Goal: Information Seeking & Learning: Learn about a topic

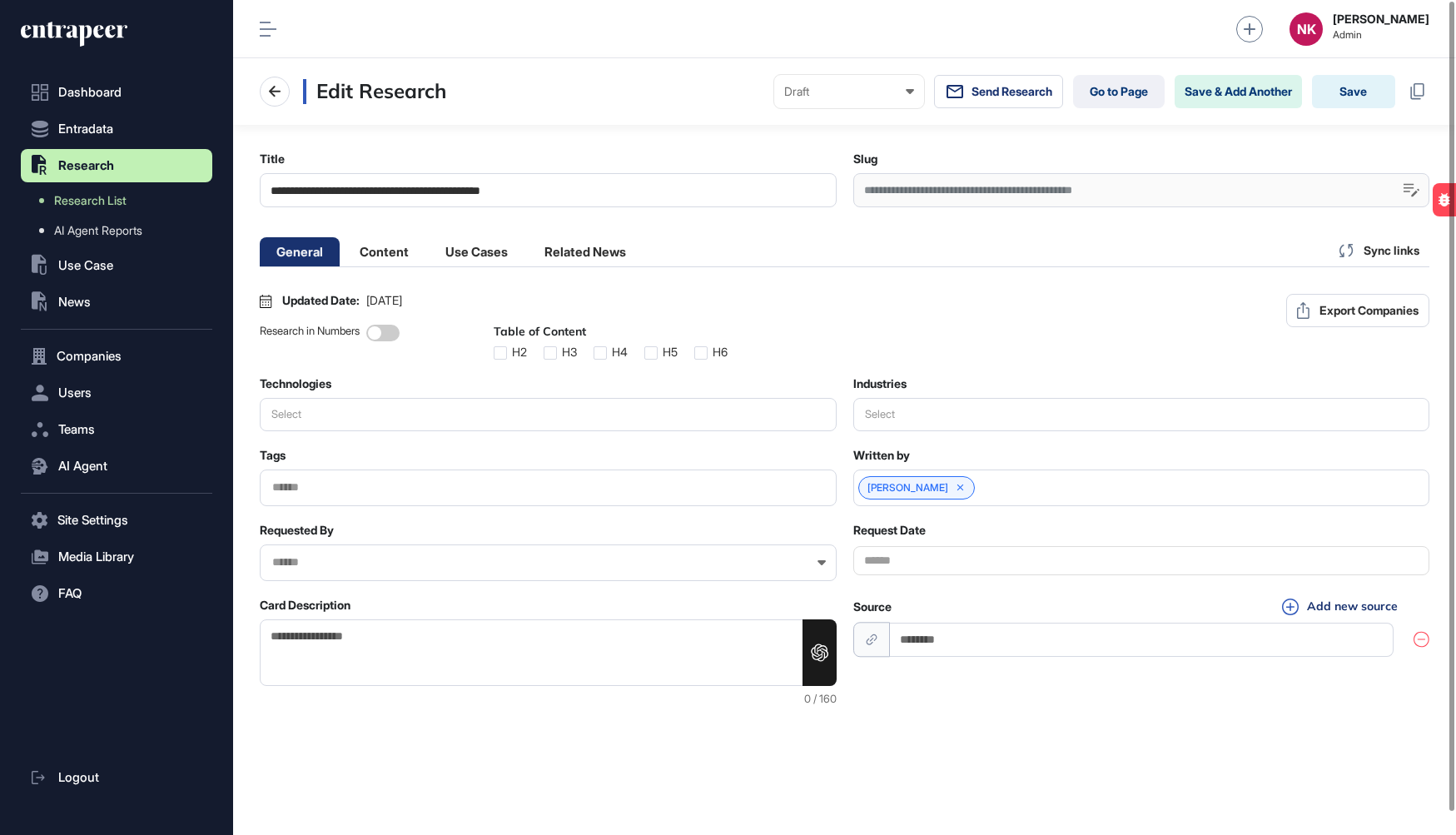
click at [1007, 183] on div "**********" at bounding box center [1141, 190] width 577 height 34
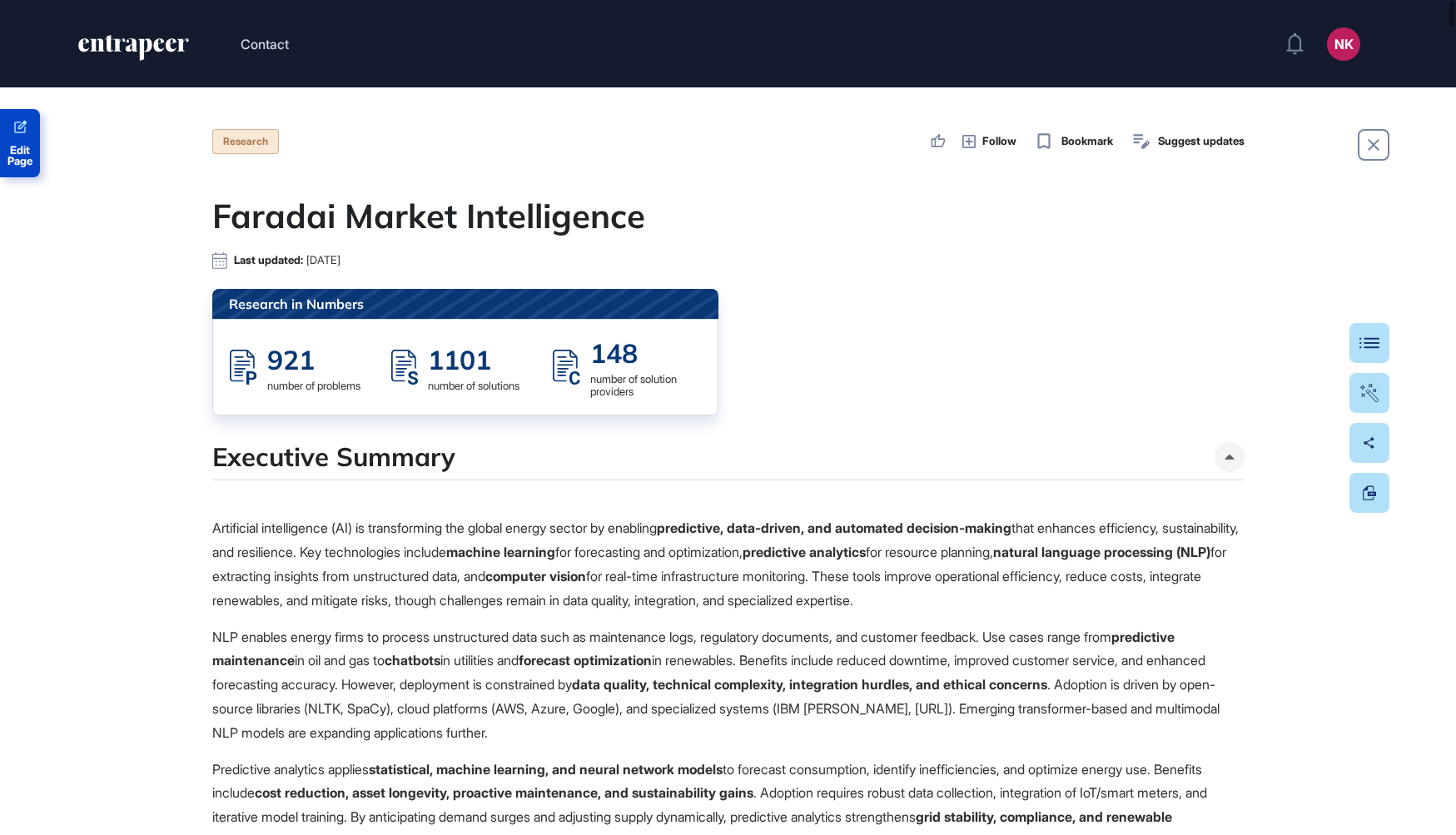
click at [16, 145] on span "Edit Page" at bounding box center [20, 155] width 40 height 22
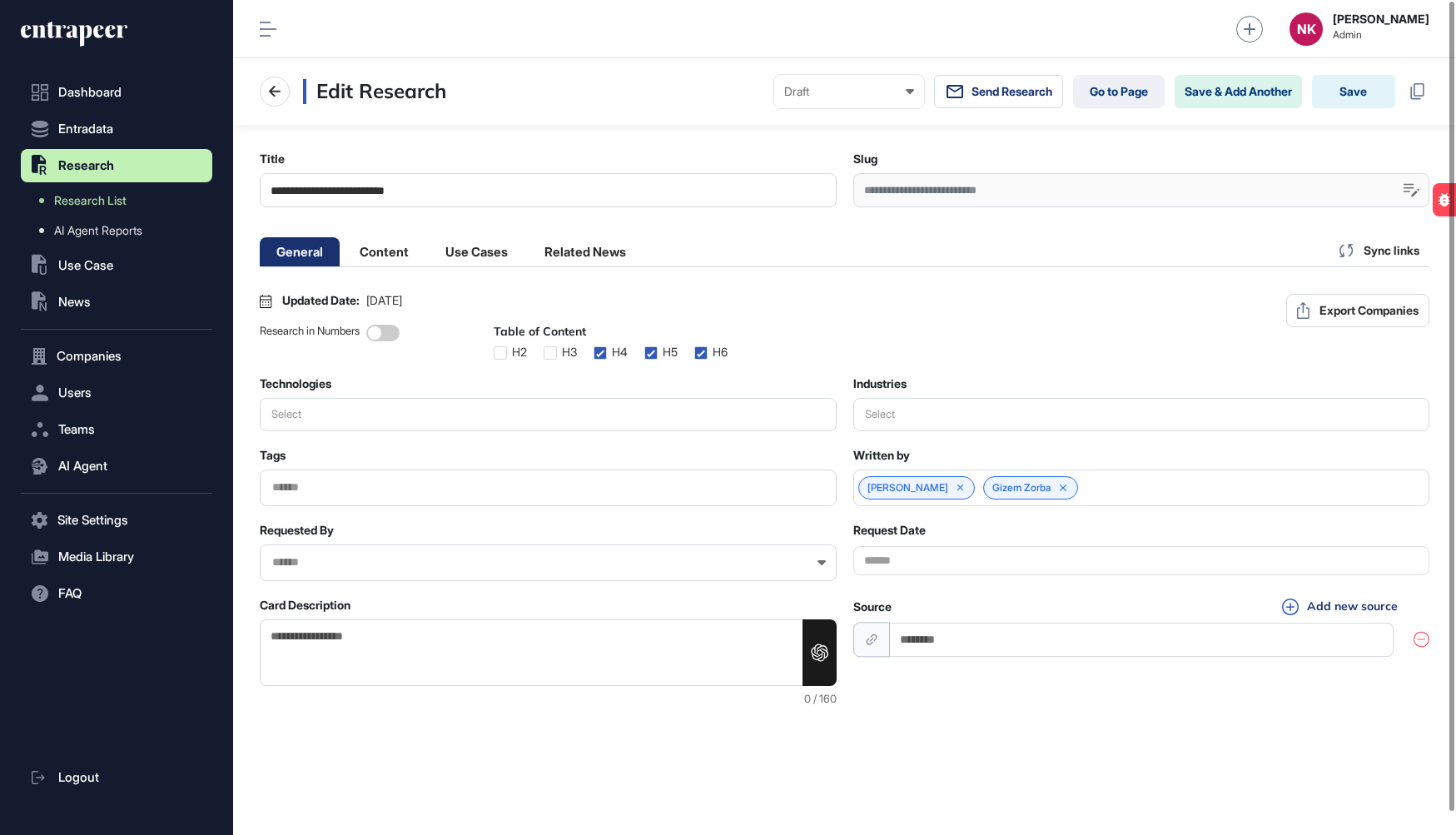
click at [963, 190] on div "**********" at bounding box center [1141, 190] width 577 height 34
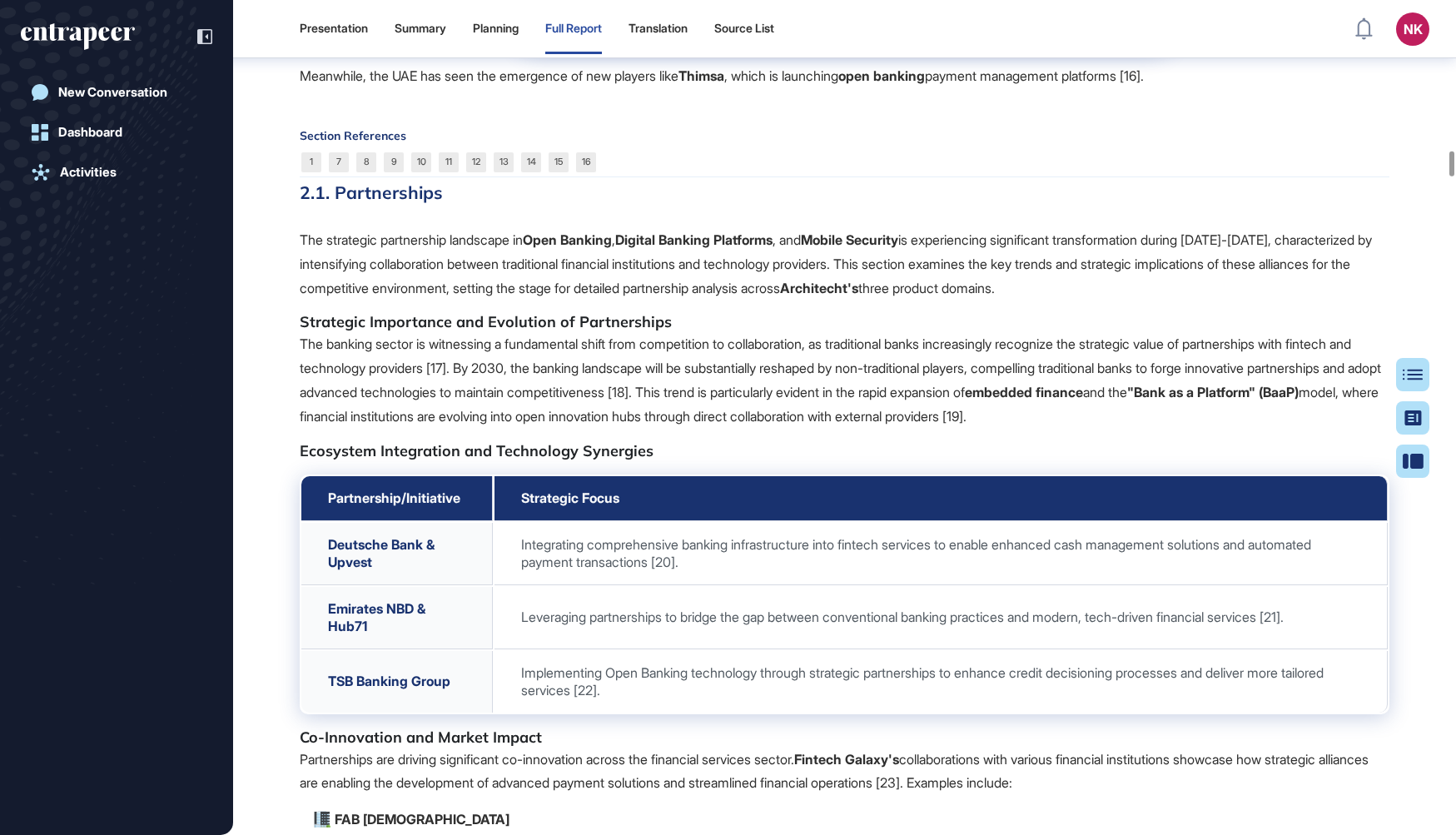
scroll to position [5282, 0]
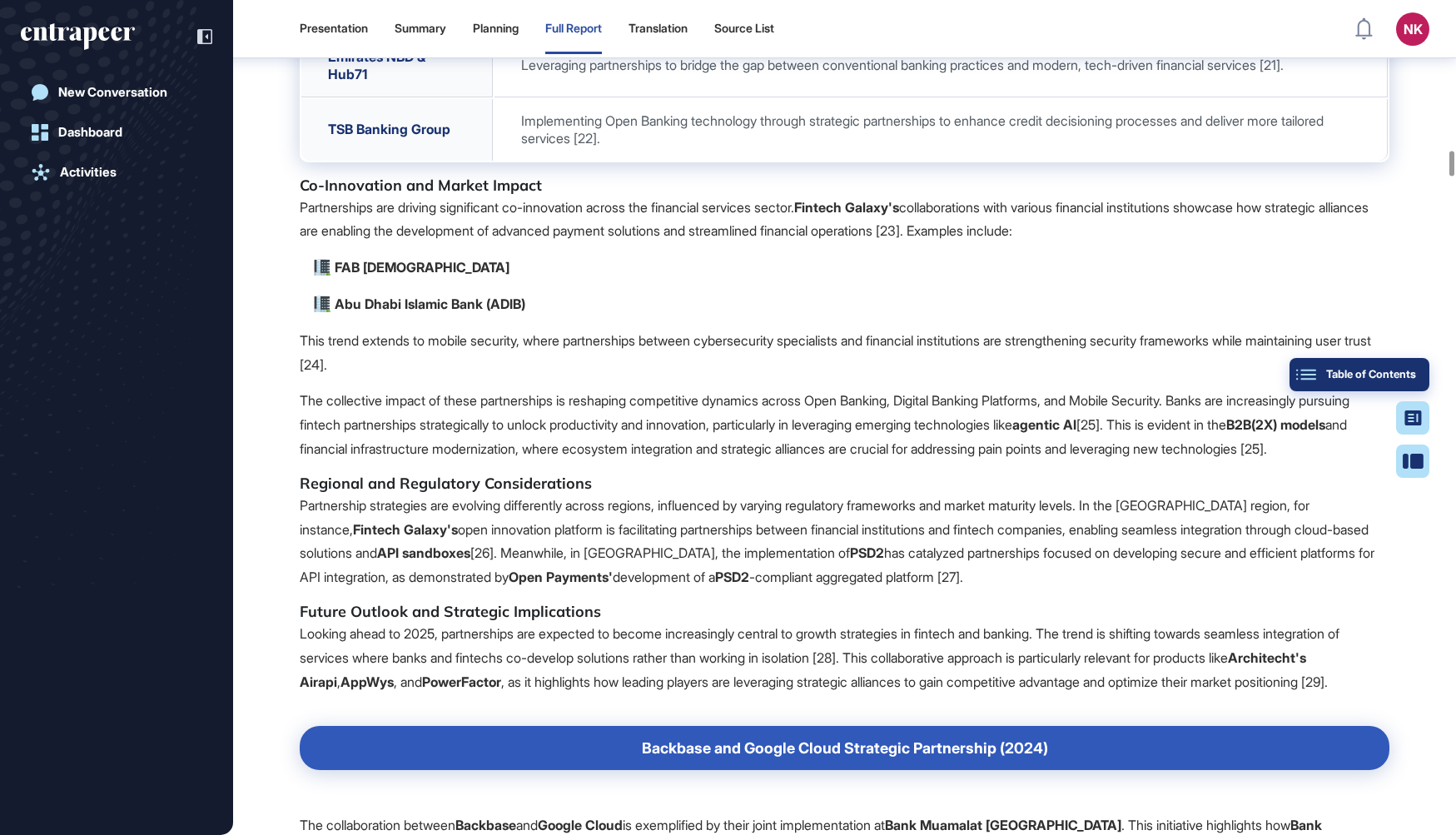
click at [1404, 375] on div "Table of Contents" at bounding box center [1359, 375] width 113 height 13
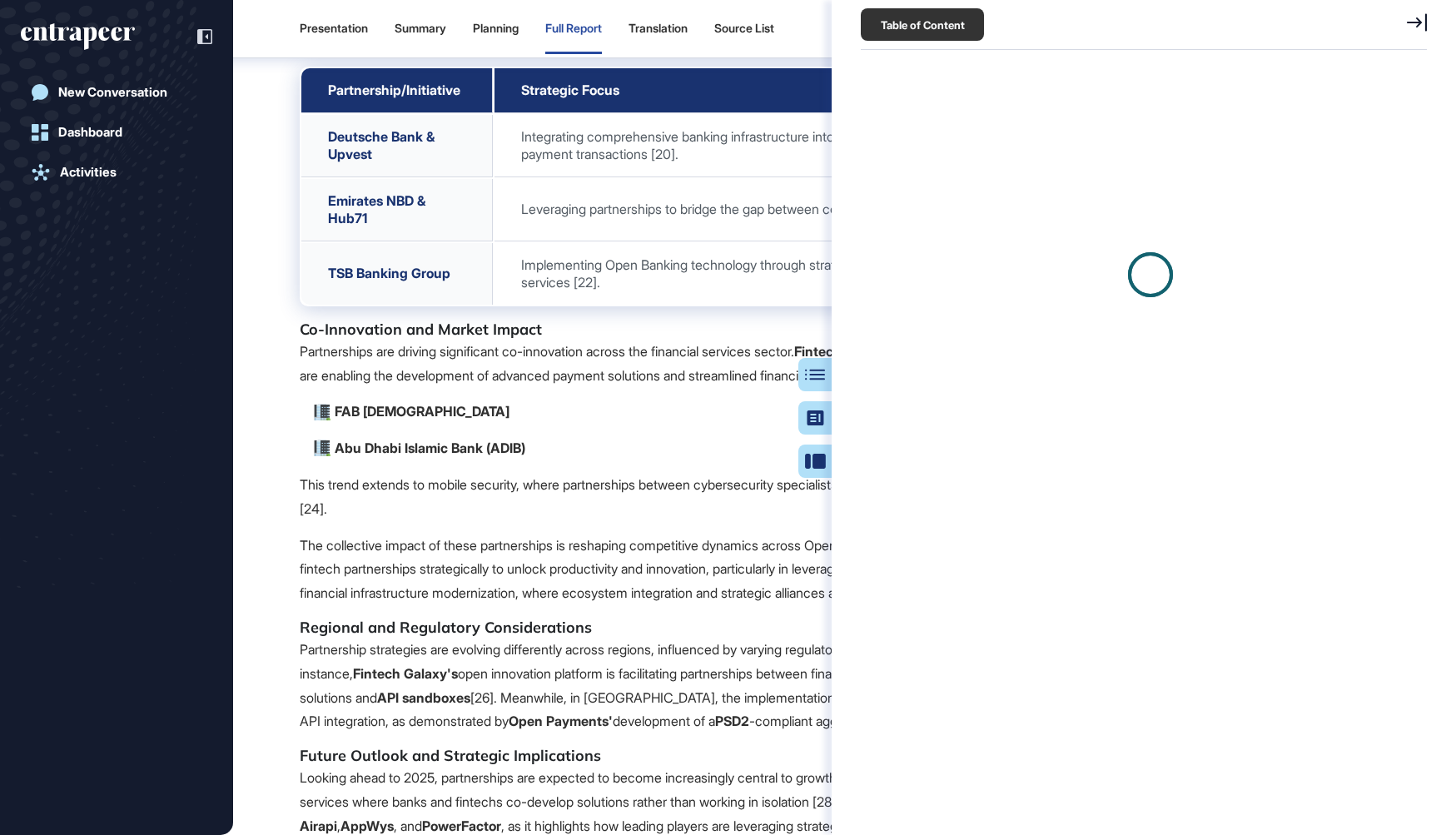
scroll to position [5425, 0]
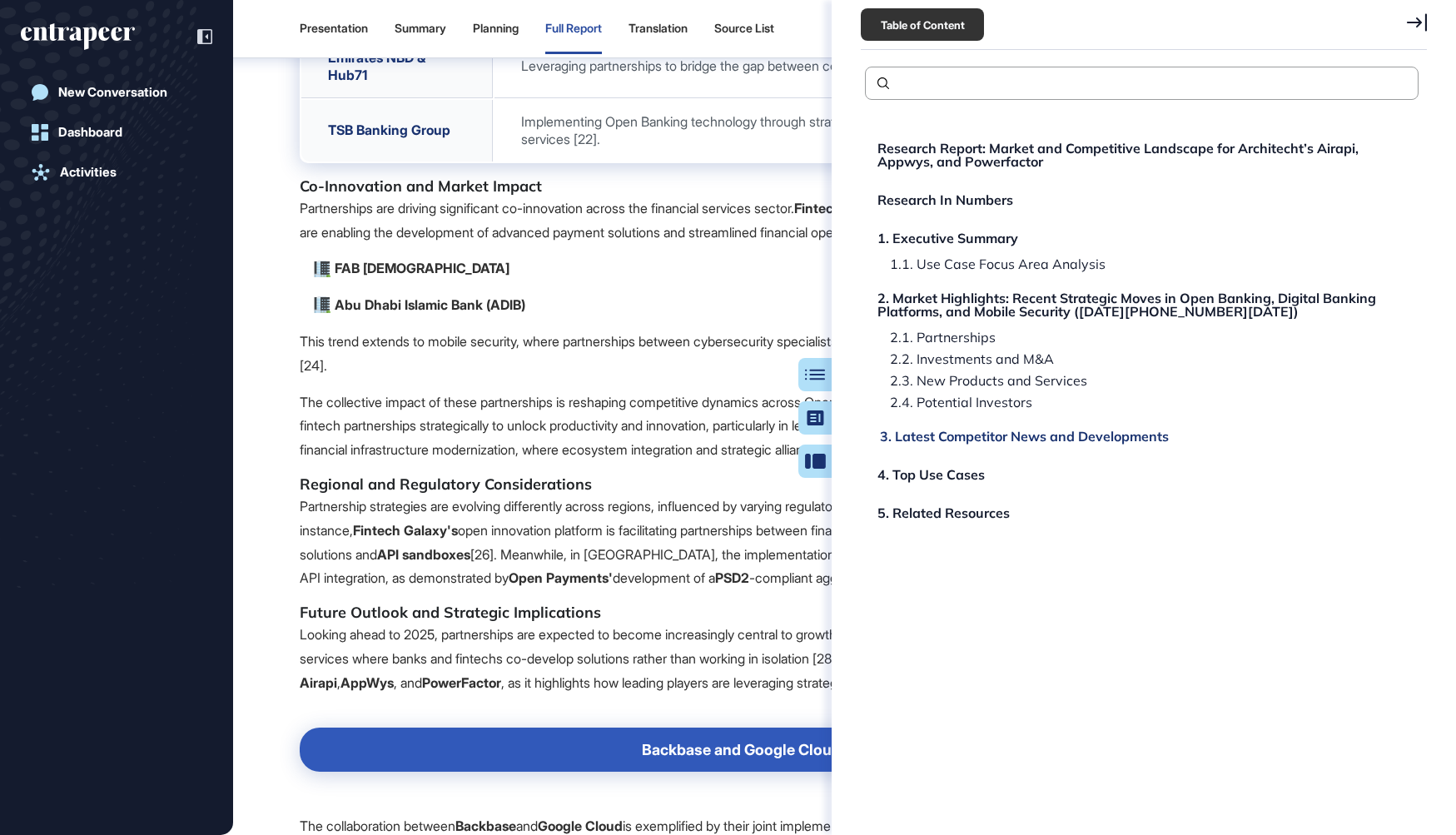
click at [959, 468] on div "3. Latest Competitor News and Developments" at bounding box center [931, 474] width 107 height 13
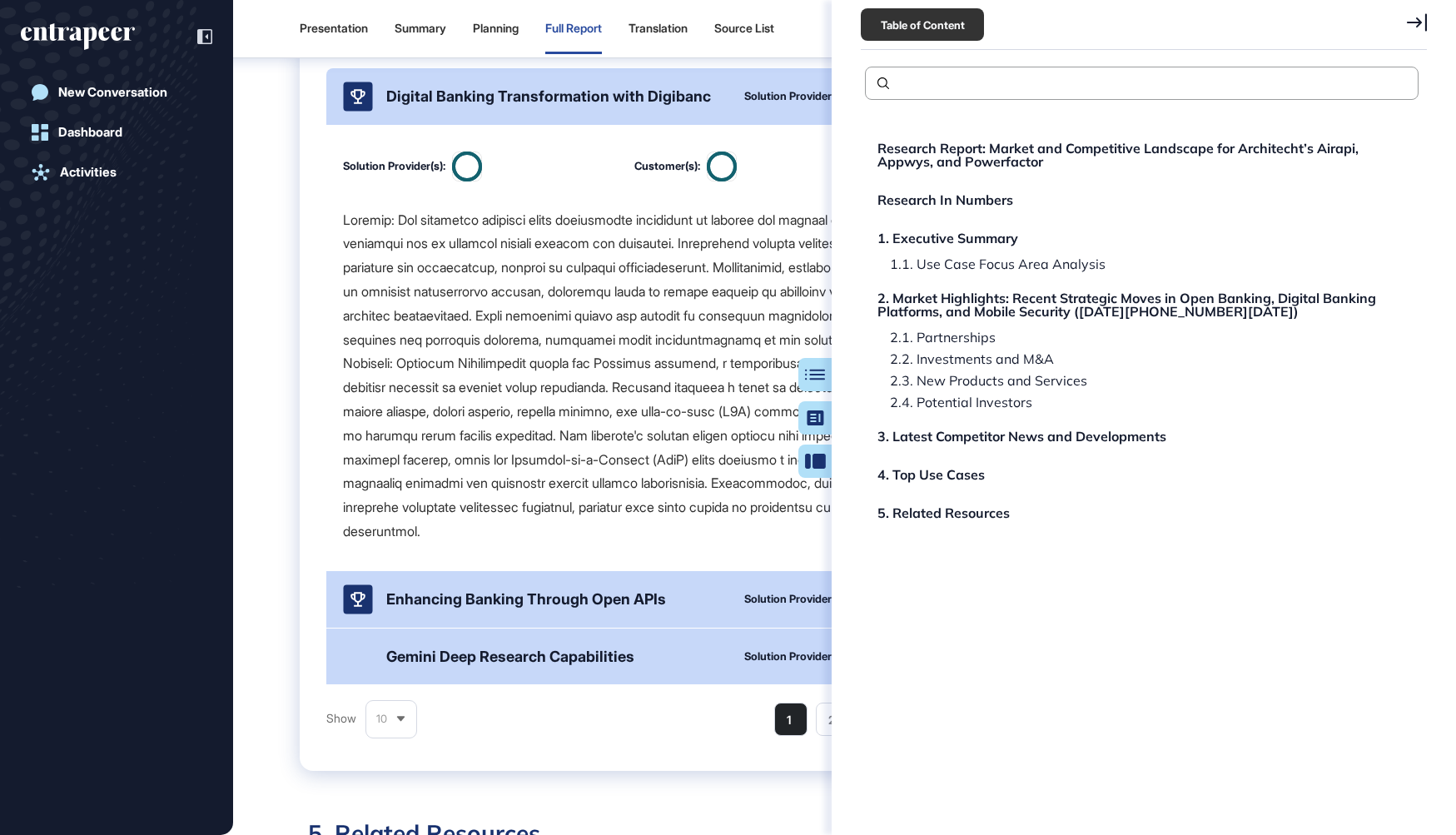
scroll to position [26261, 0]
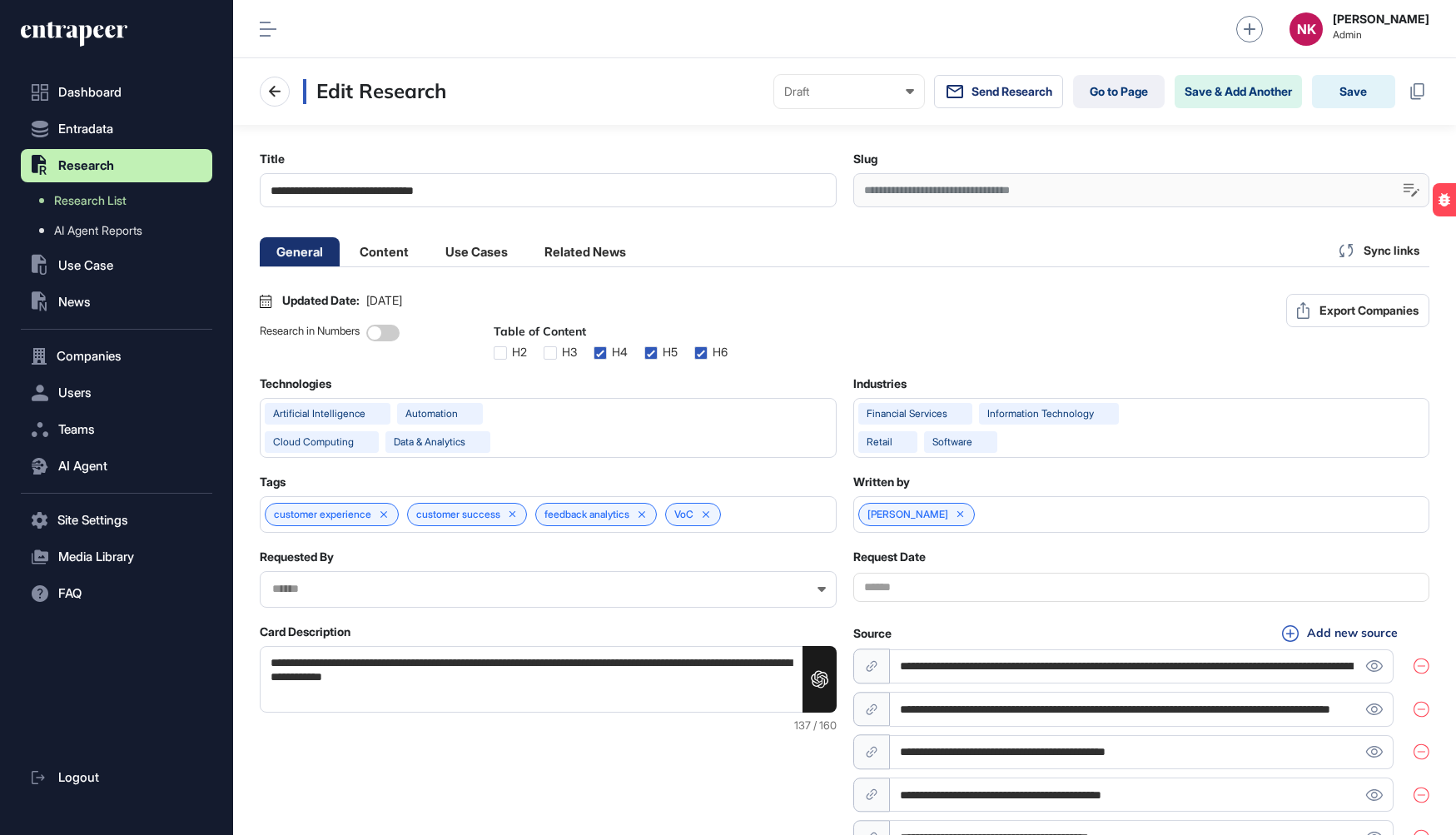
scroll to position [0, 8]
click at [1089, 97] on link "Go to Page" at bounding box center [1118, 91] width 92 height 33
click at [424, 195] on input "**********" at bounding box center [547, 190] width 577 height 34
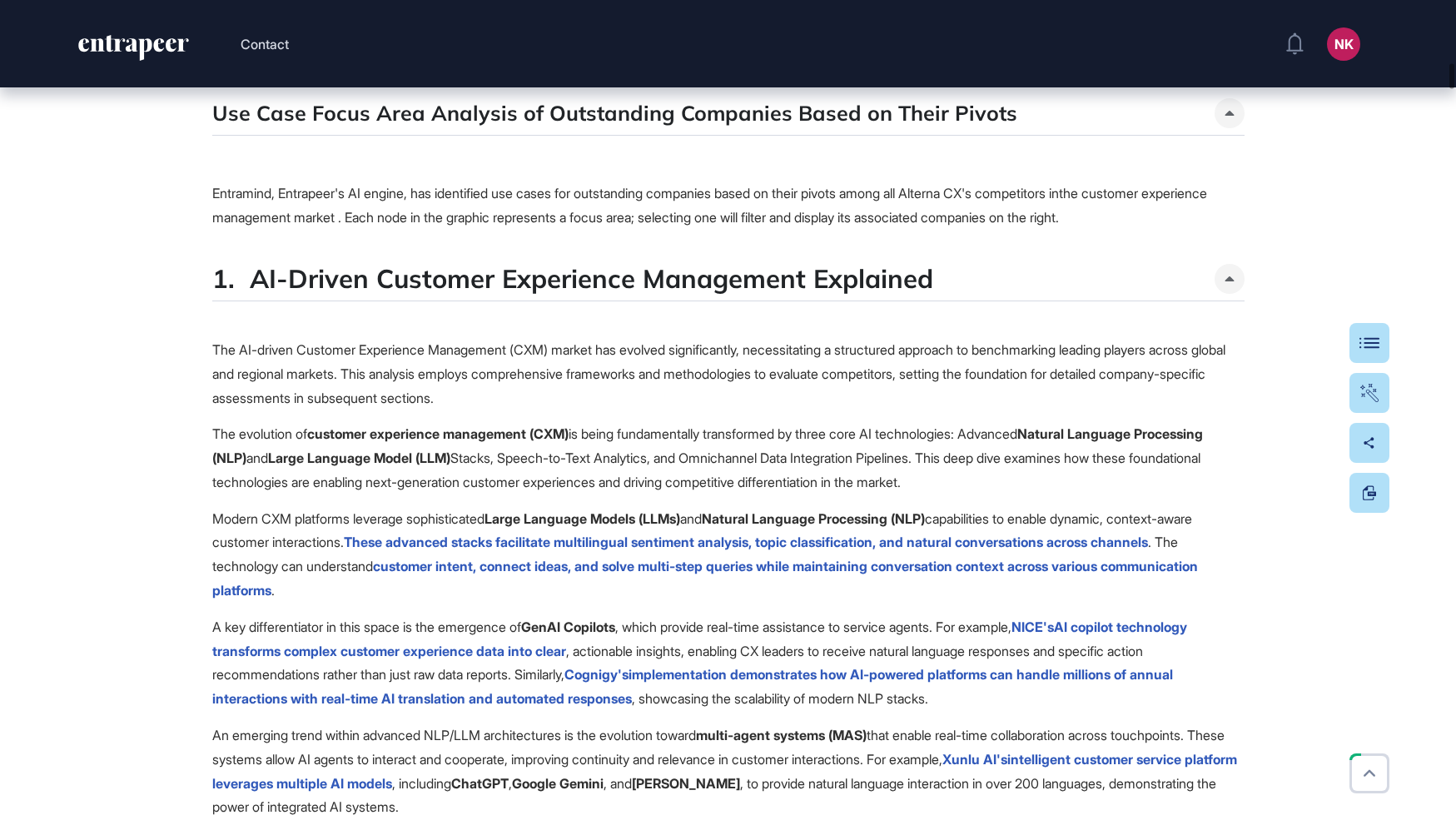
scroll to position [6258, 0]
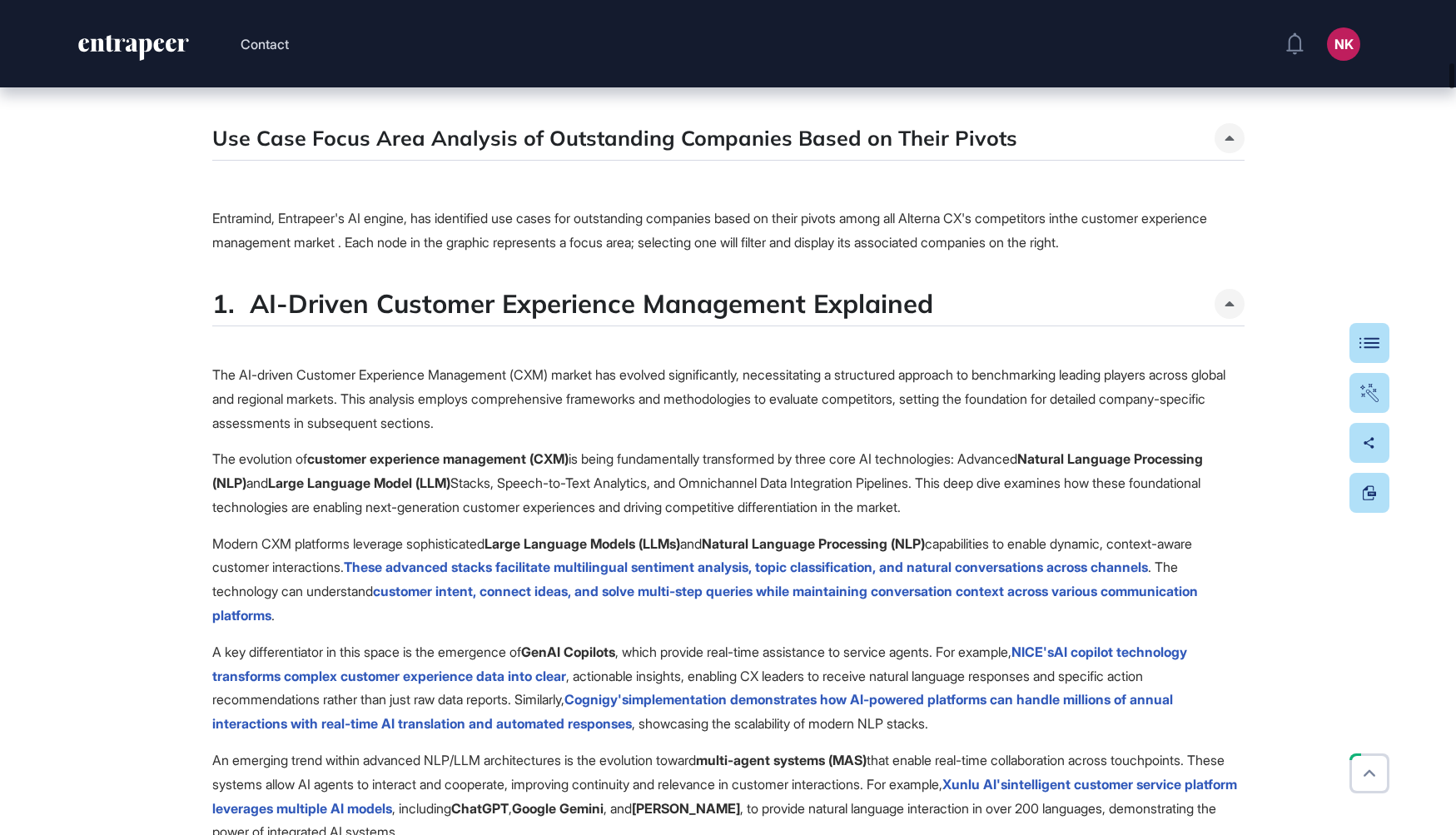
click at [1230, 153] on div at bounding box center [1228, 138] width 30 height 30
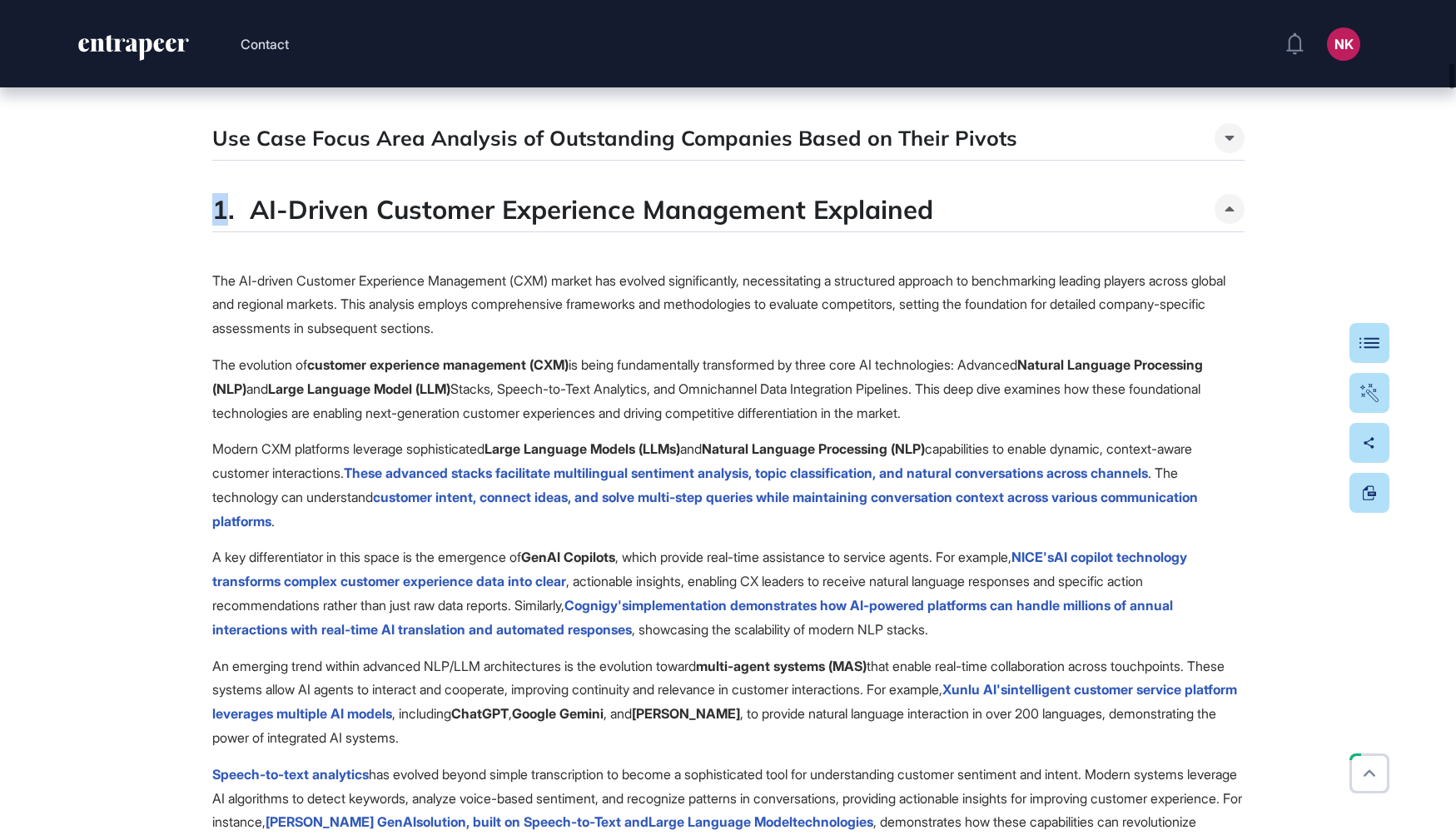
click at [1230, 153] on div at bounding box center [1228, 138] width 30 height 30
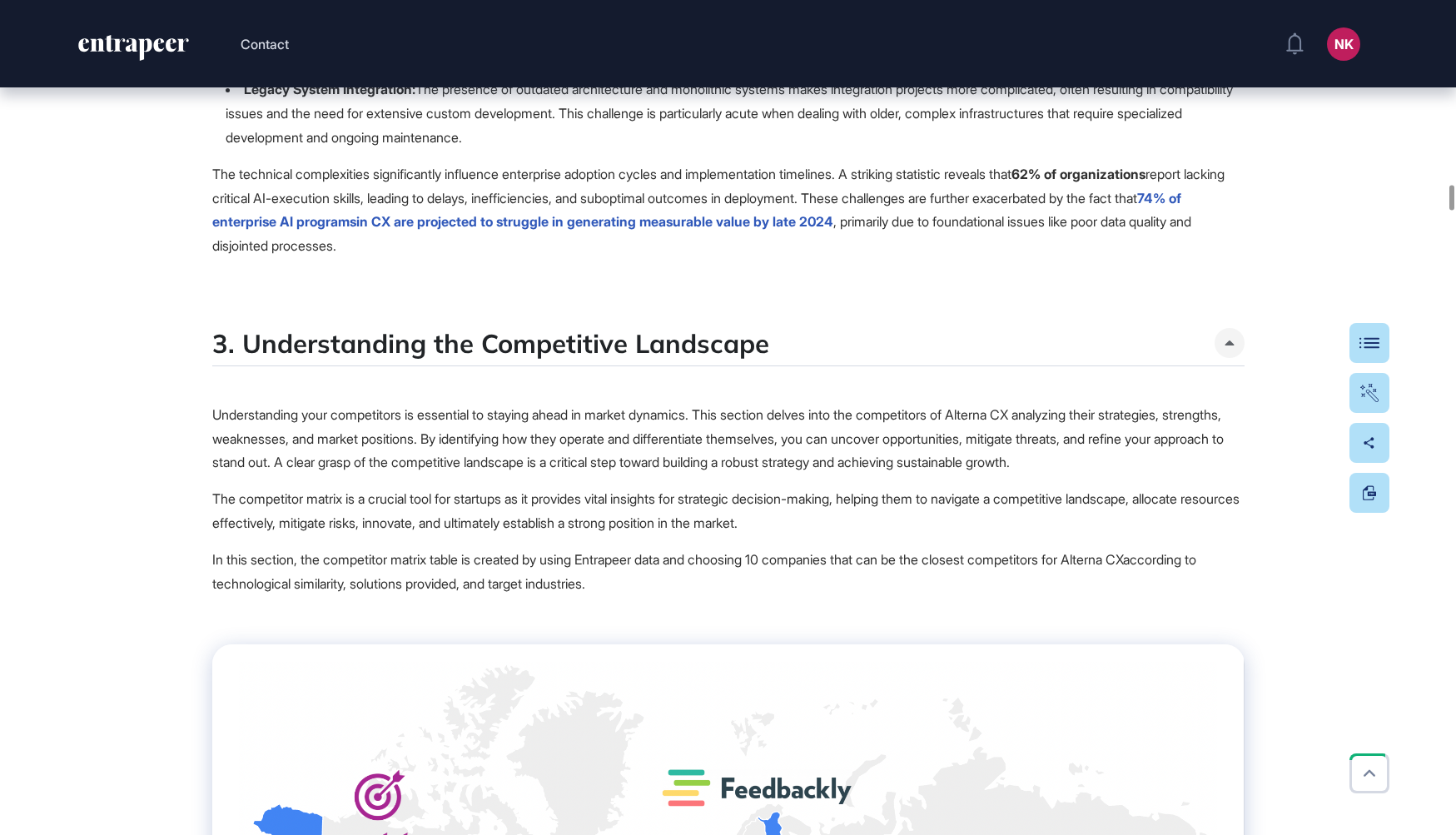
scroll to position [18699, 0]
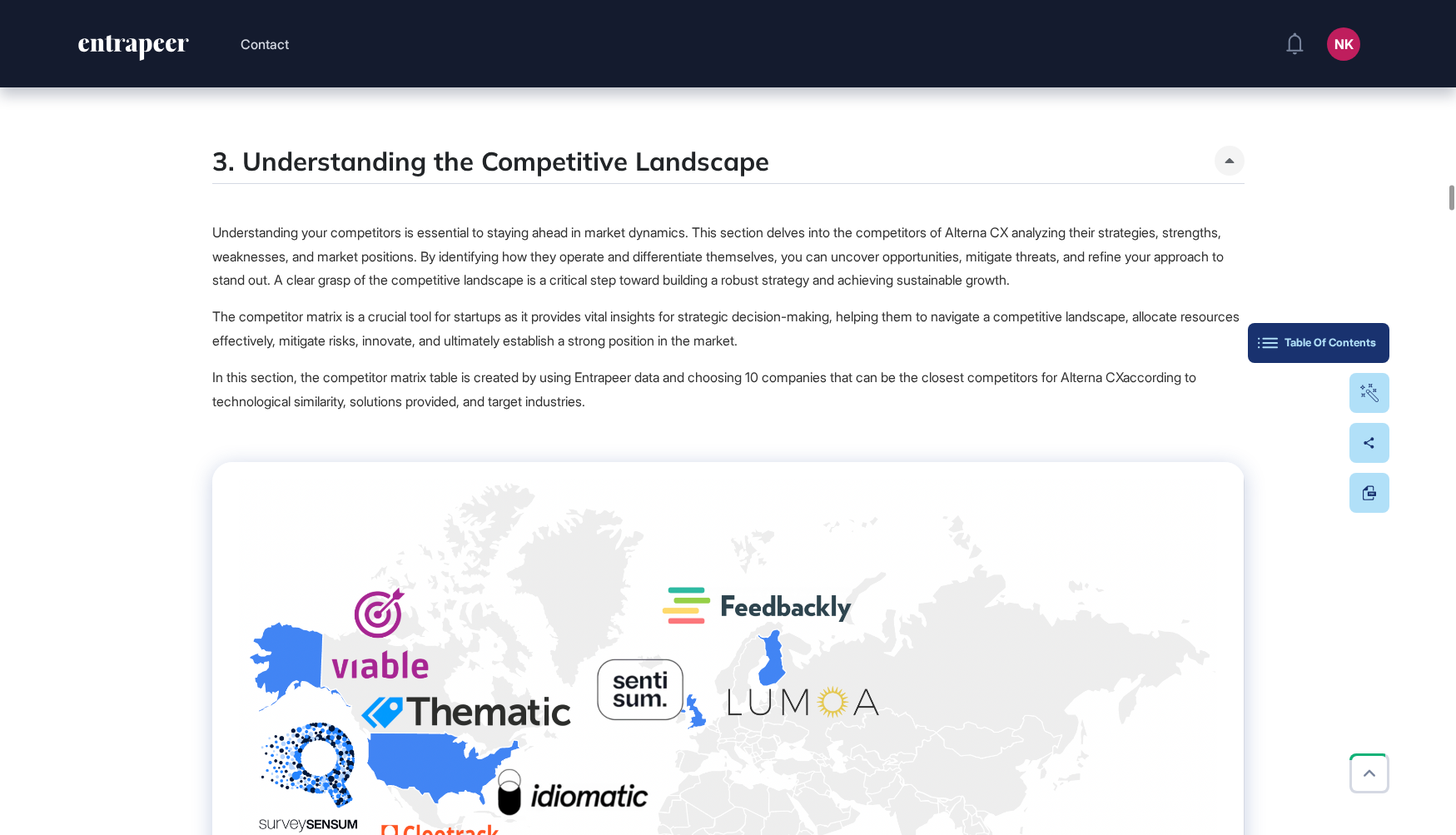
click at [1358, 351] on button "Table Of Contents" at bounding box center [1318, 343] width 142 height 40
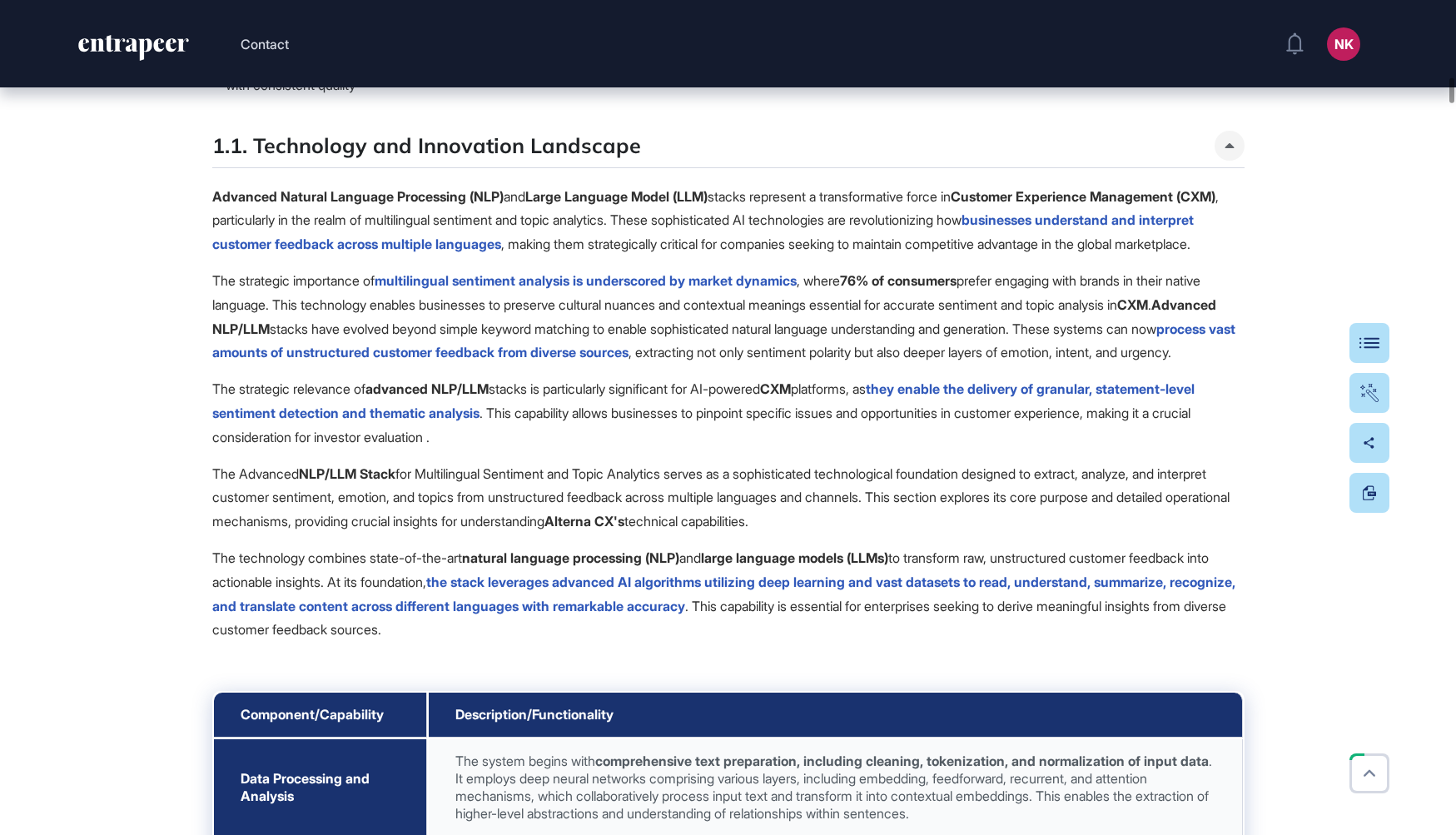
scroll to position [7791, 0]
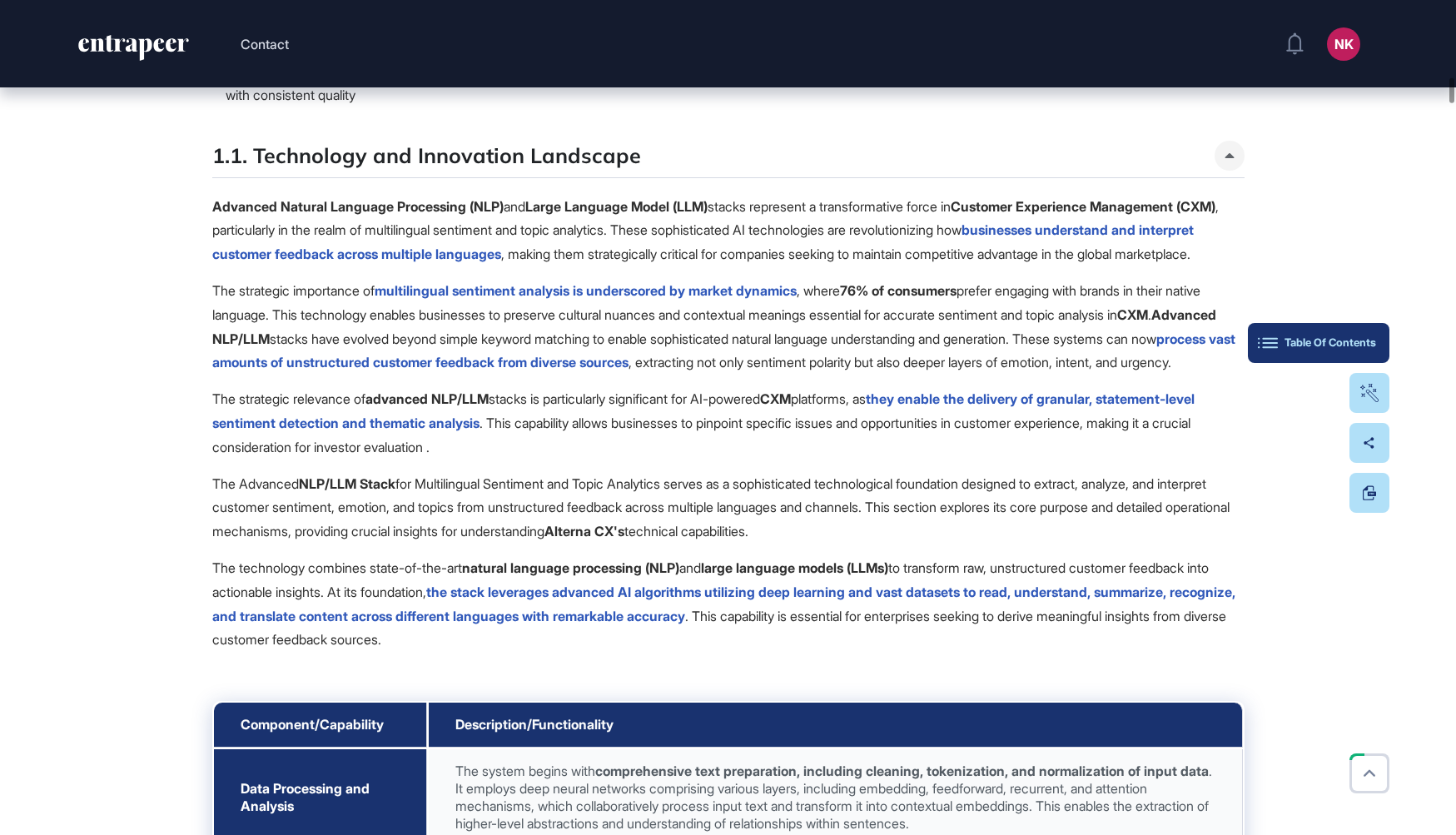
click at [1360, 337] on div "Table Of Contents" at bounding box center [1318, 342] width 115 height 13
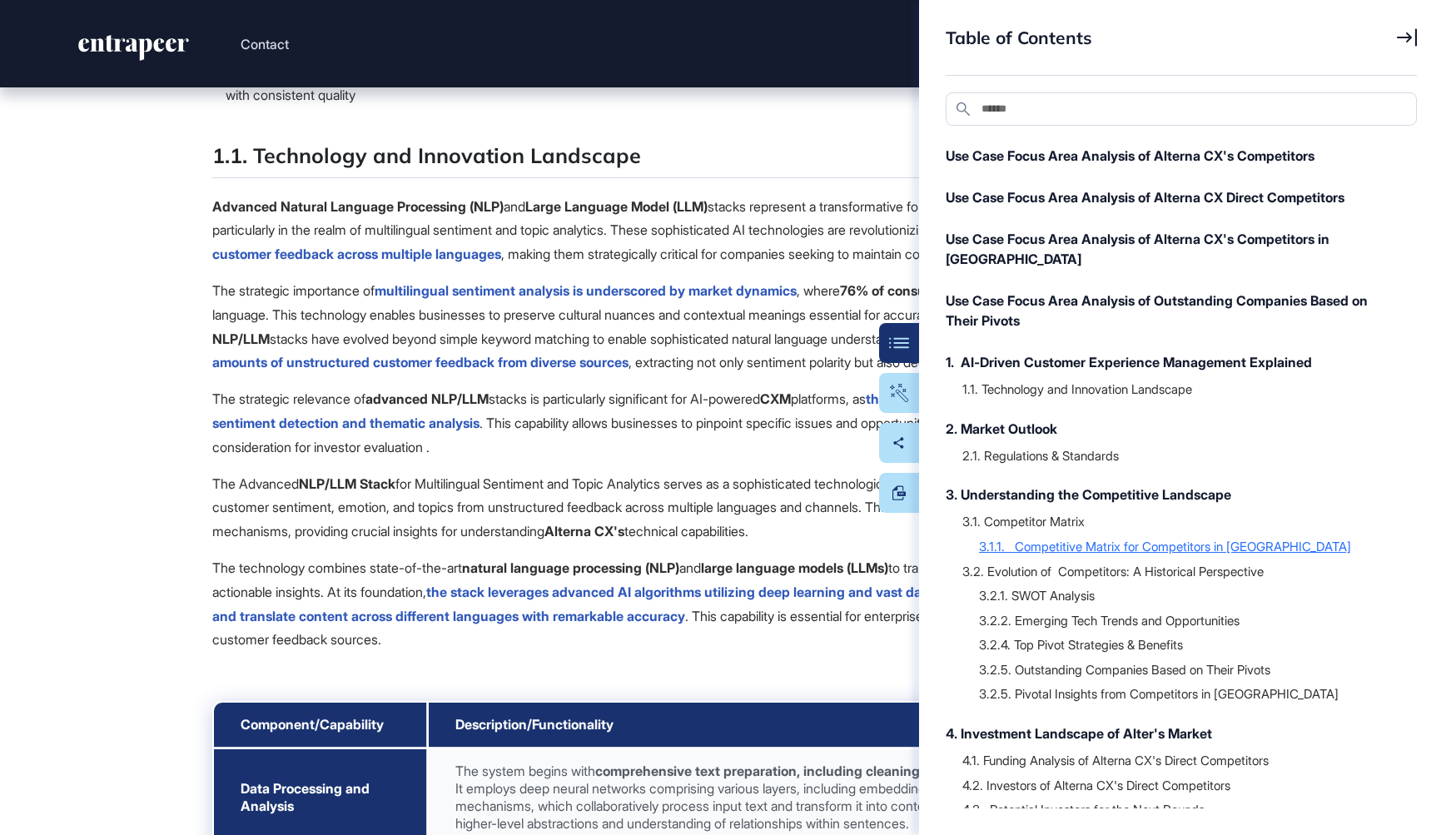
click at [1038, 538] on div "3.1.1. Competitive Matrix for Competitors in Türkiye" at bounding box center [1189, 545] width 421 height 16
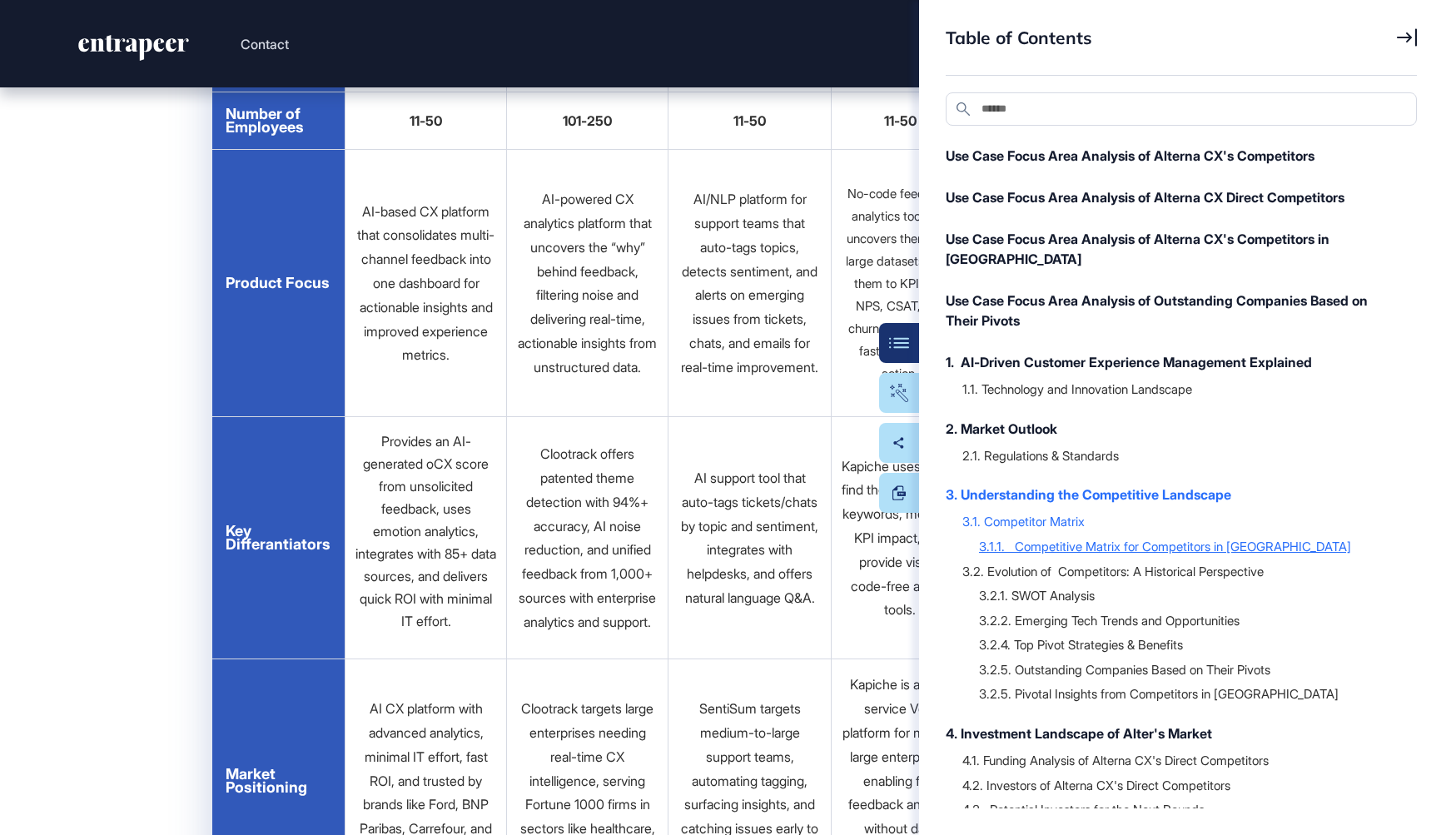
scroll to position [29801, 0]
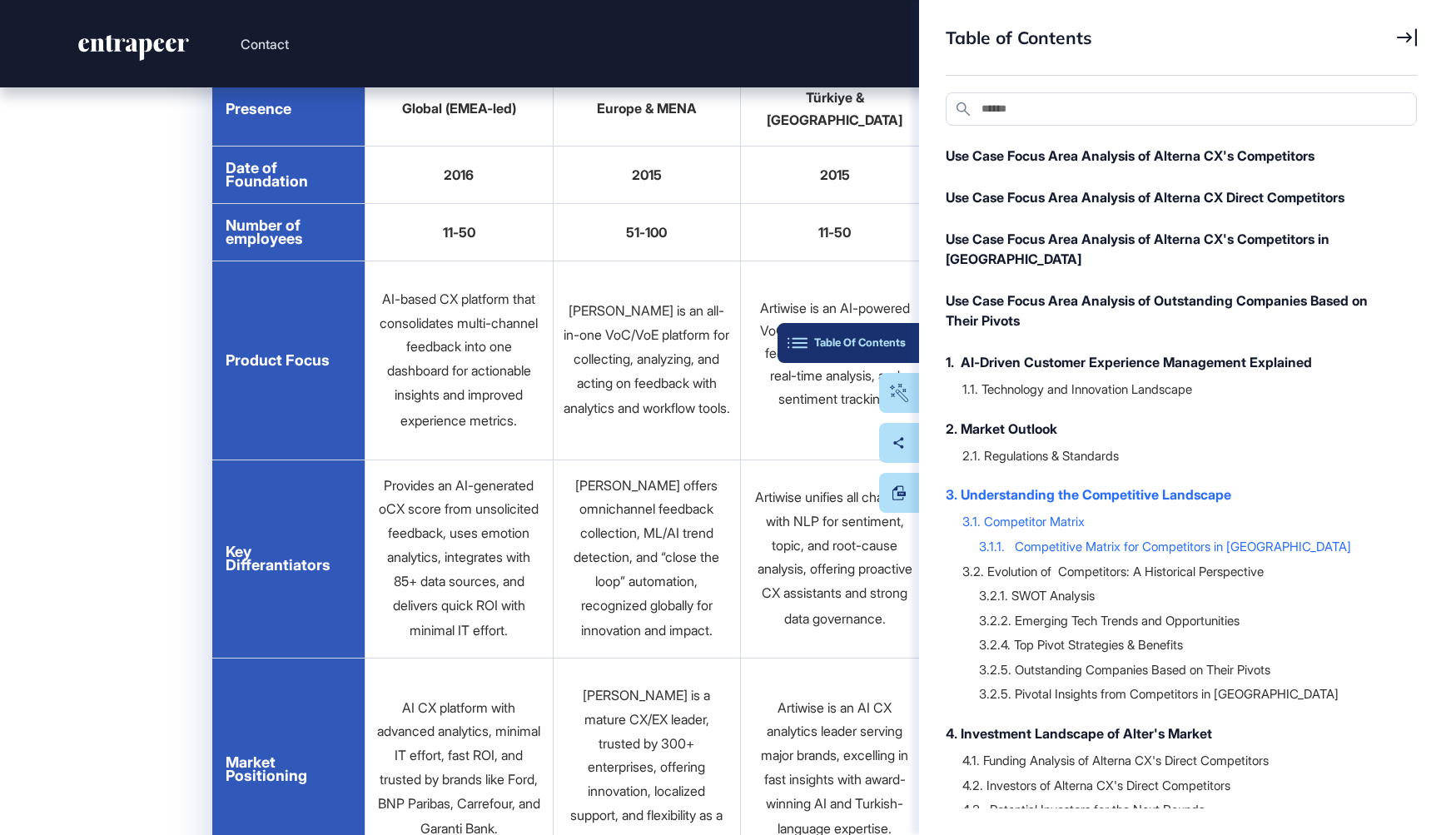
click at [898, 344] on div "Table Of Contents" at bounding box center [849, 342] width 115 height 13
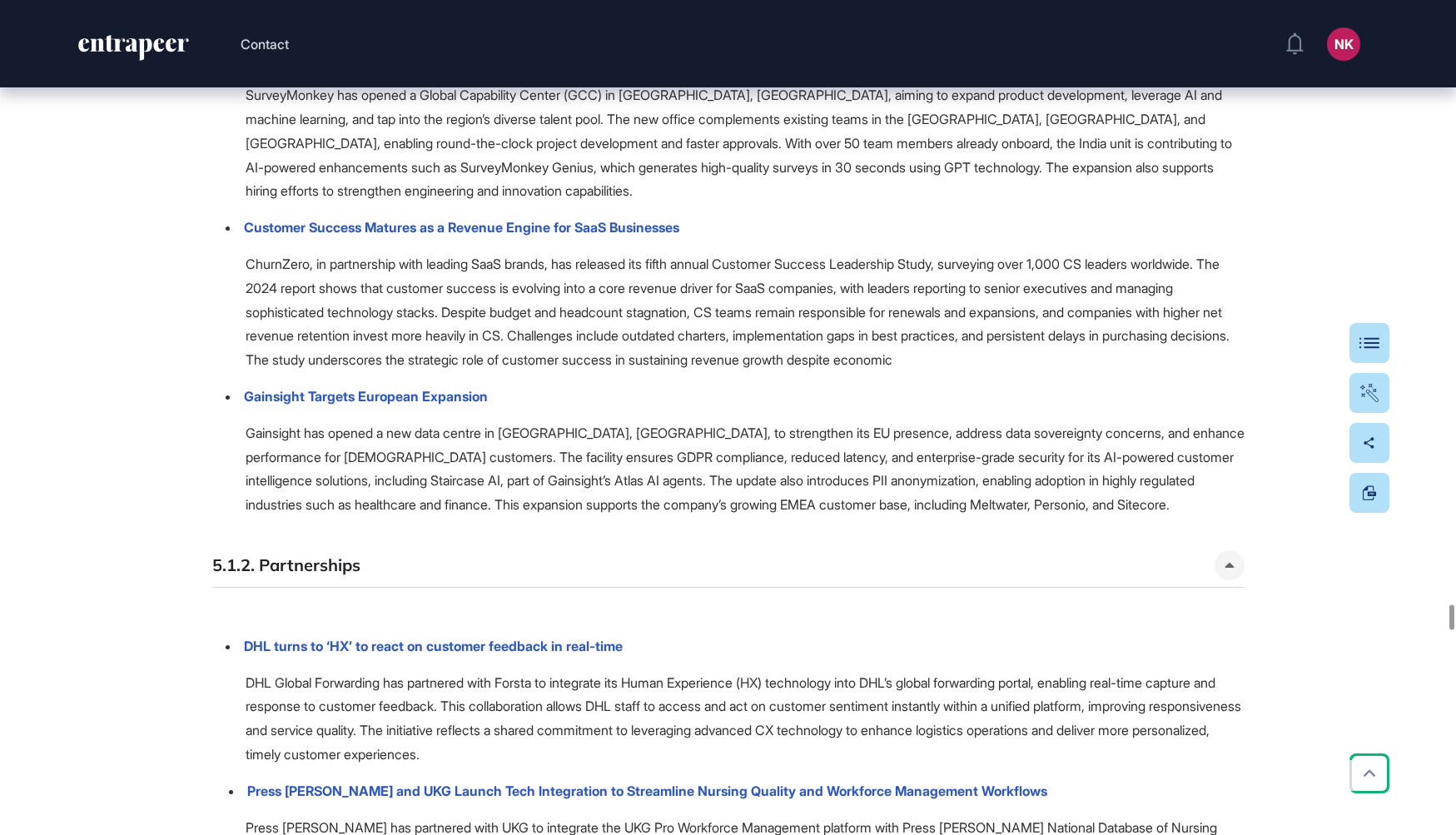
scroll to position [61170, 0]
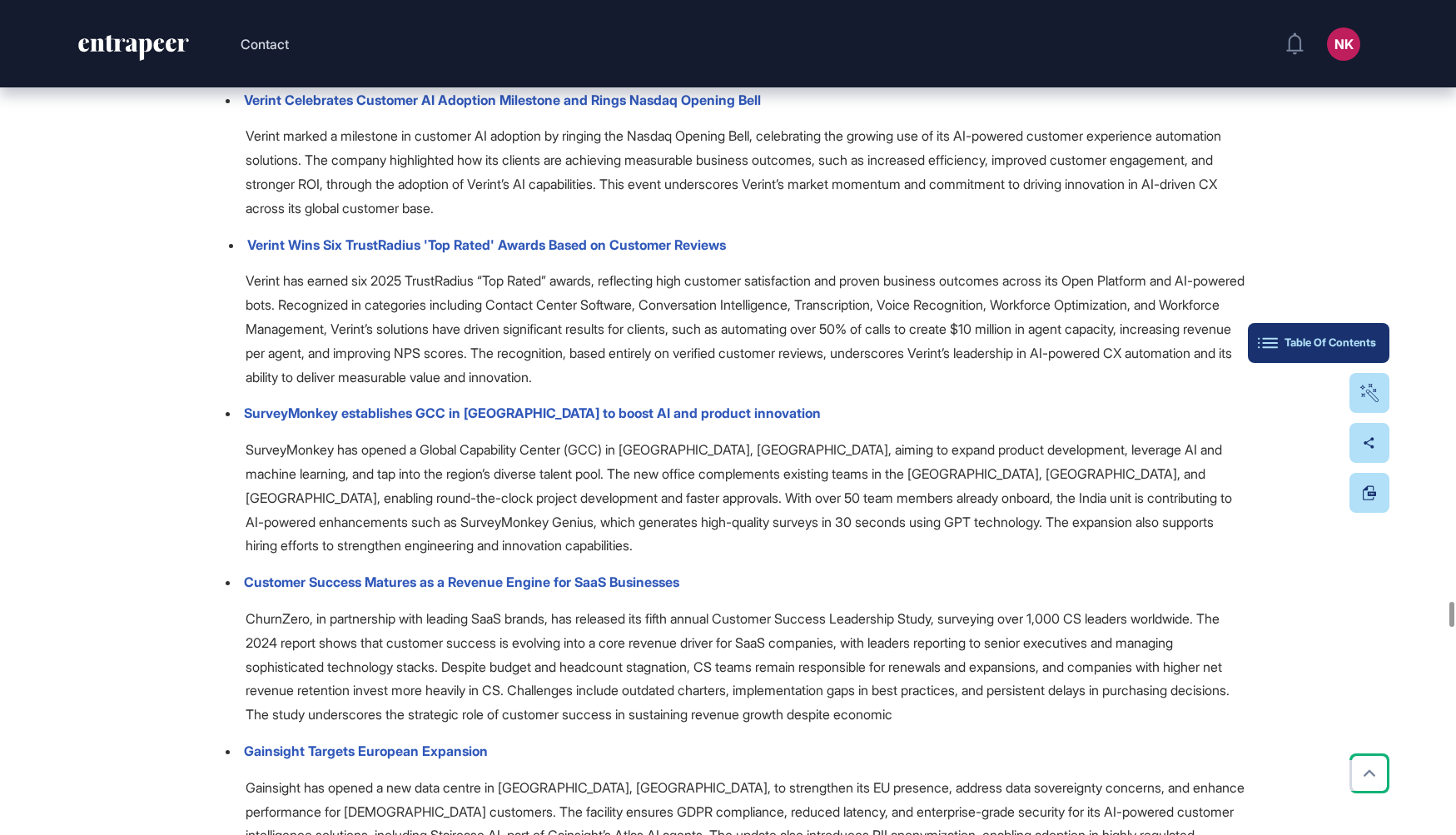
click at [1379, 343] on button "Table Of Contents" at bounding box center [1318, 343] width 142 height 40
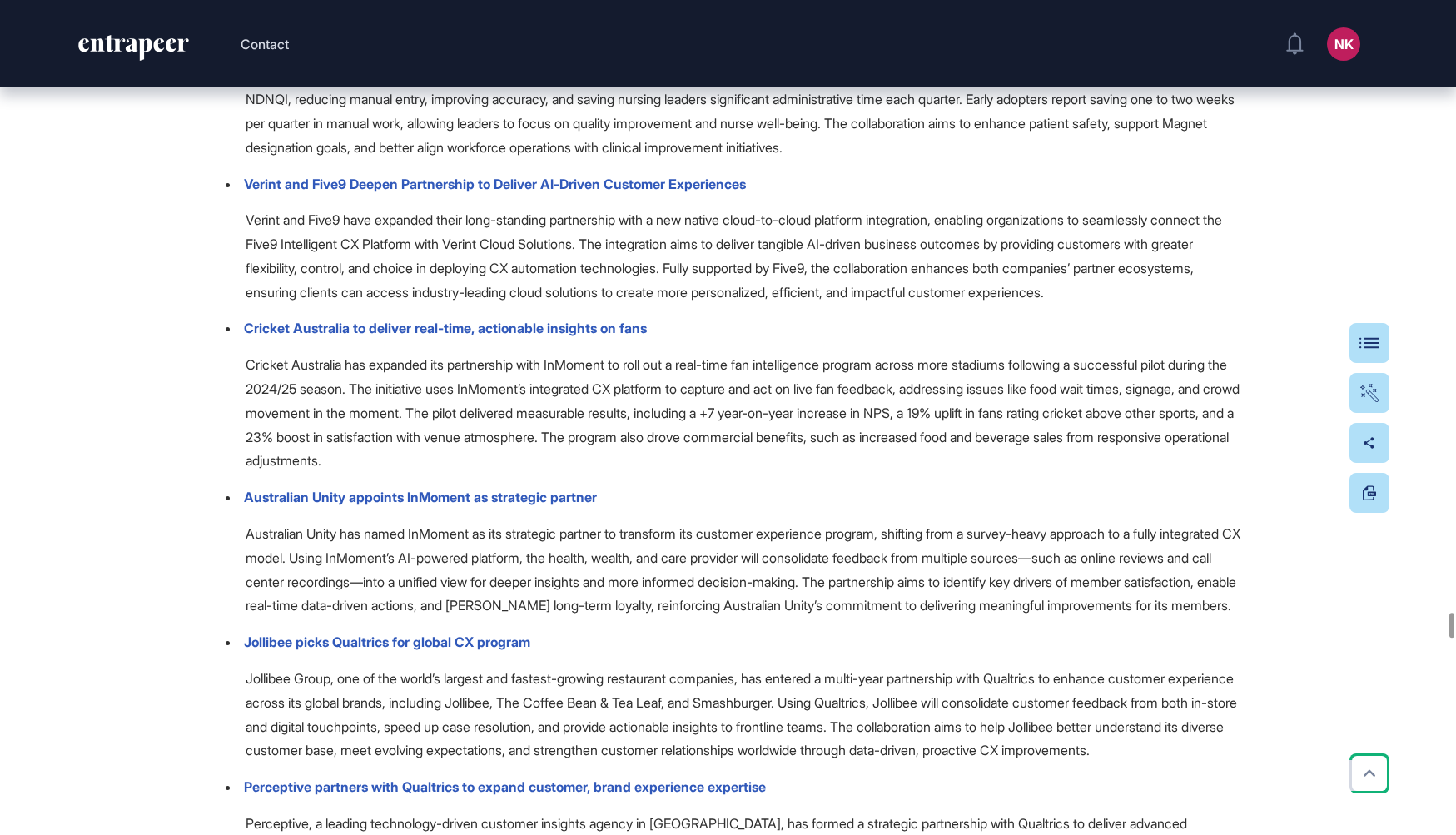
scroll to position [62296, 0]
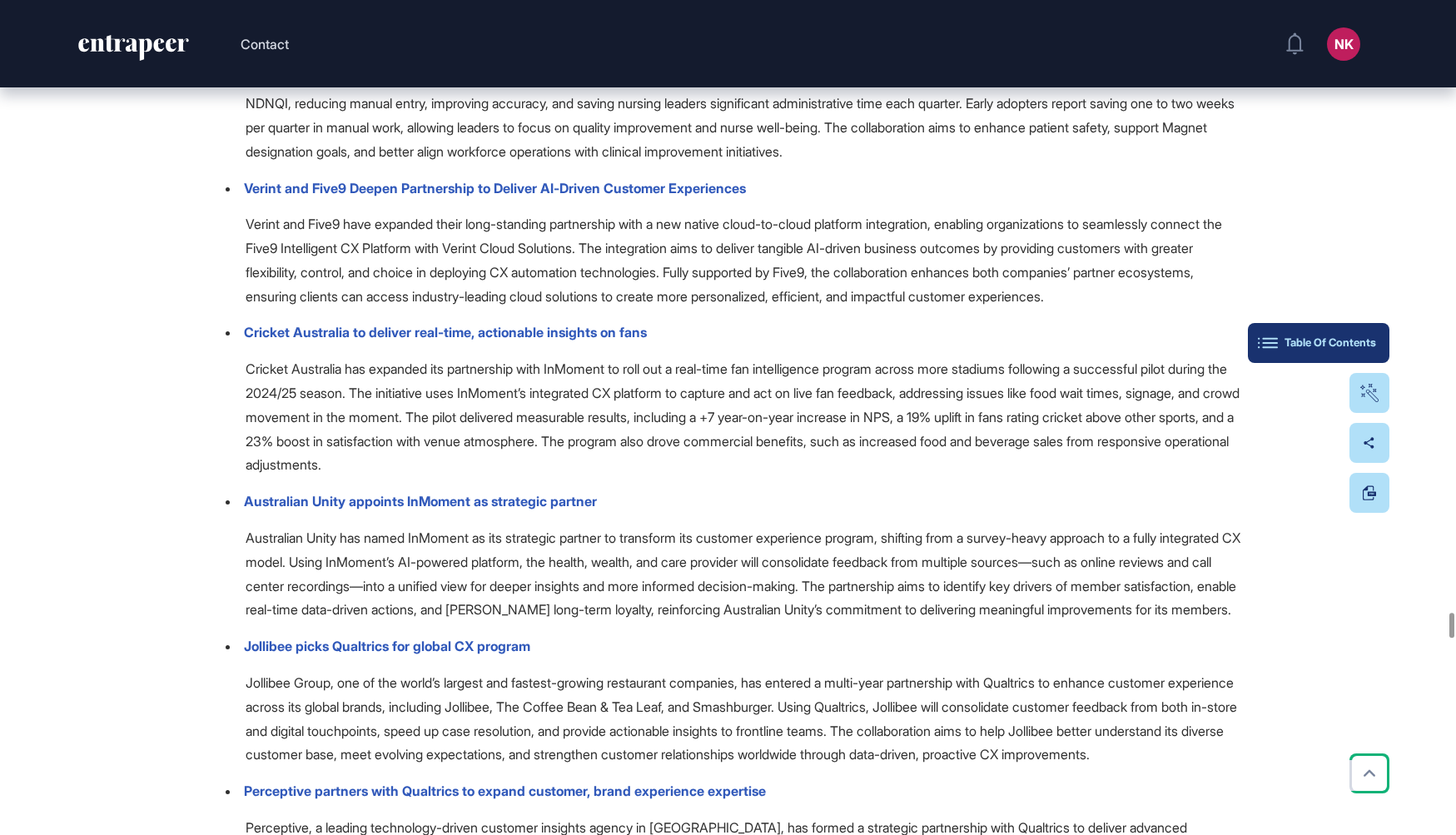
click at [1367, 345] on div "Table Of Contents" at bounding box center [1318, 342] width 115 height 13
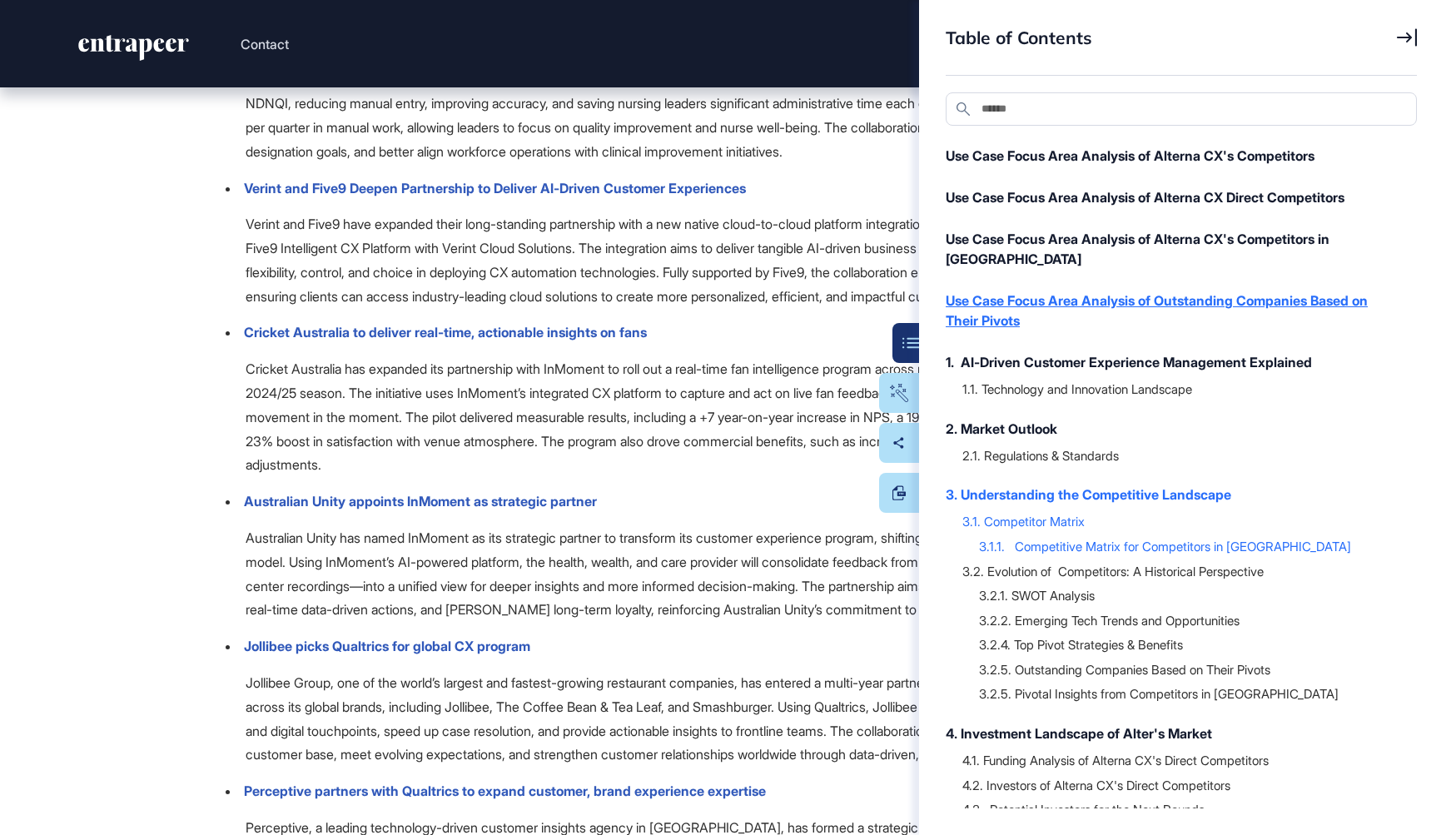
click at [1040, 291] on div "Use Case Focus Area Analysis of Outstanding Companies Based on Their Pivots" at bounding box center [1172, 311] width 454 height 40
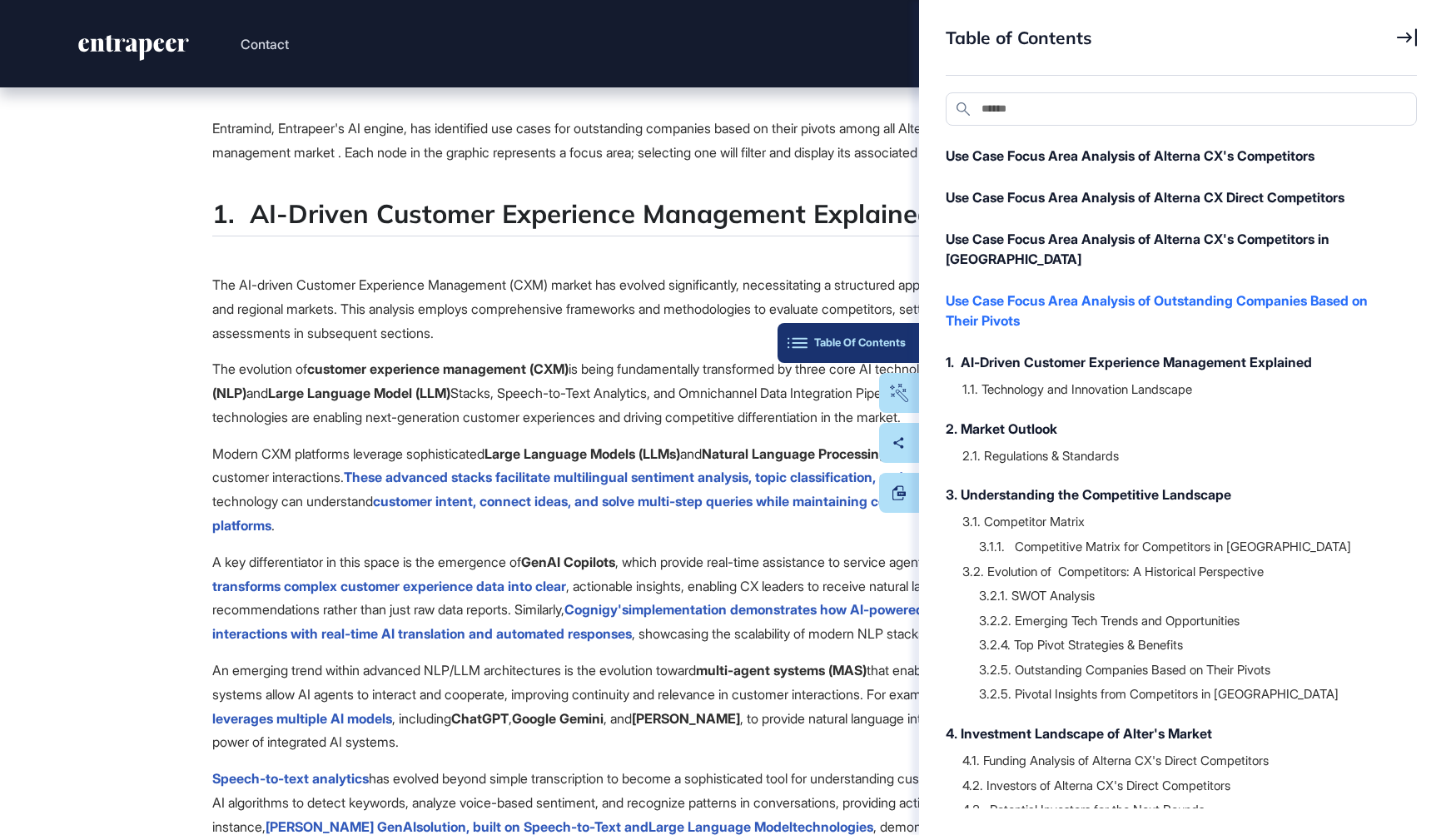
click at [909, 336] on button "Table Of Contents" at bounding box center [849, 343] width 142 height 40
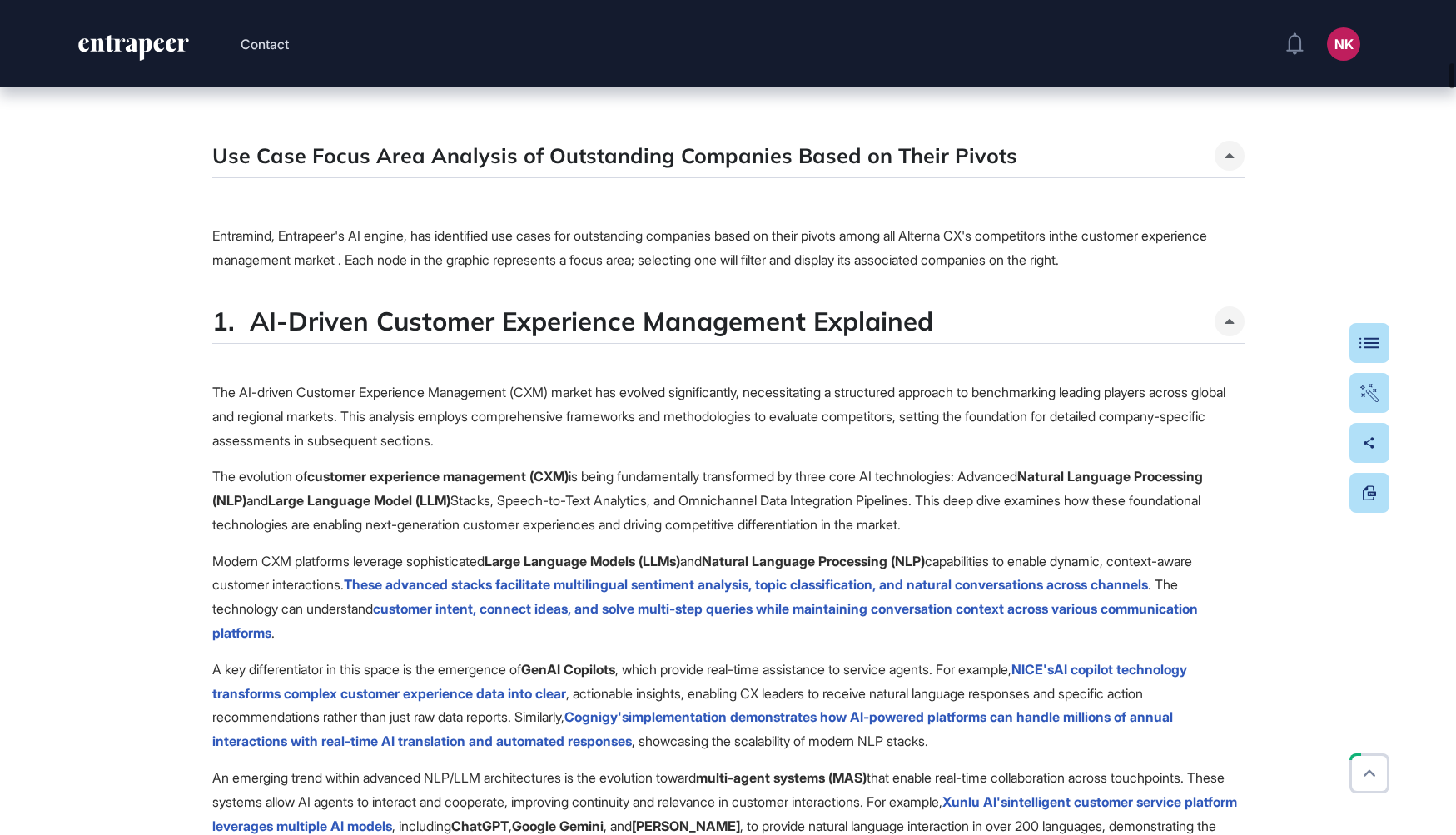
scroll to position [6239, 0]
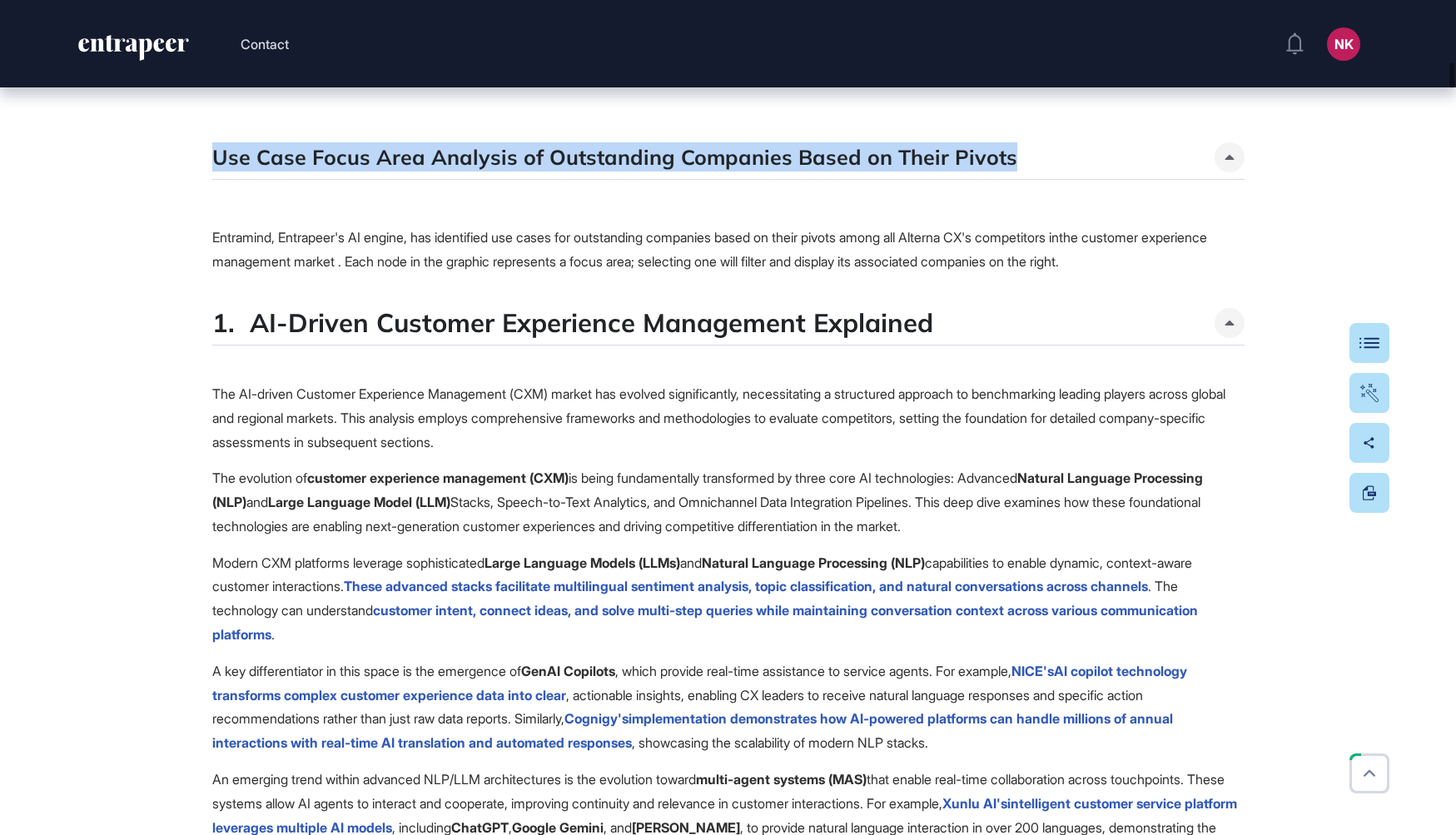
drag, startPoint x: 1029, startPoint y: 238, endPoint x: 200, endPoint y: 214, distance: 829.3
copy h5 "Use Case Focus Area Analysis of Outstanding Companies Based on Their Pivots"
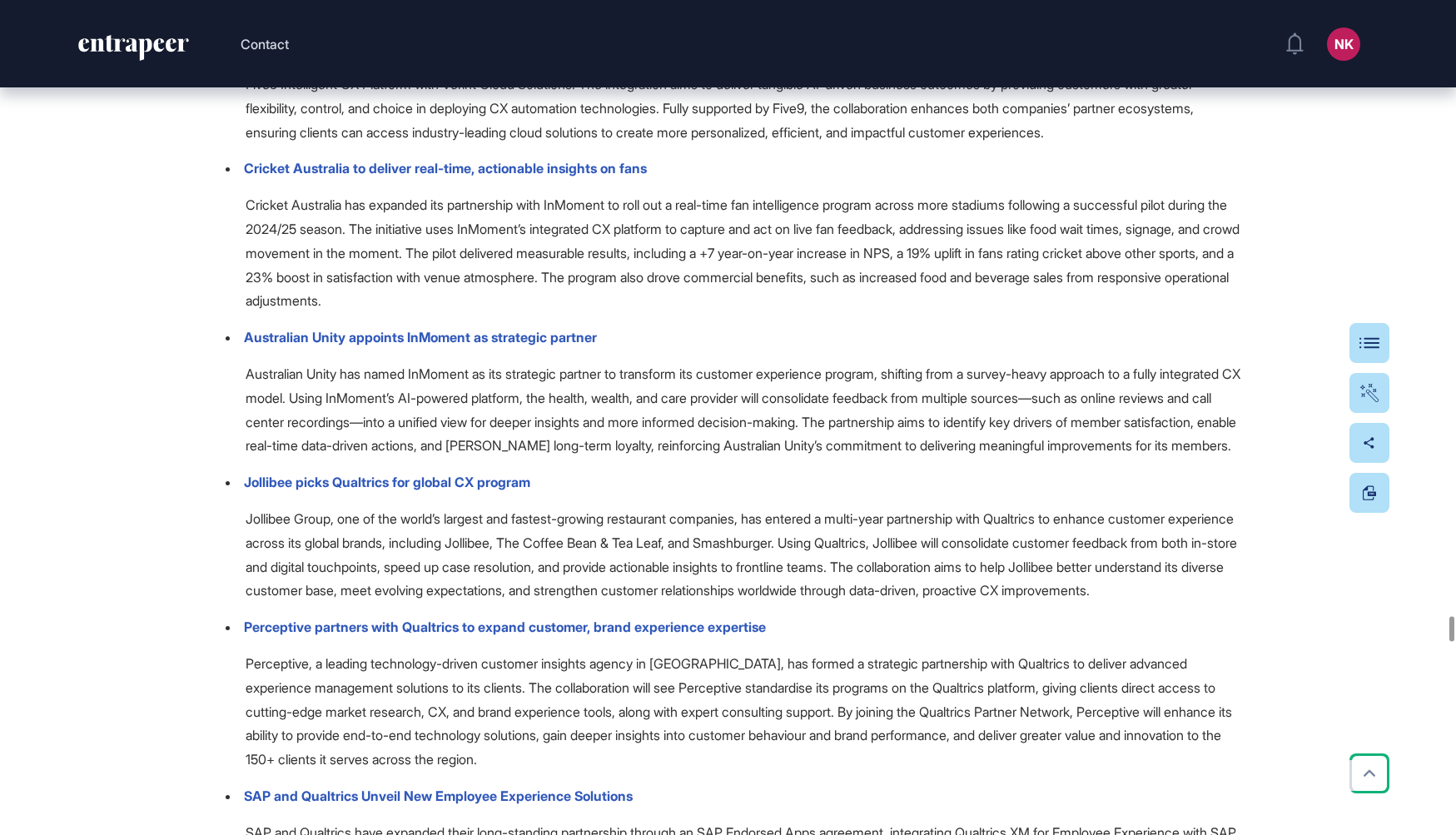
scroll to position [62136, 0]
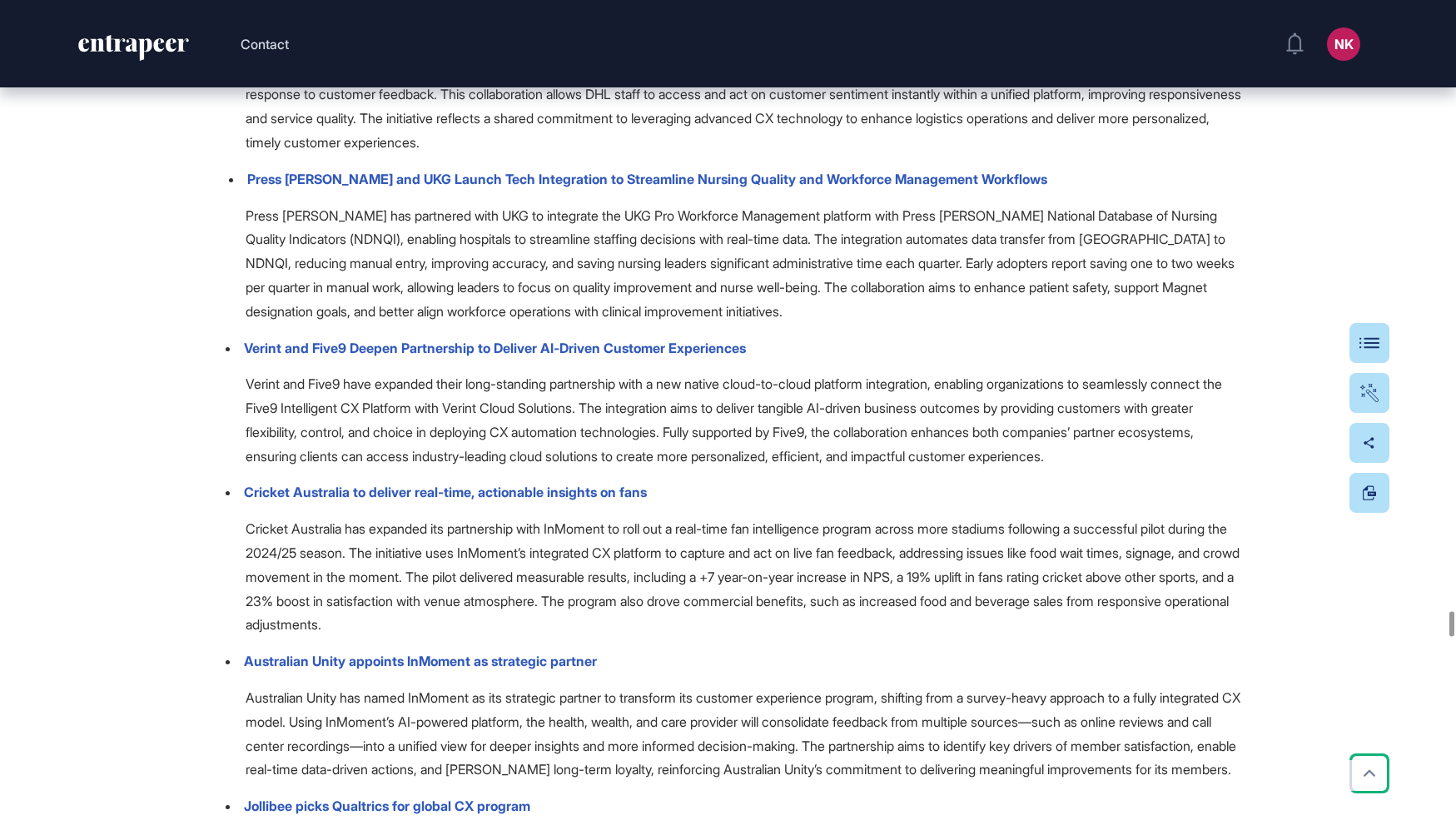
click at [1378, 347] on button at bounding box center [1369, 343] width 40 height 40
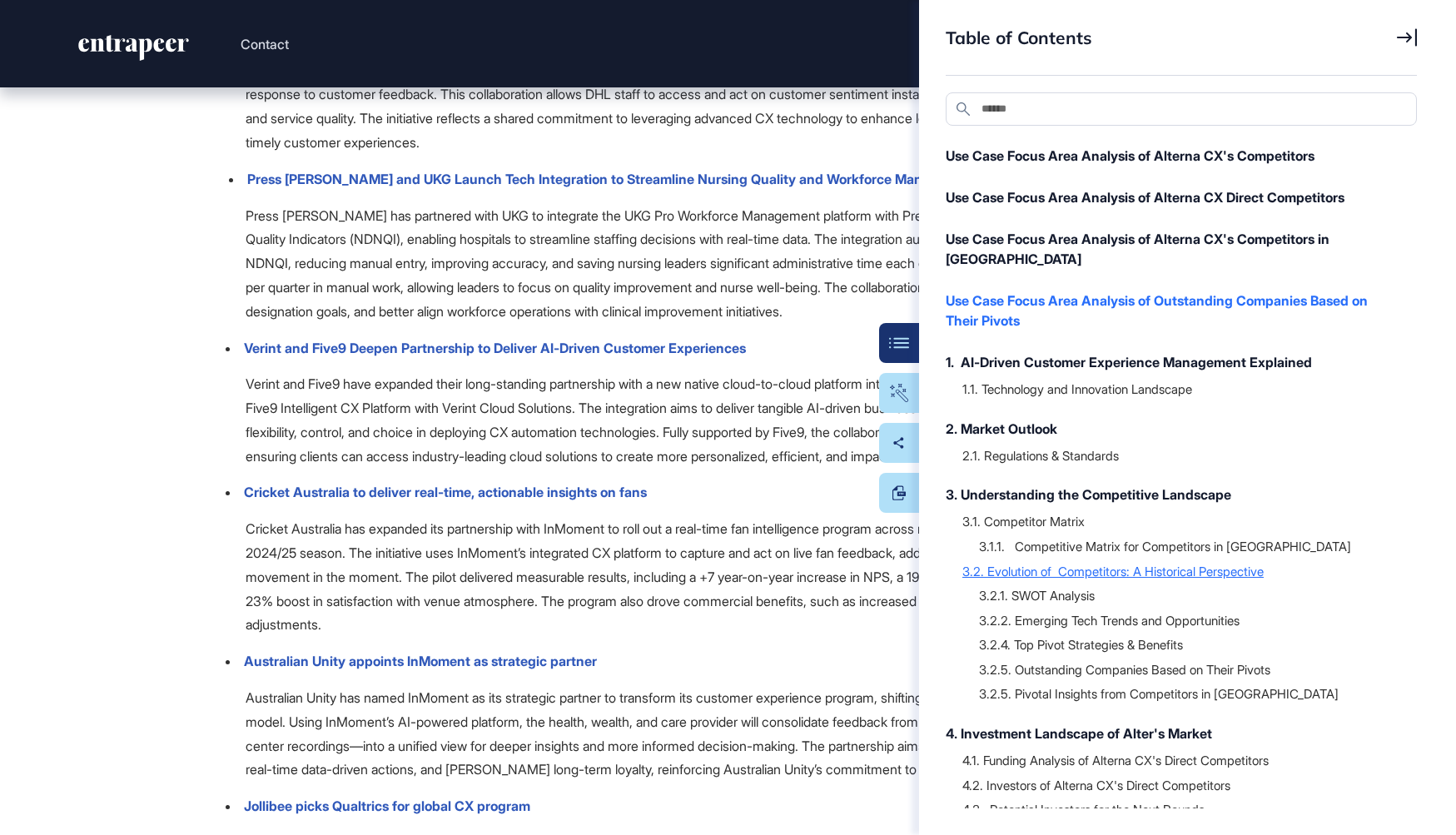
click at [1072, 562] on div "3.2. Evolution of Competitors: A Historical Perspective" at bounding box center [1181, 570] width 438 height 16
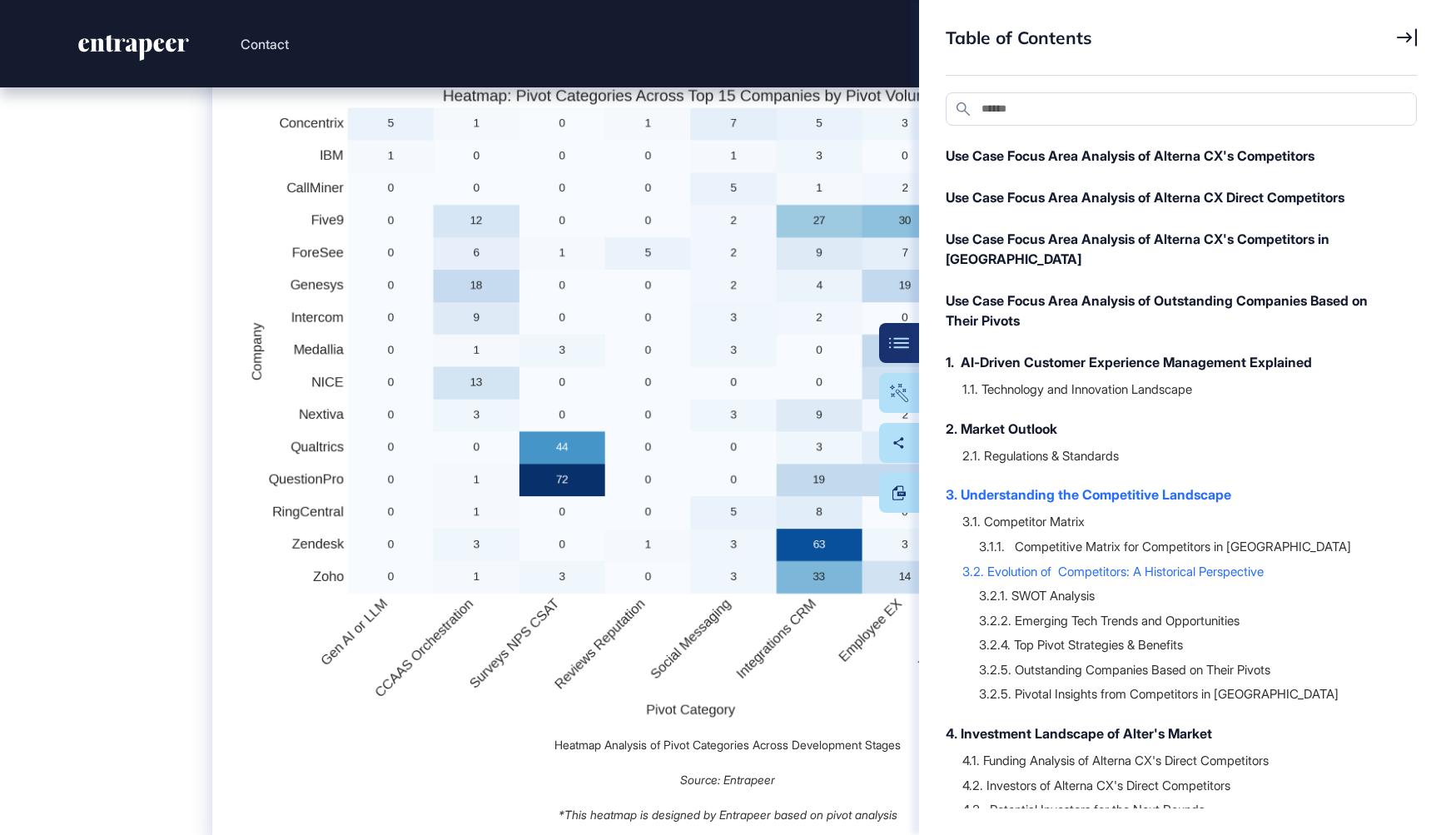
scroll to position [34298, 0]
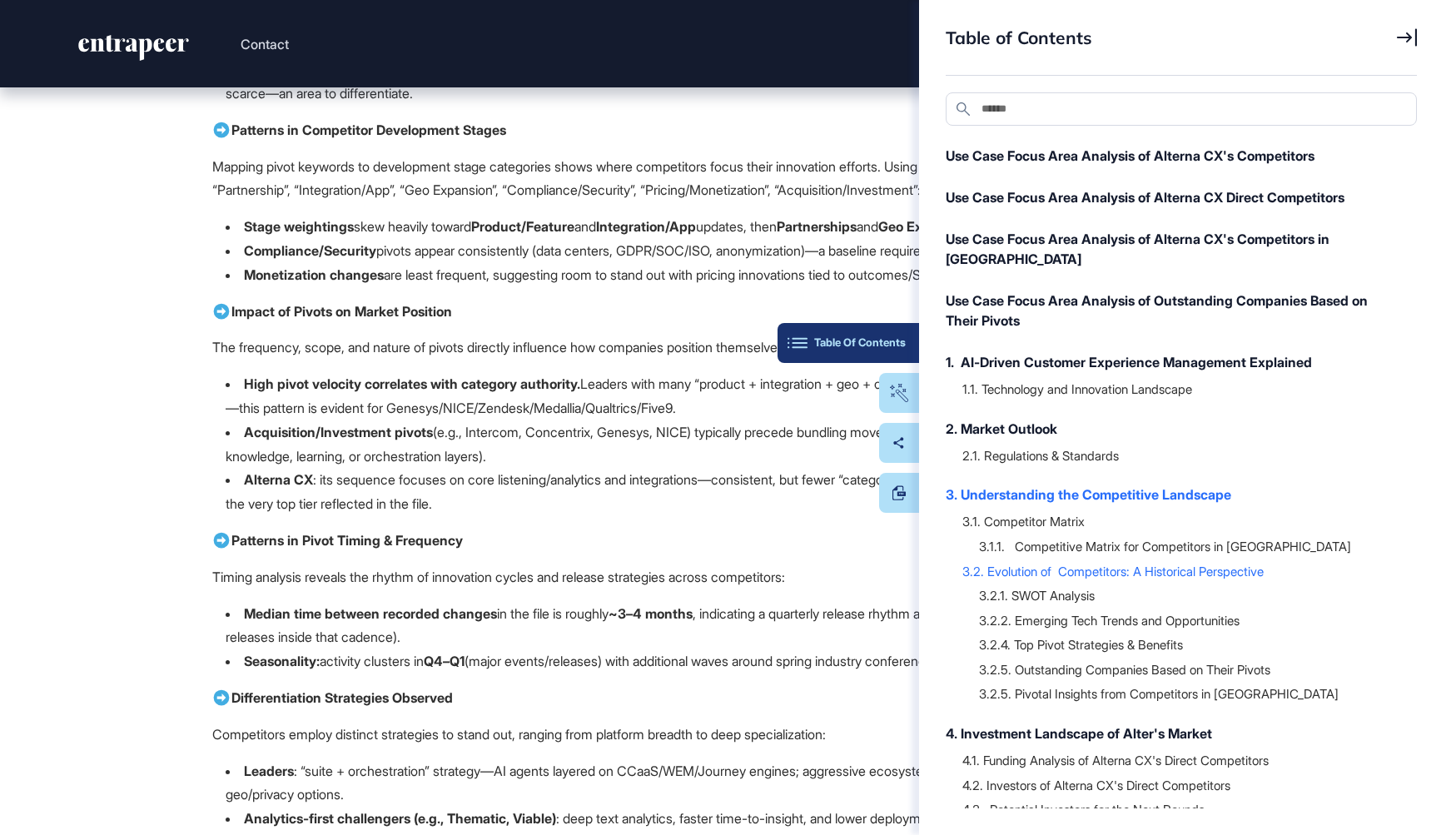
click at [901, 349] on button "Table Of Contents" at bounding box center [849, 343] width 142 height 40
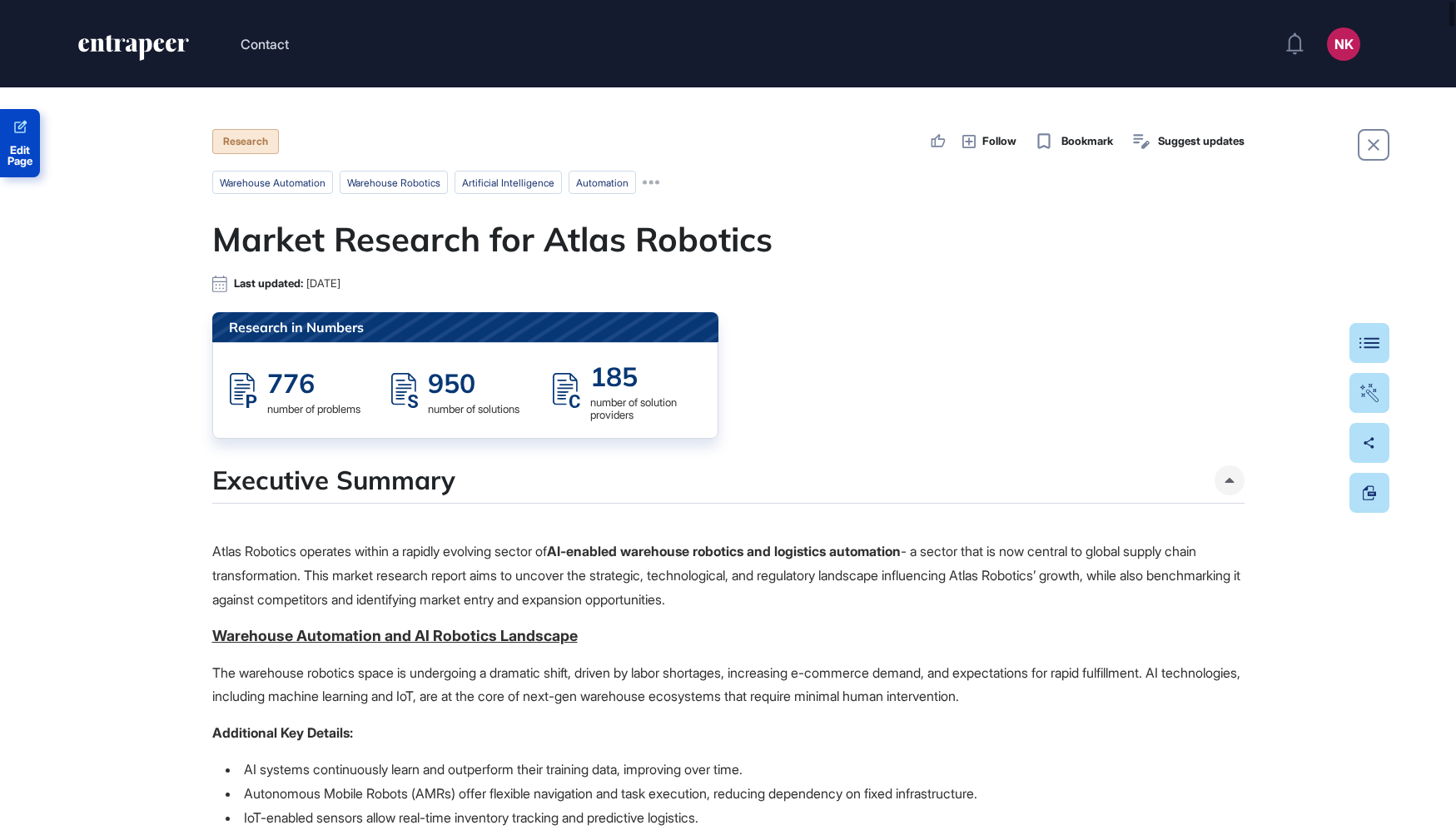
click at [29, 147] on span "Edit Page" at bounding box center [20, 155] width 40 height 22
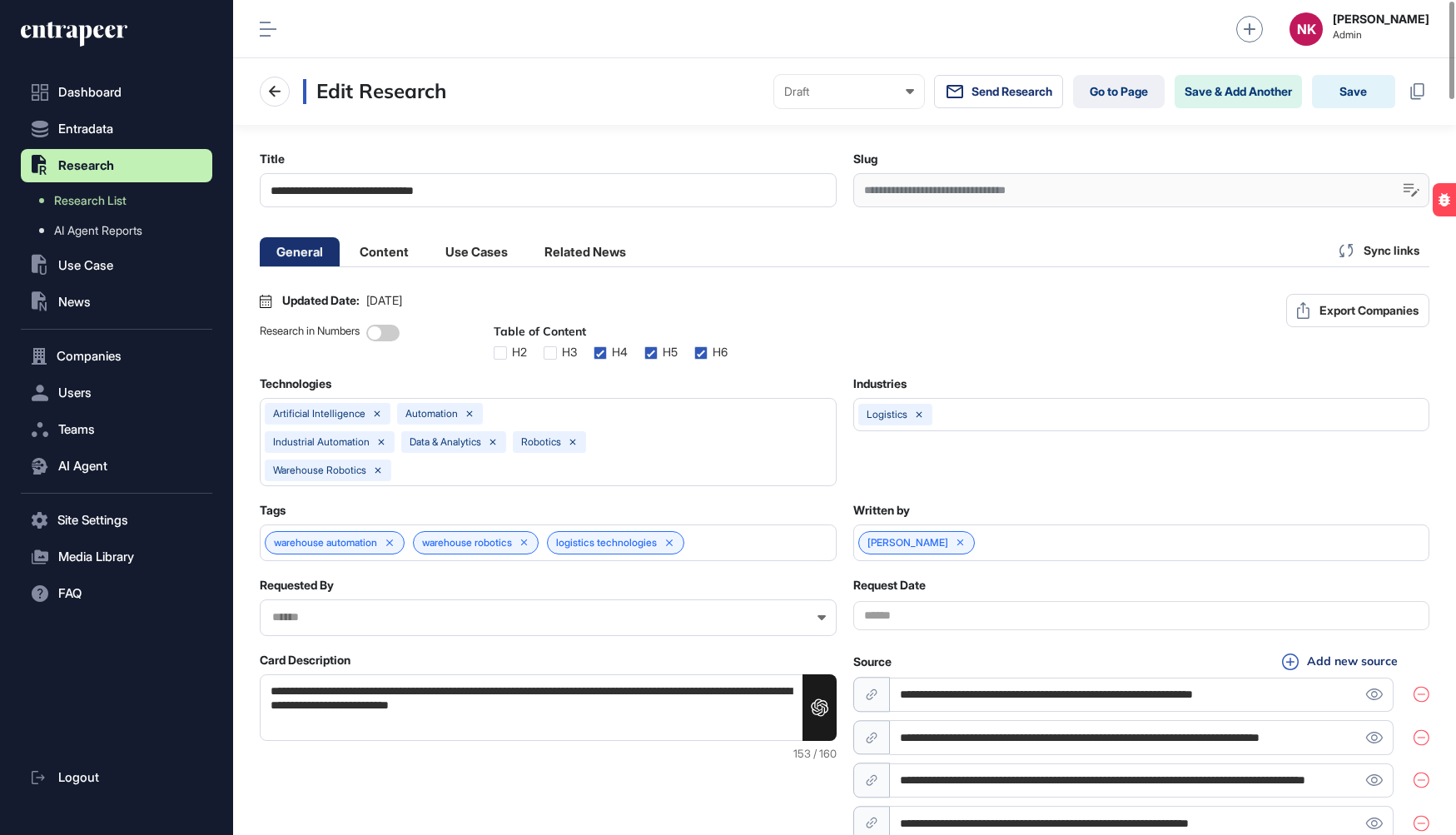
scroll to position [0, 8]
click at [429, 250] on li "Content" at bounding box center [476, 252] width 96 height 29
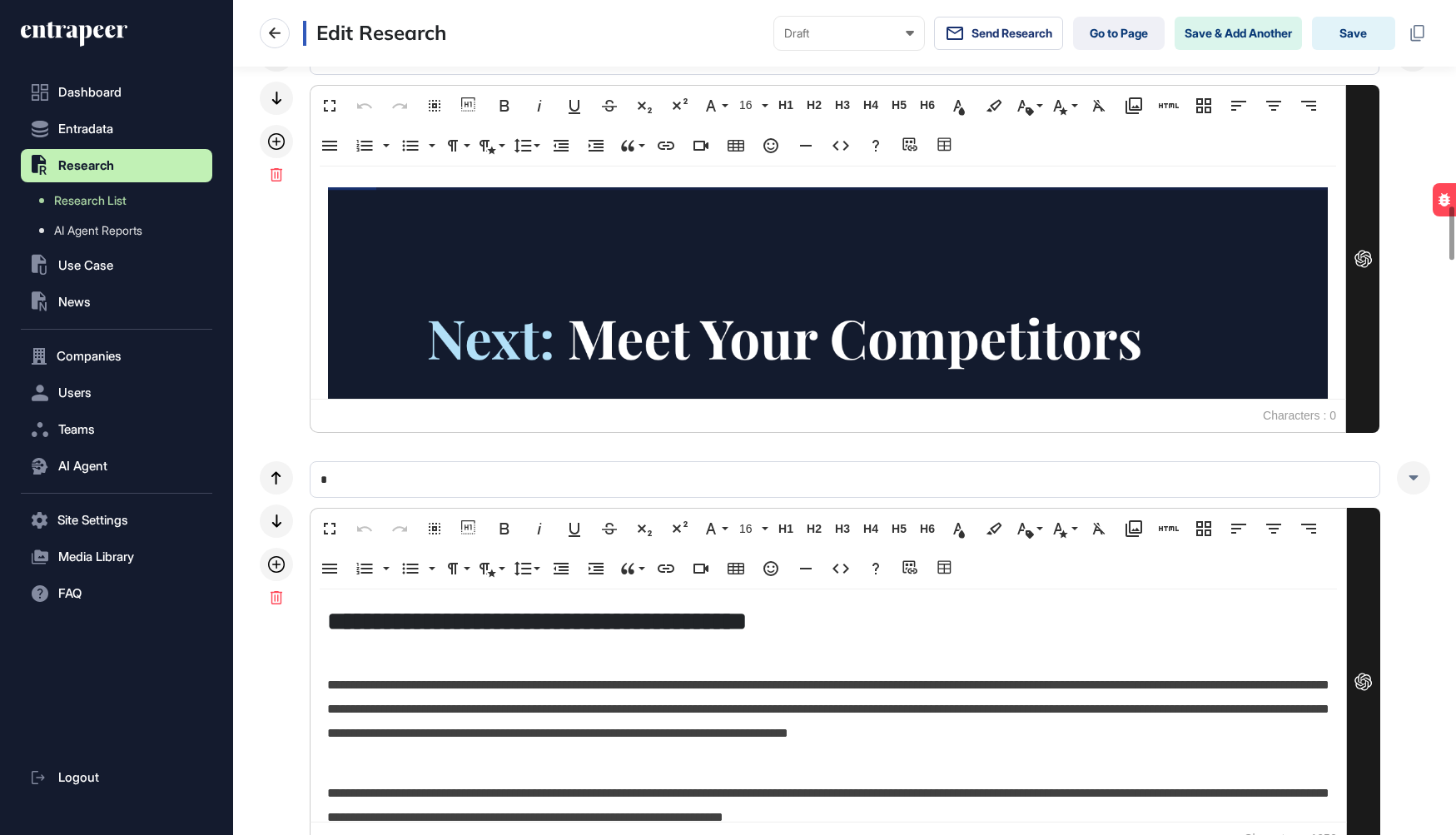
scroll to position [85, 0]
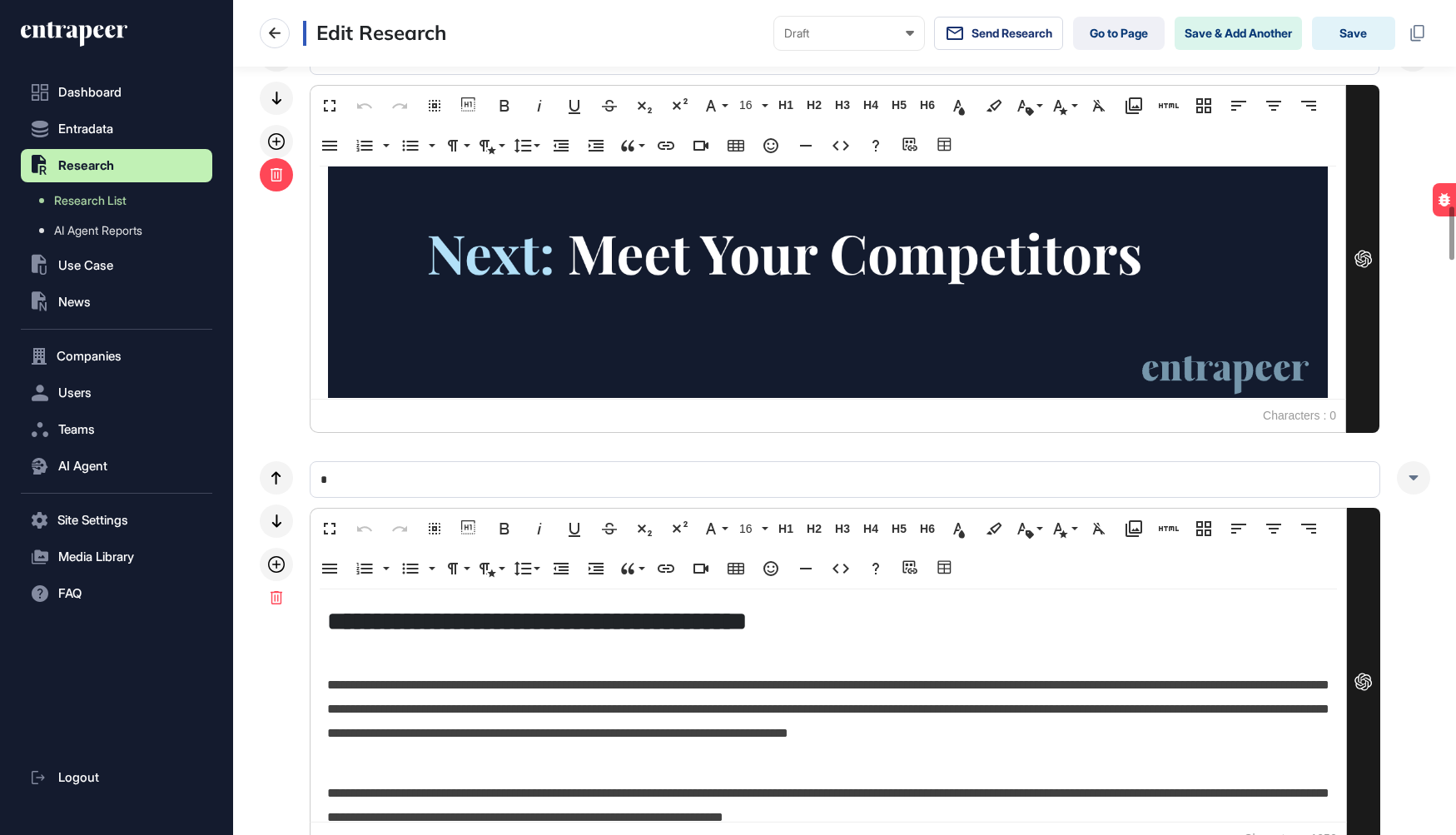
click at [283, 176] on div at bounding box center [276, 174] width 33 height 33
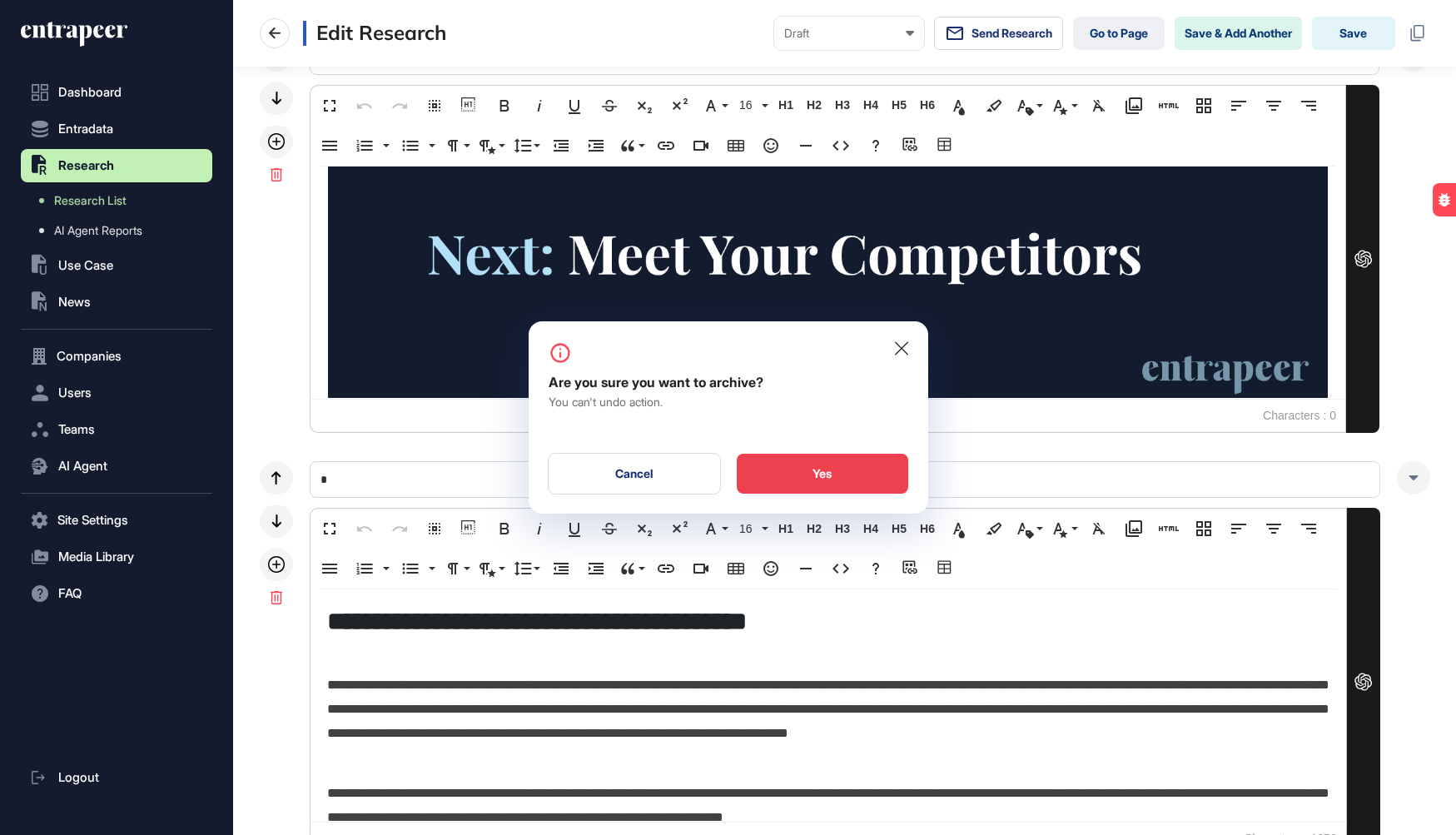
click at [841, 479] on div "Yes" at bounding box center [822, 473] width 171 height 40
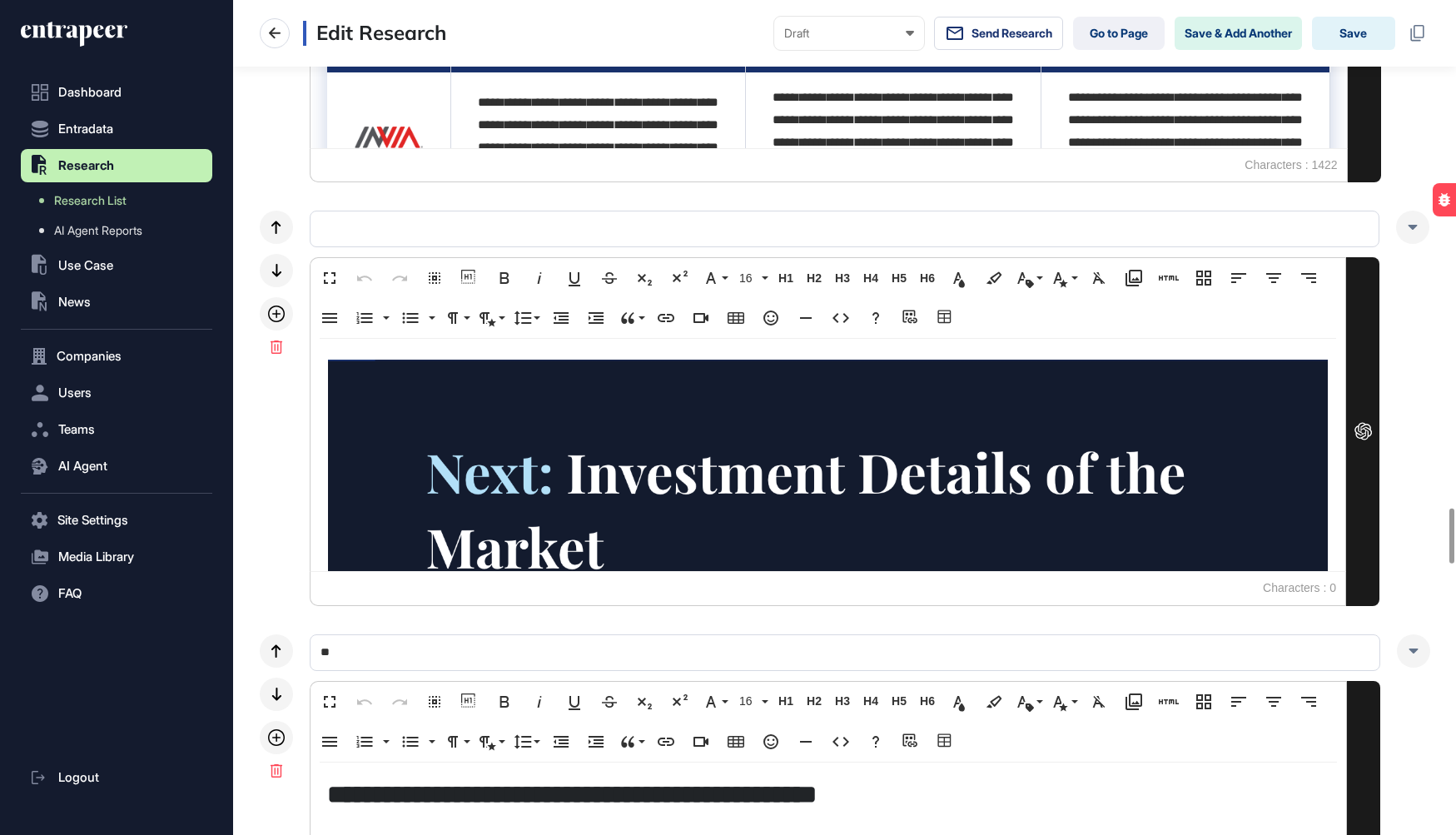
scroll to position [84, 0]
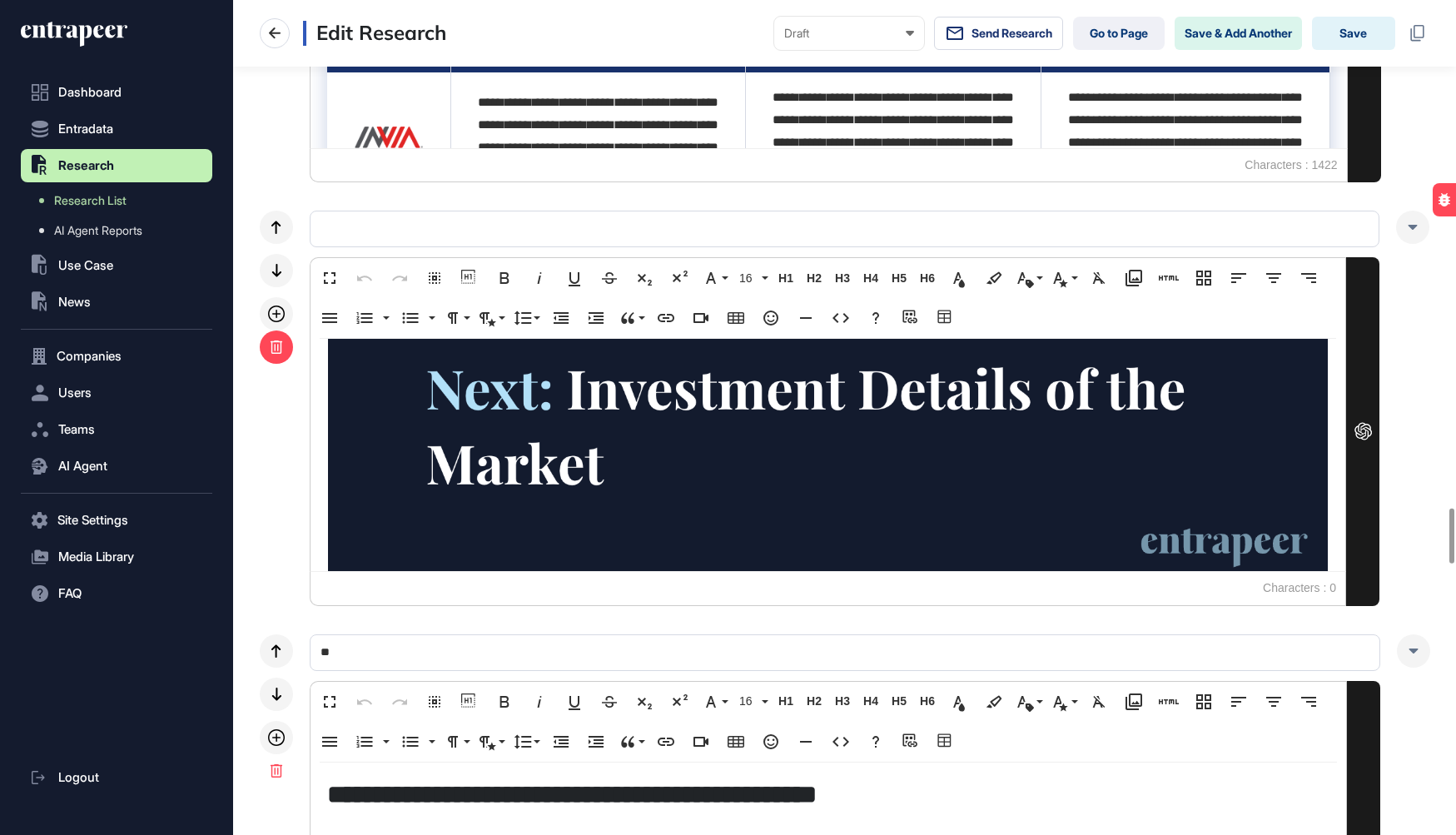
click at [287, 342] on div at bounding box center [276, 346] width 33 height 33
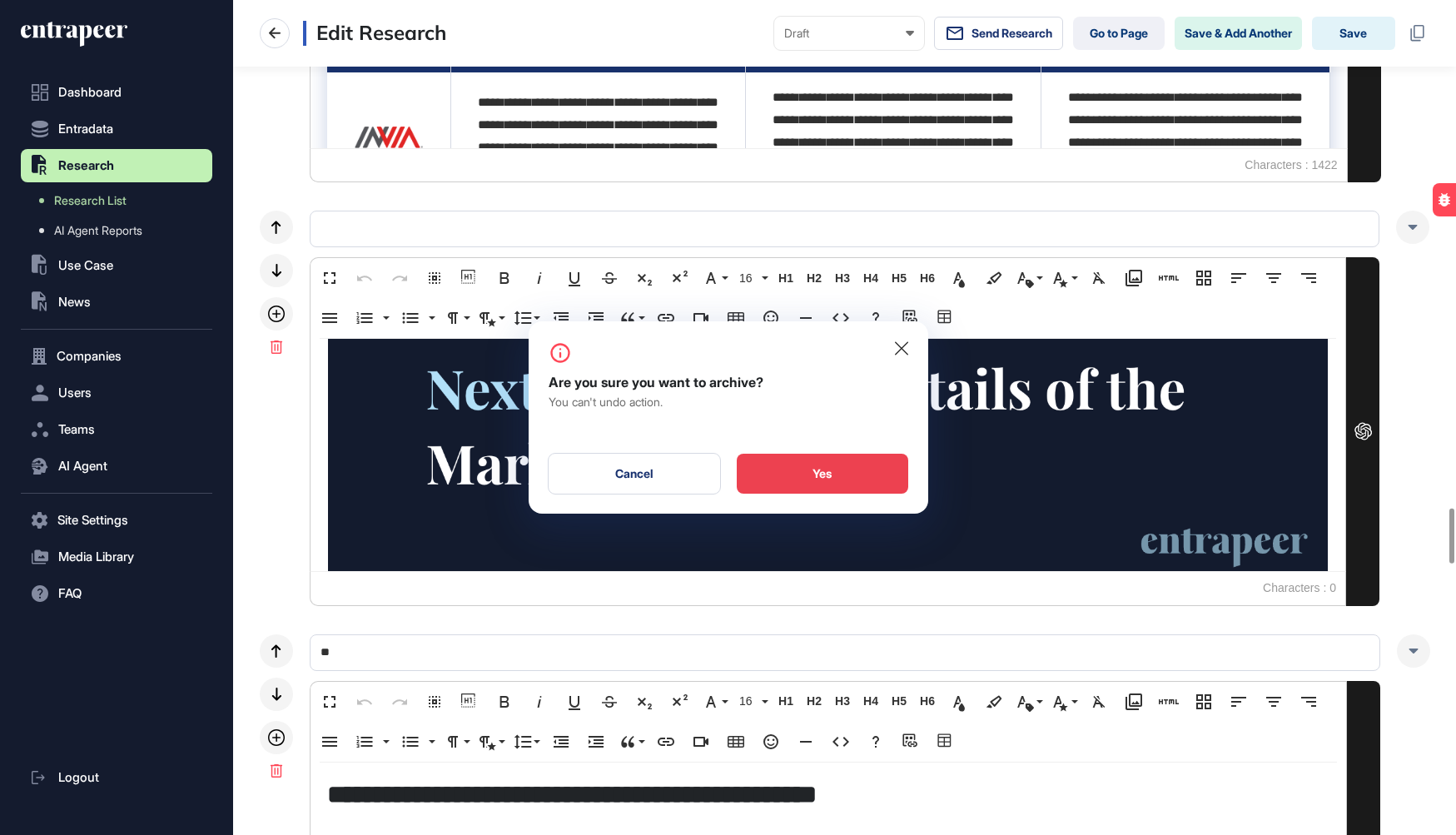
click at [832, 481] on div "Yes" at bounding box center [822, 473] width 171 height 40
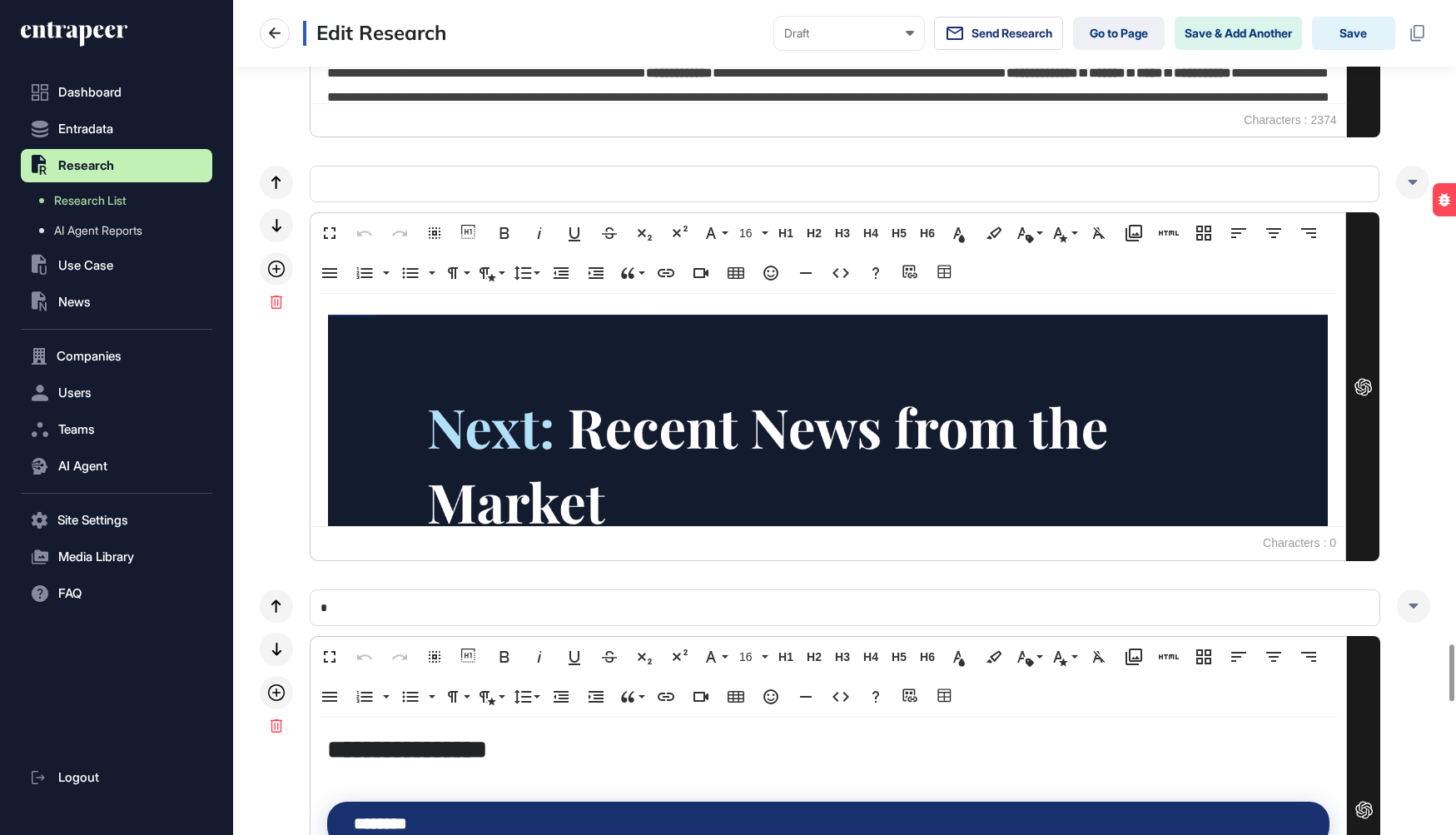
scroll to position [85, 0]
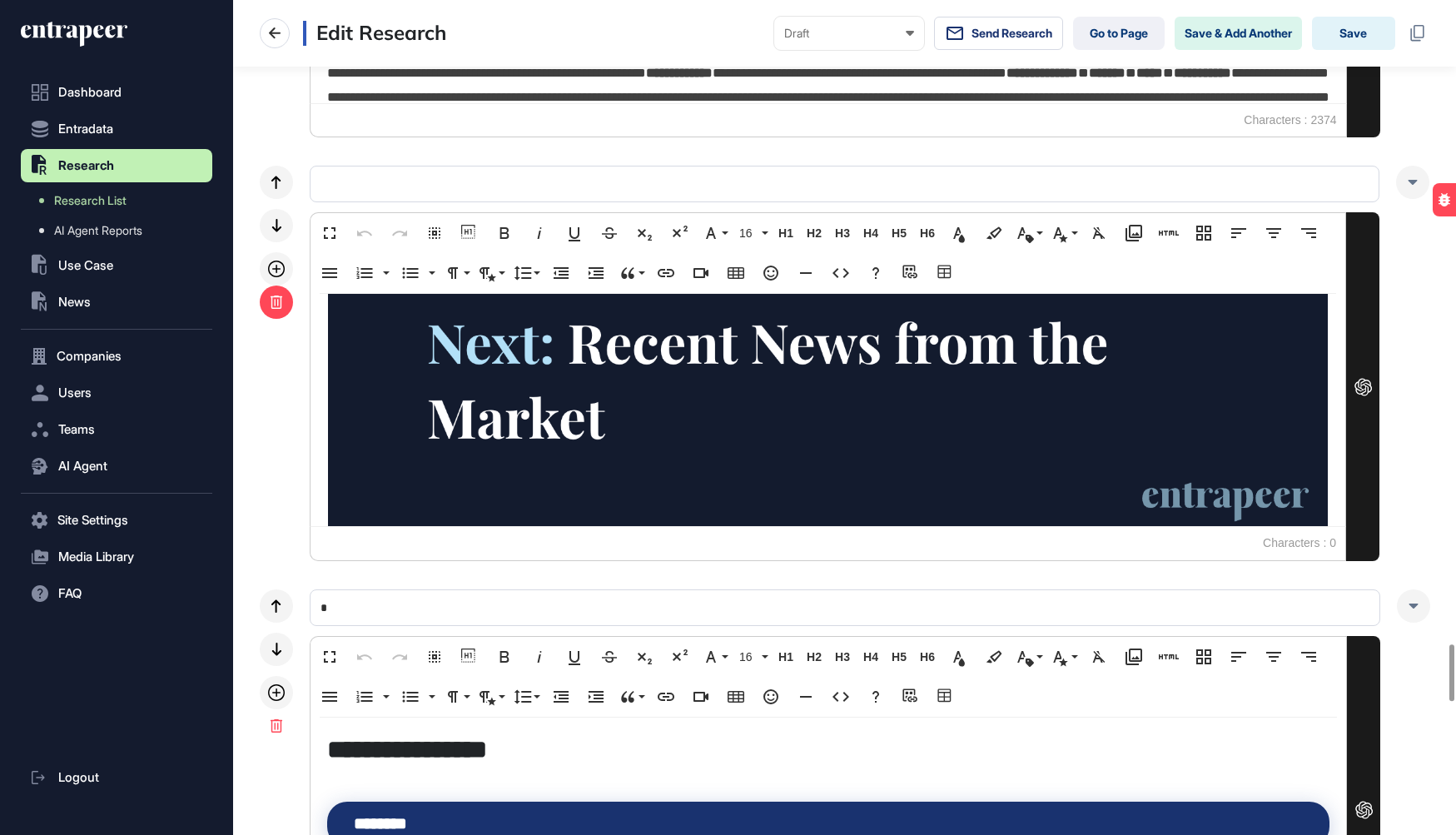
click at [279, 299] on div at bounding box center [276, 301] width 33 height 33
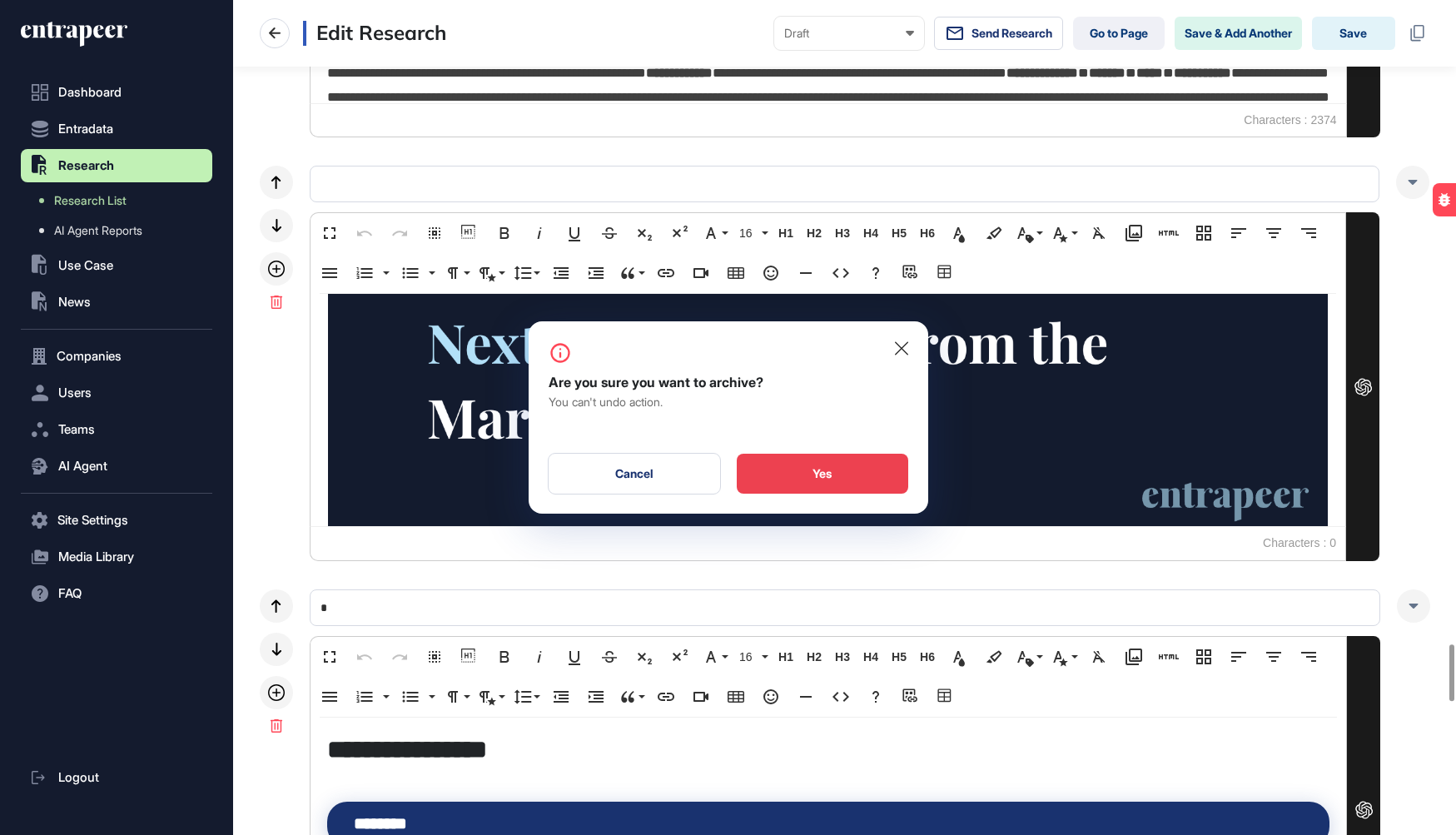
click at [823, 475] on div "Yes" at bounding box center [822, 473] width 171 height 40
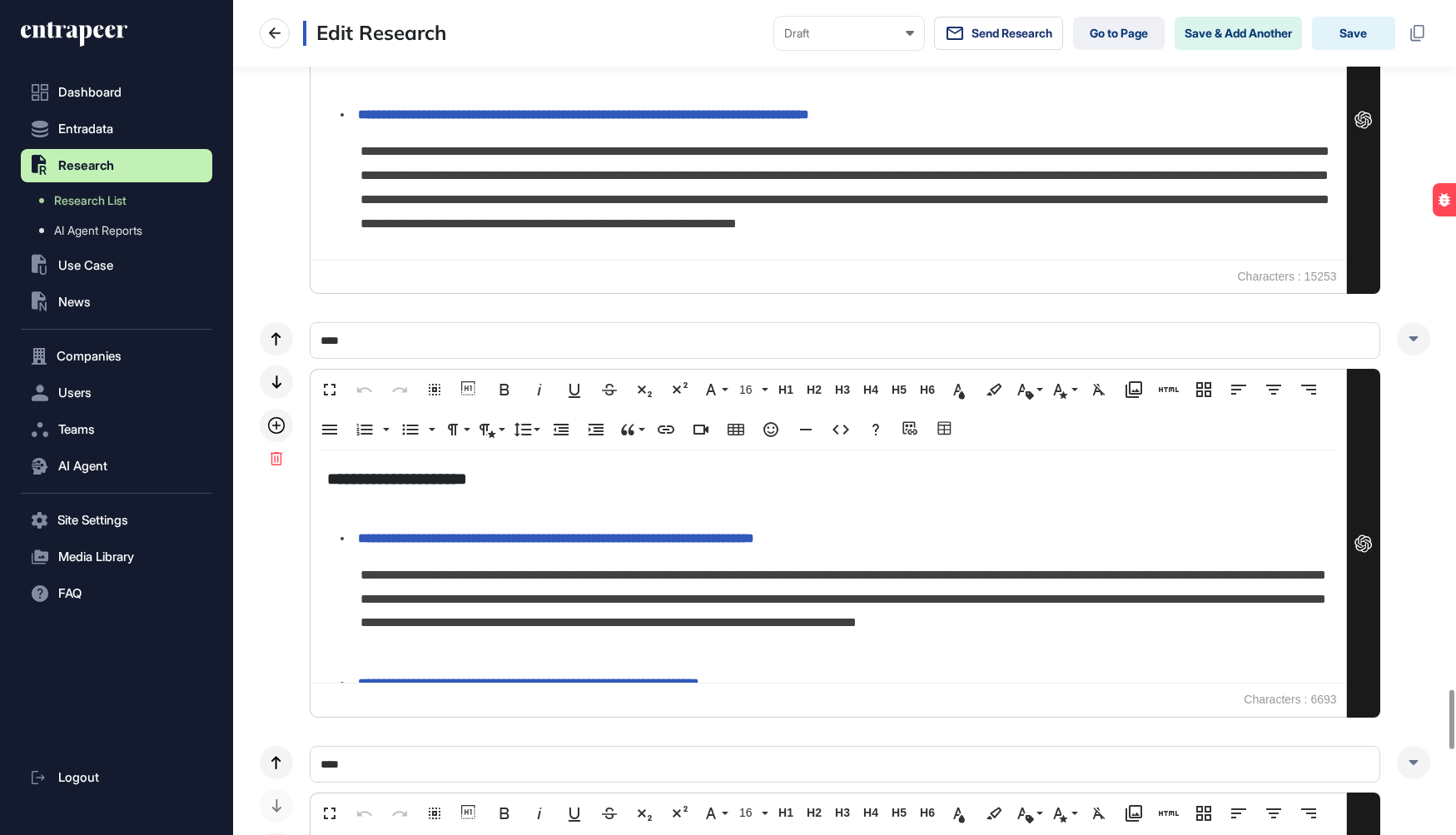
scroll to position [10969, 0]
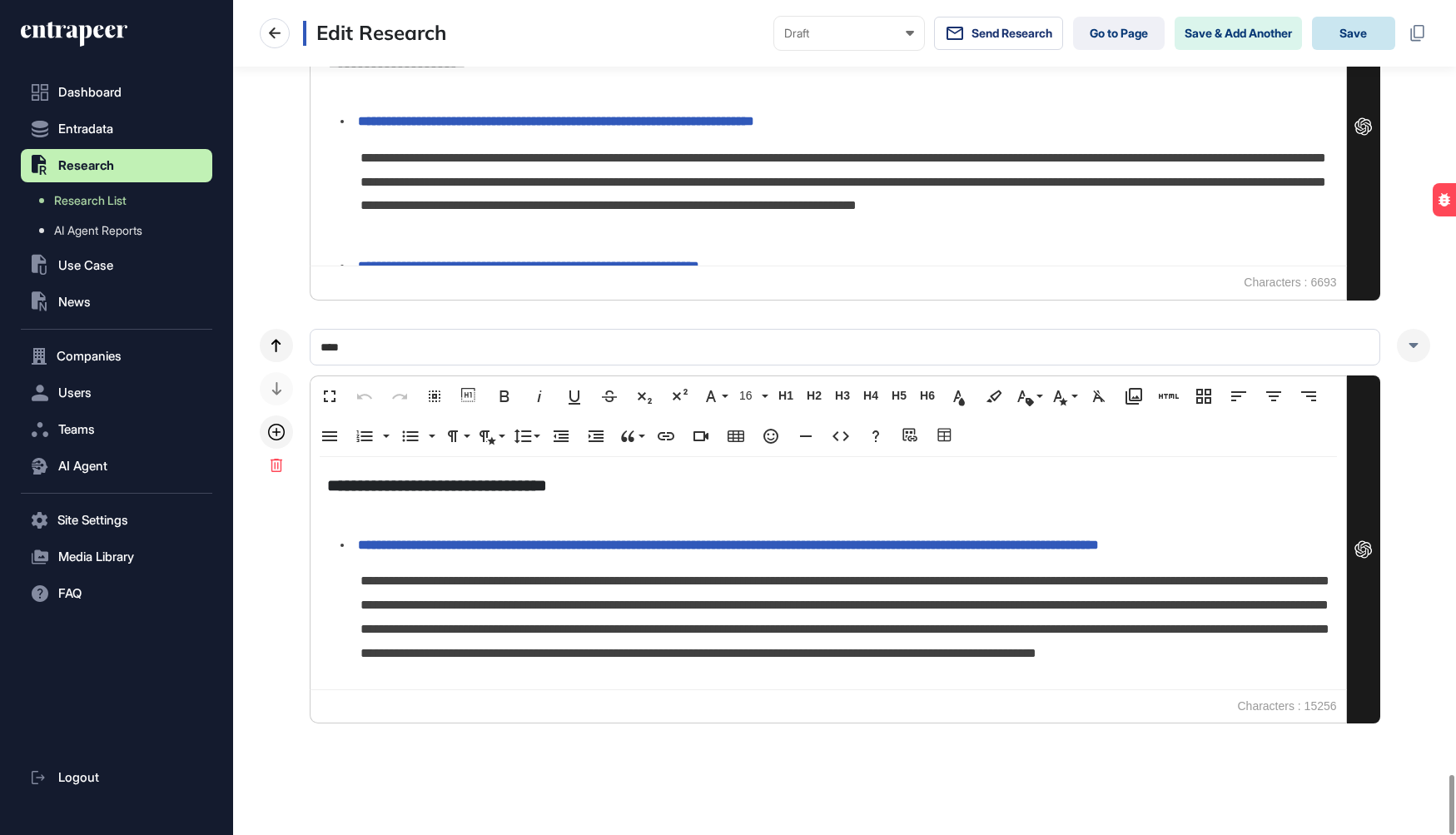
click at [1354, 37] on button "Save" at bounding box center [1353, 33] width 83 height 33
click at [1356, 35] on button "Save" at bounding box center [1353, 33] width 83 height 33
click at [1357, 35] on button "Save" at bounding box center [1353, 33] width 83 height 33
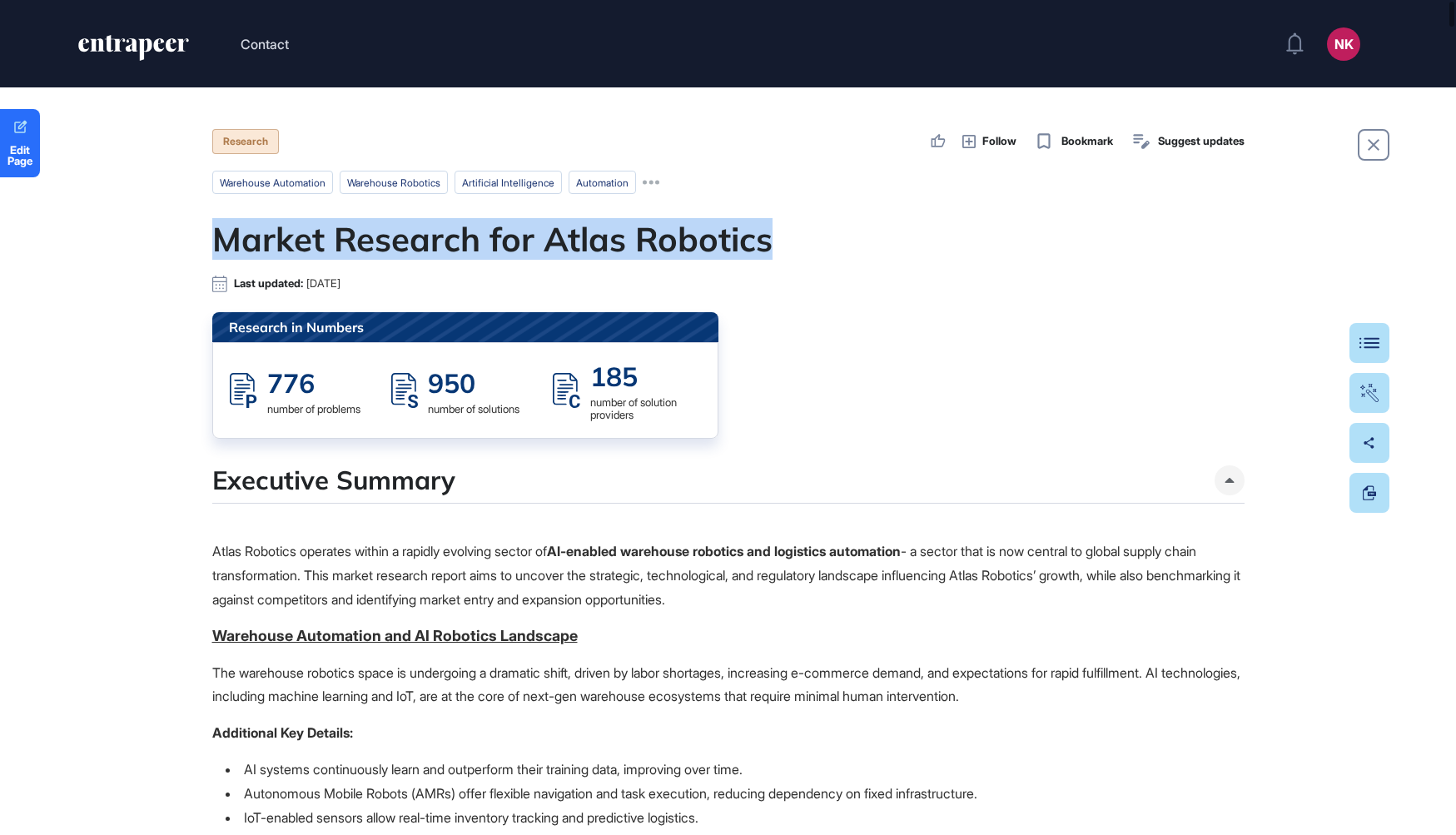
drag, startPoint x: 771, startPoint y: 240, endPoint x: 210, endPoint y: 235, distance: 561.0
copy h1 "Market Research for Atlas Robotics"
click at [1354, 337] on div "Table Of Contents" at bounding box center [1318, 342] width 115 height 13
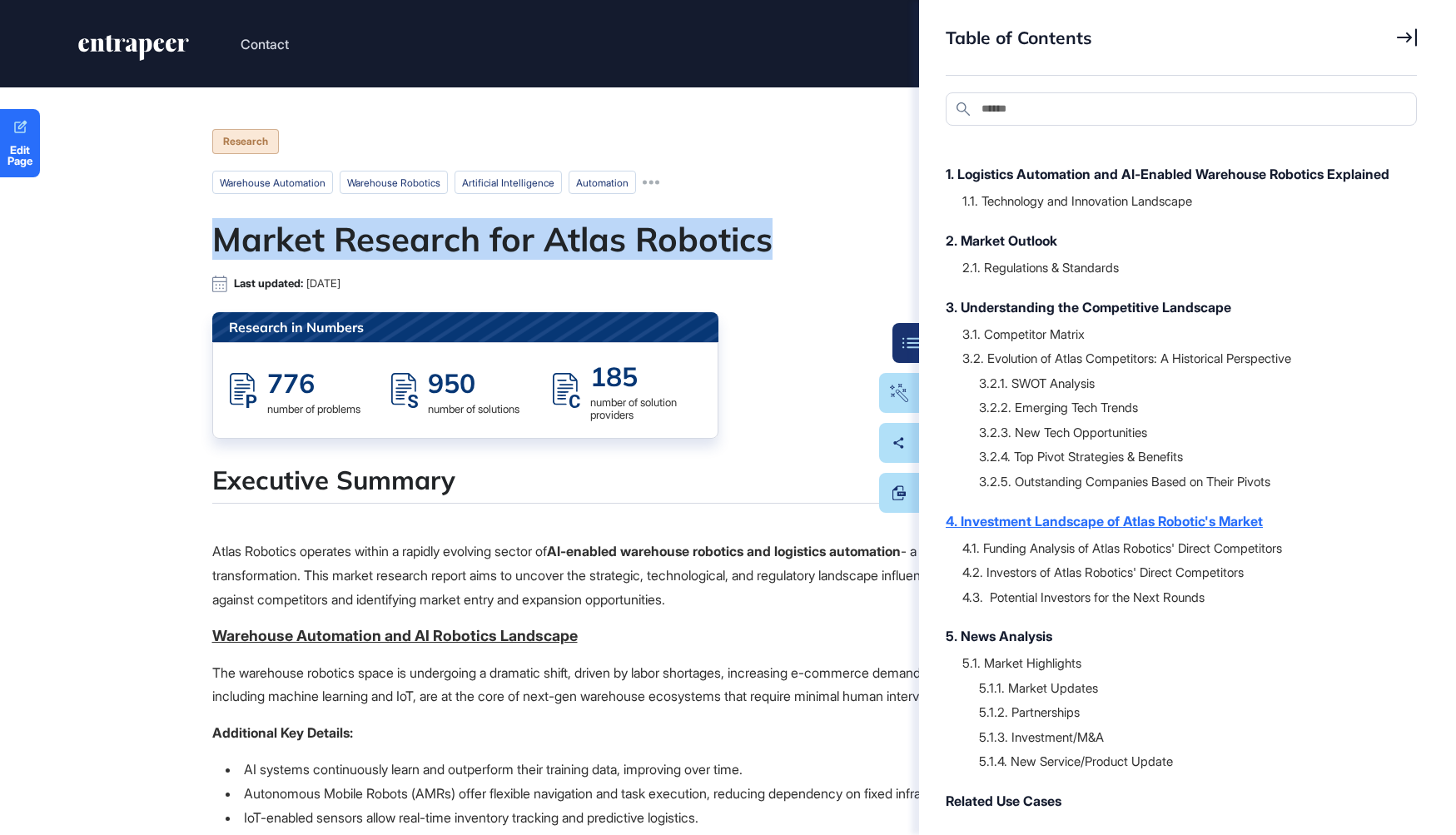
scroll to position [106, 0]
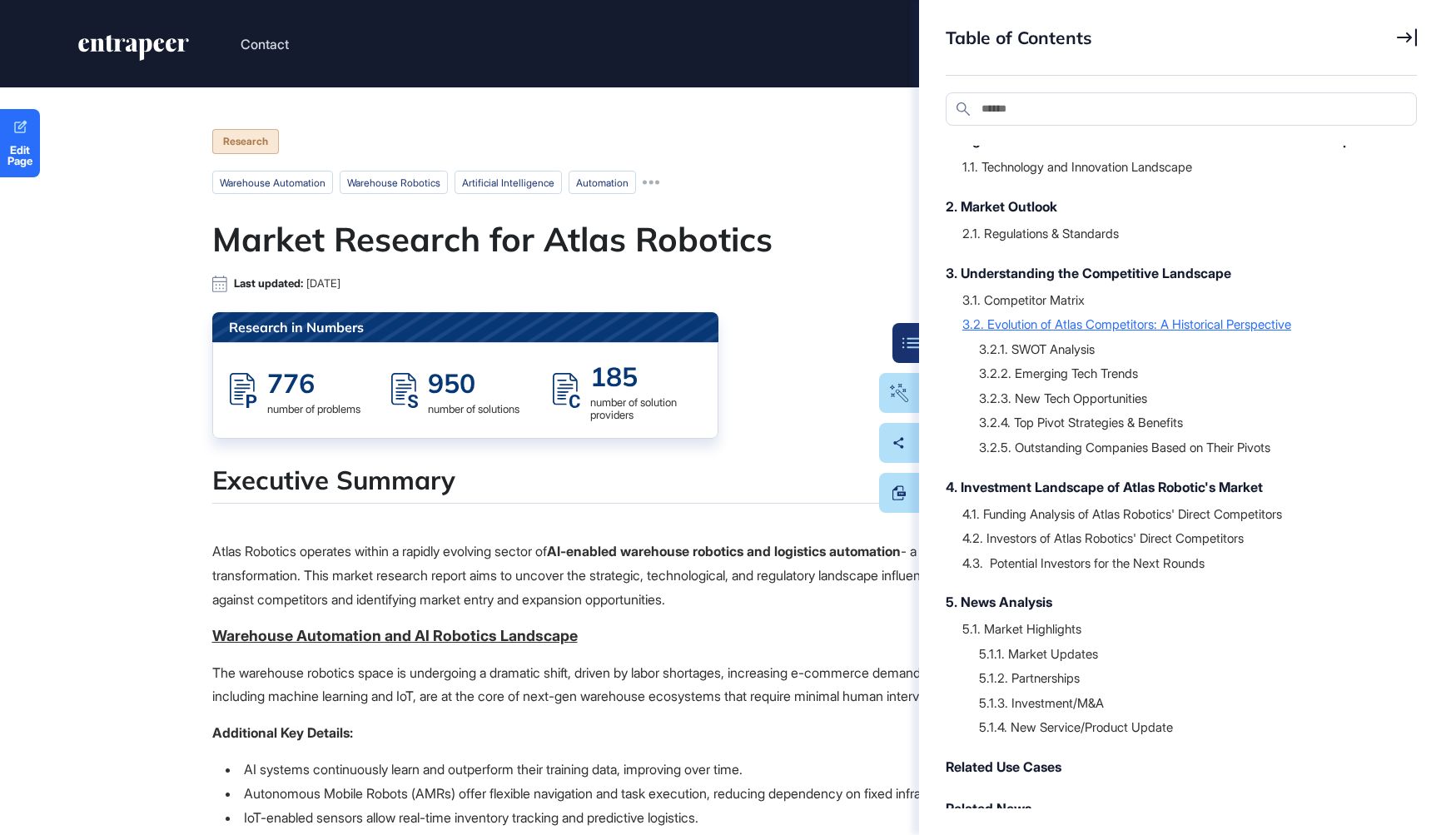
click at [1063, 332] on div "3.2. Evolution of Atlas Competitors: A Historical Perspective" at bounding box center [1181, 323] width 438 height 16
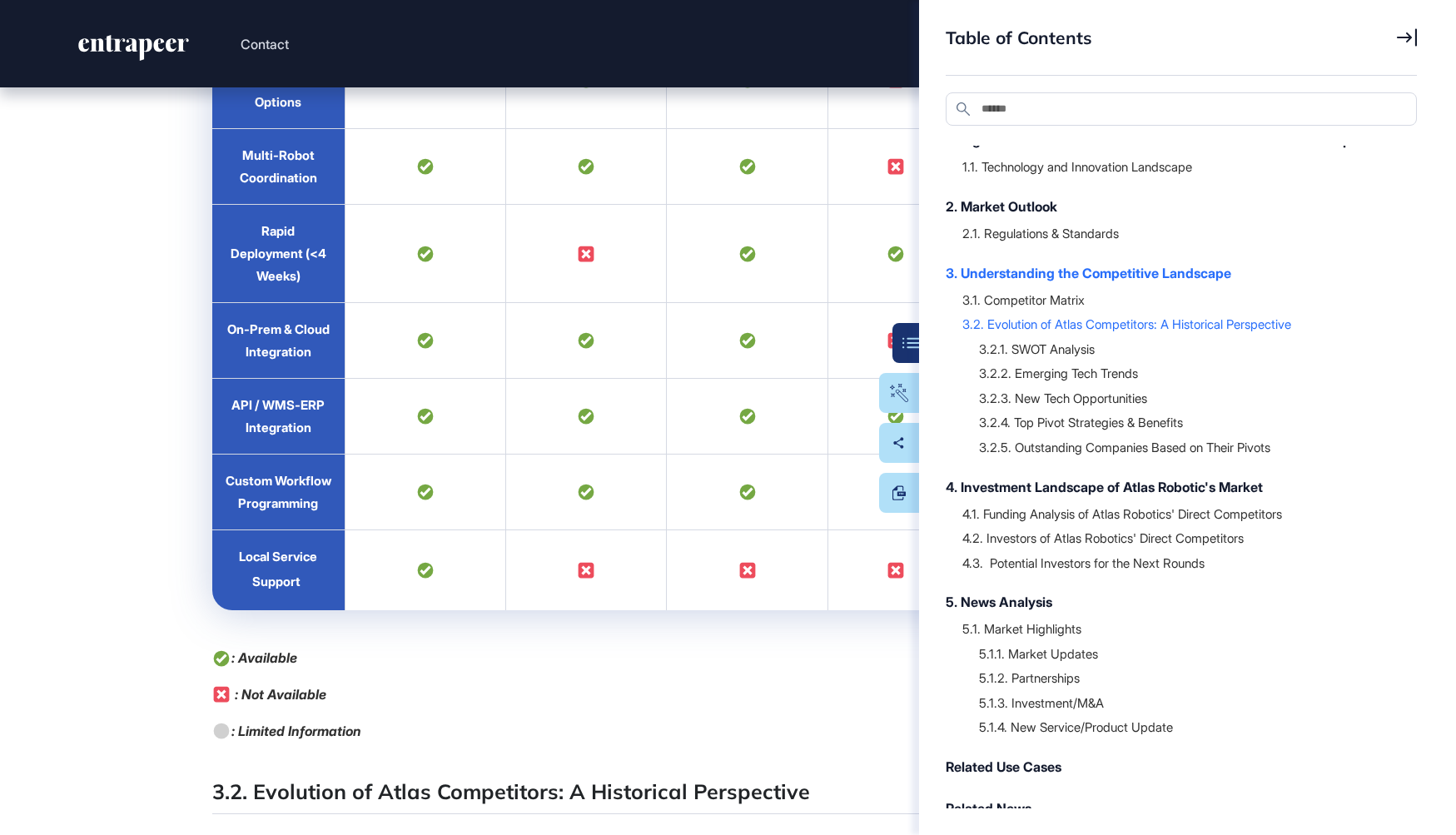
scroll to position [24124, 0]
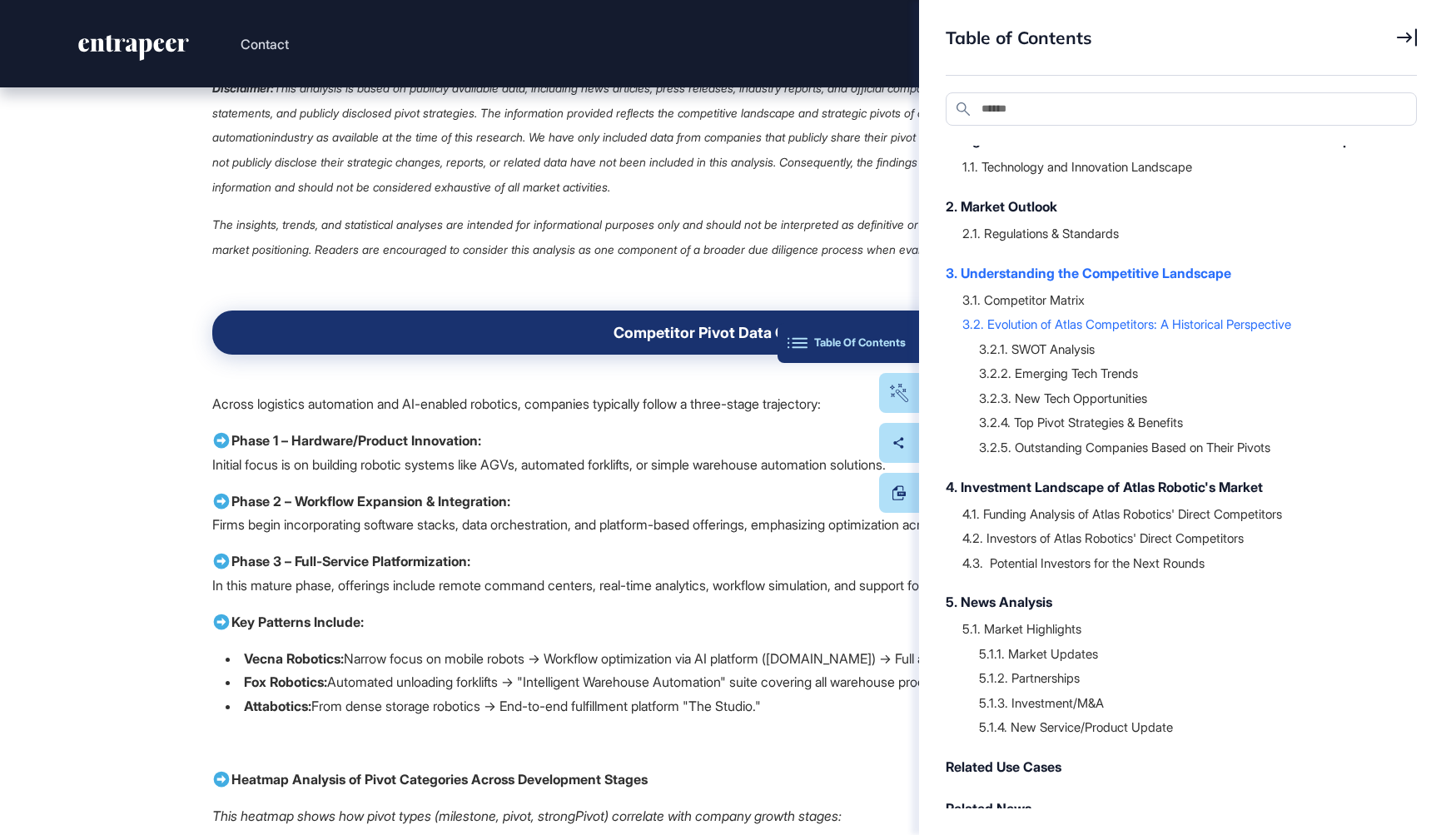
click at [906, 336] on button "Table Of Contents" at bounding box center [849, 343] width 142 height 40
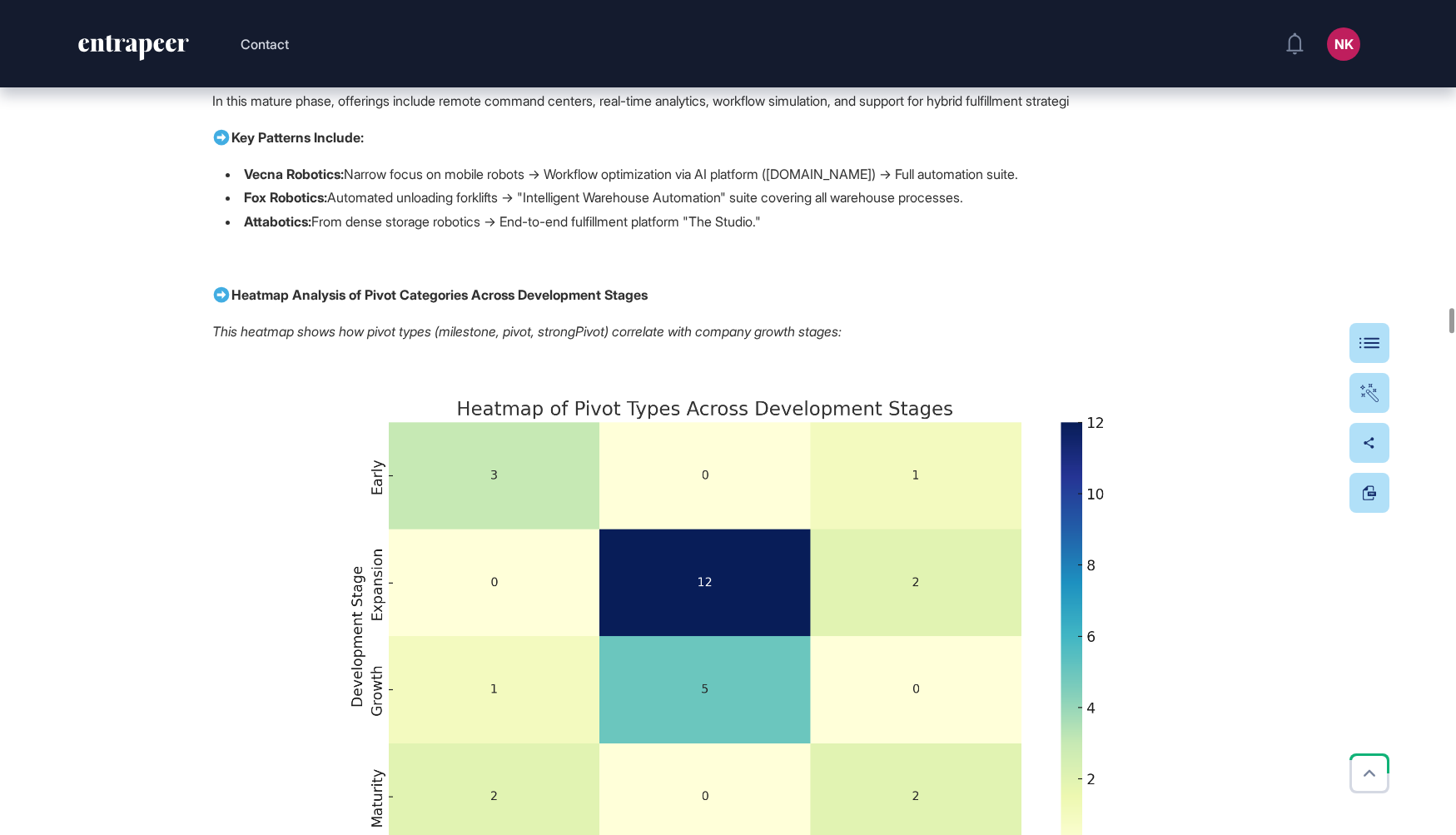
scroll to position [25053, 0]
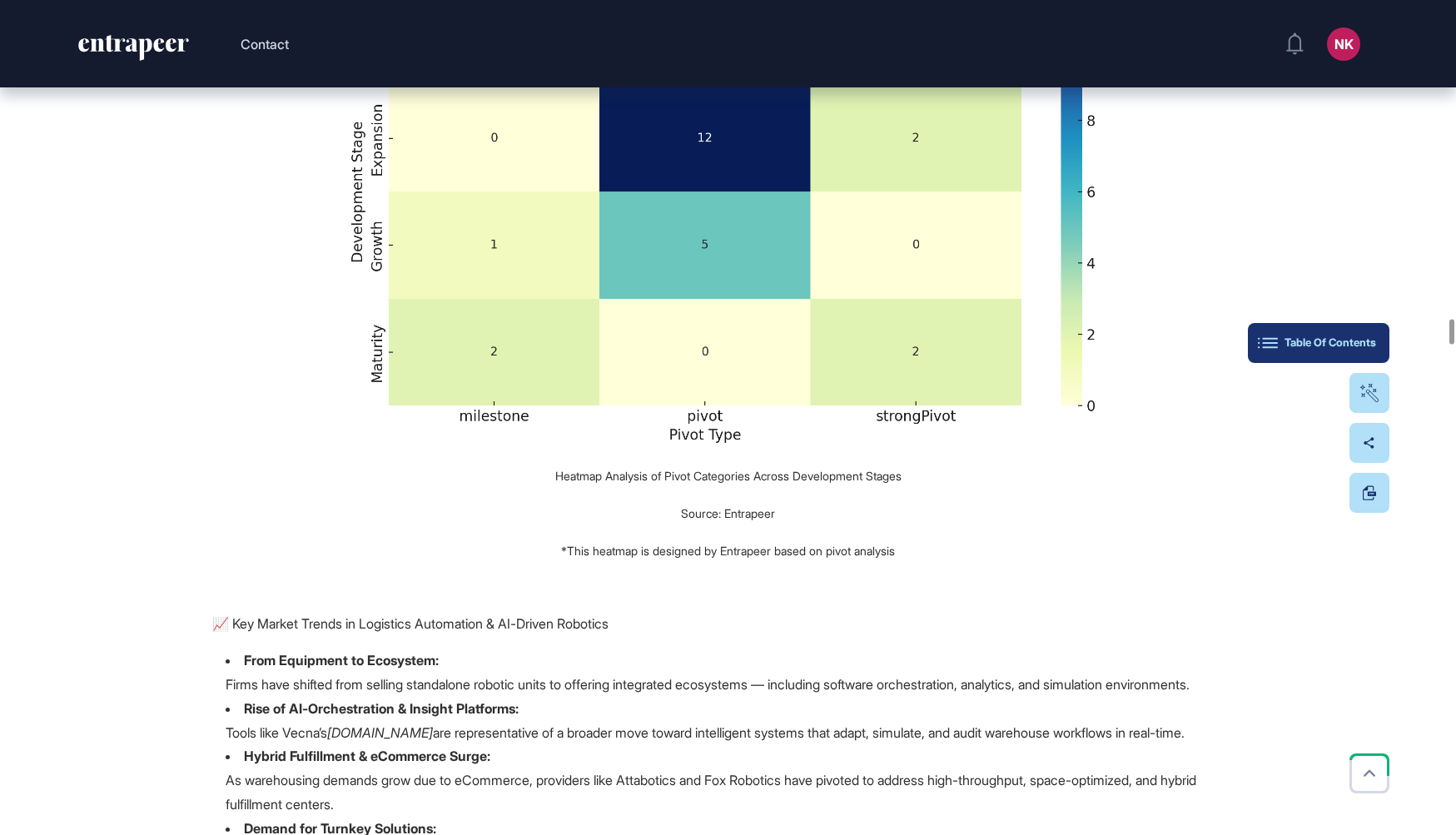
click at [1379, 340] on button "Table Of Contents" at bounding box center [1318, 343] width 142 height 40
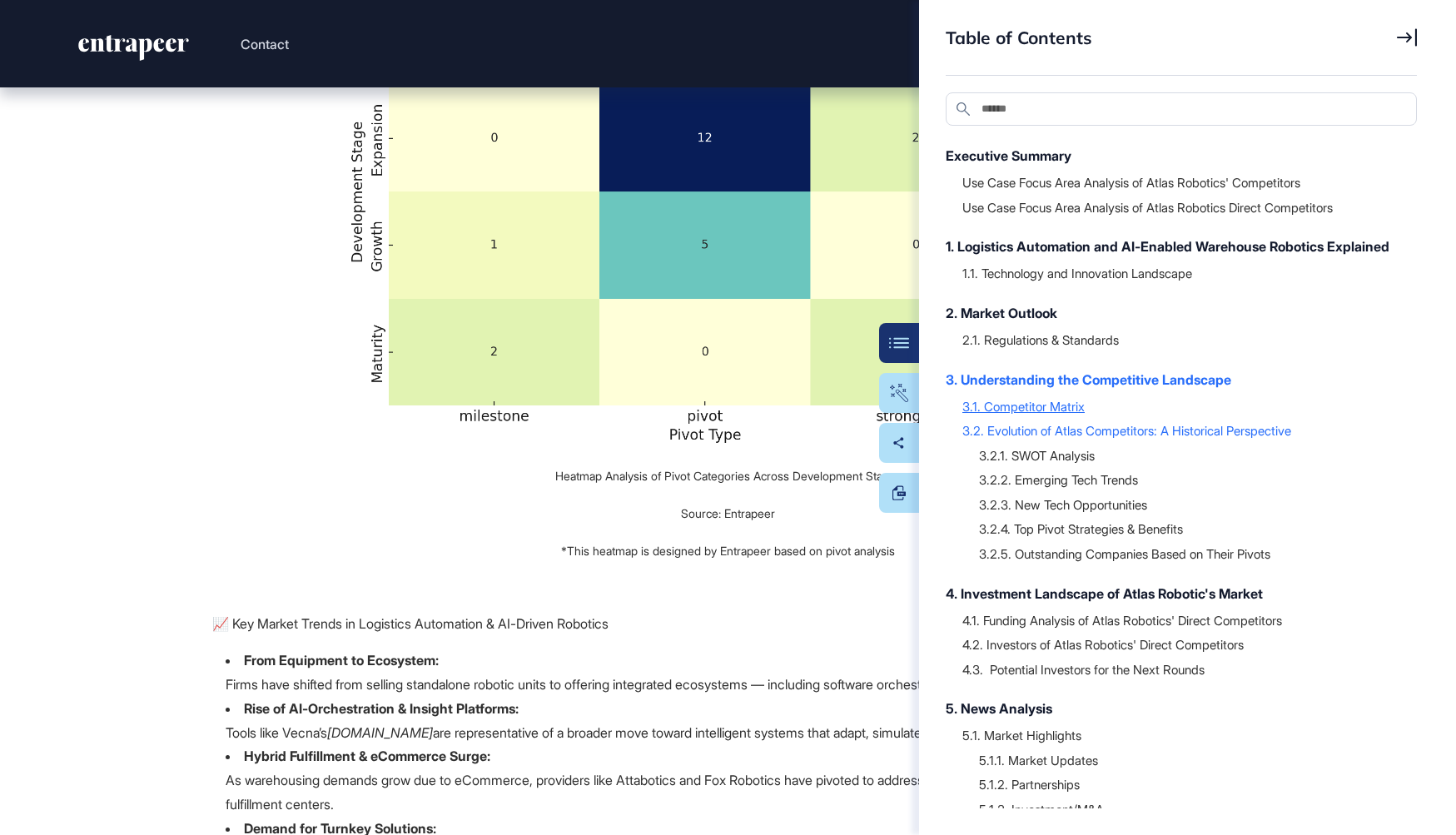
click at [1047, 414] on div "3.1. Competitor Matrix" at bounding box center [1181, 406] width 438 height 16
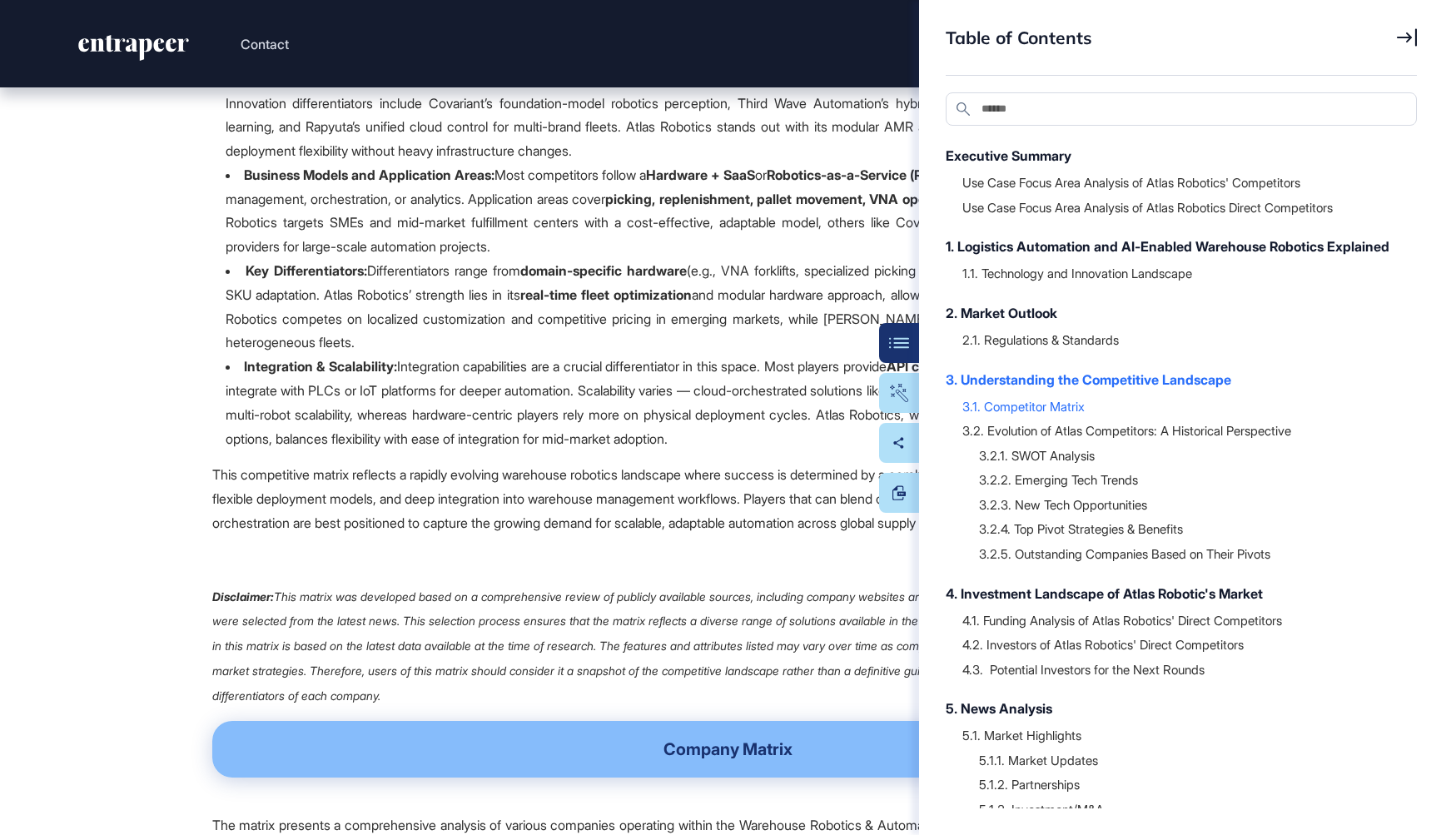
scroll to position [17117, 0]
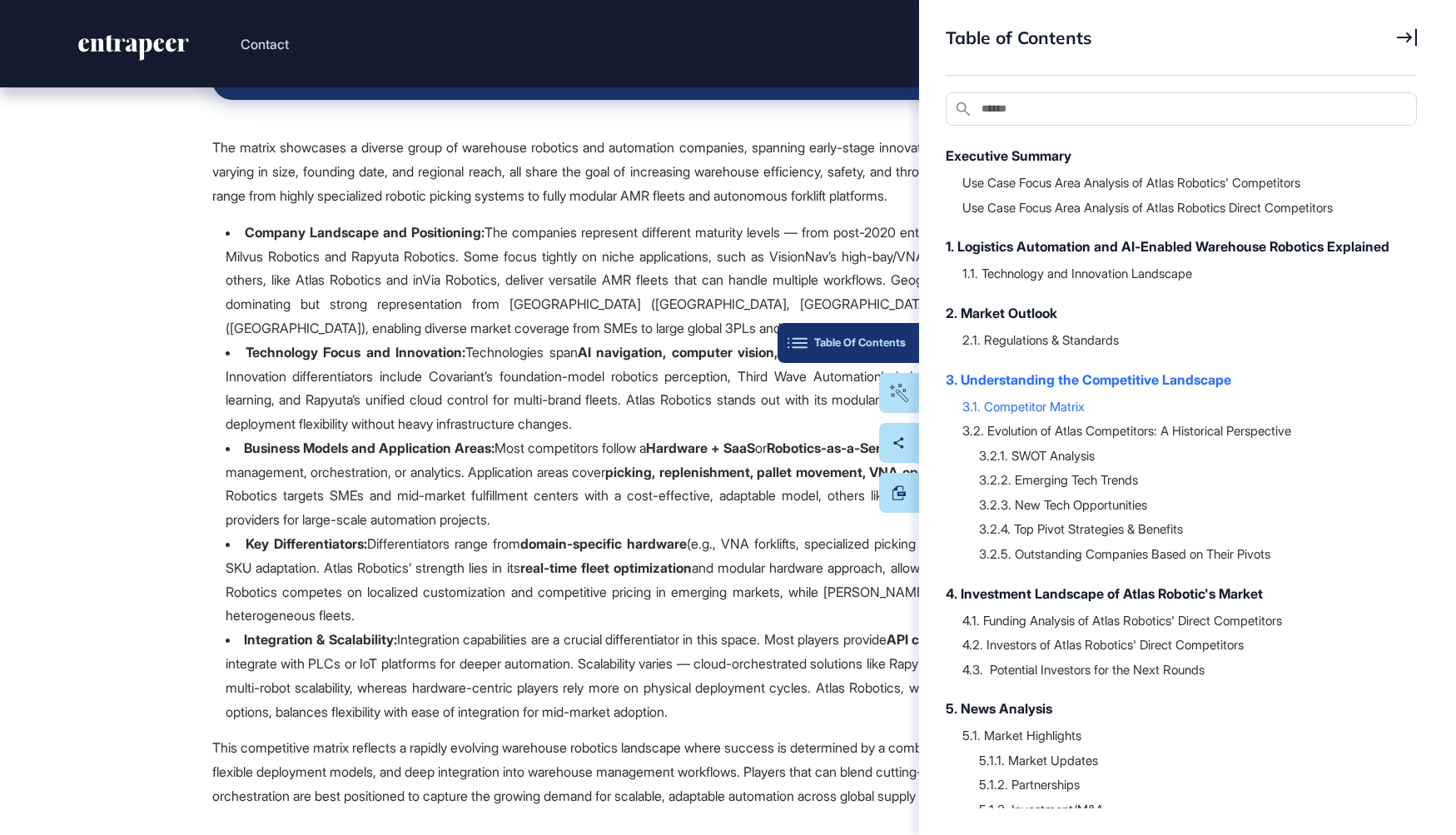
click at [887, 348] on div "Table Of Contents" at bounding box center [849, 342] width 115 height 13
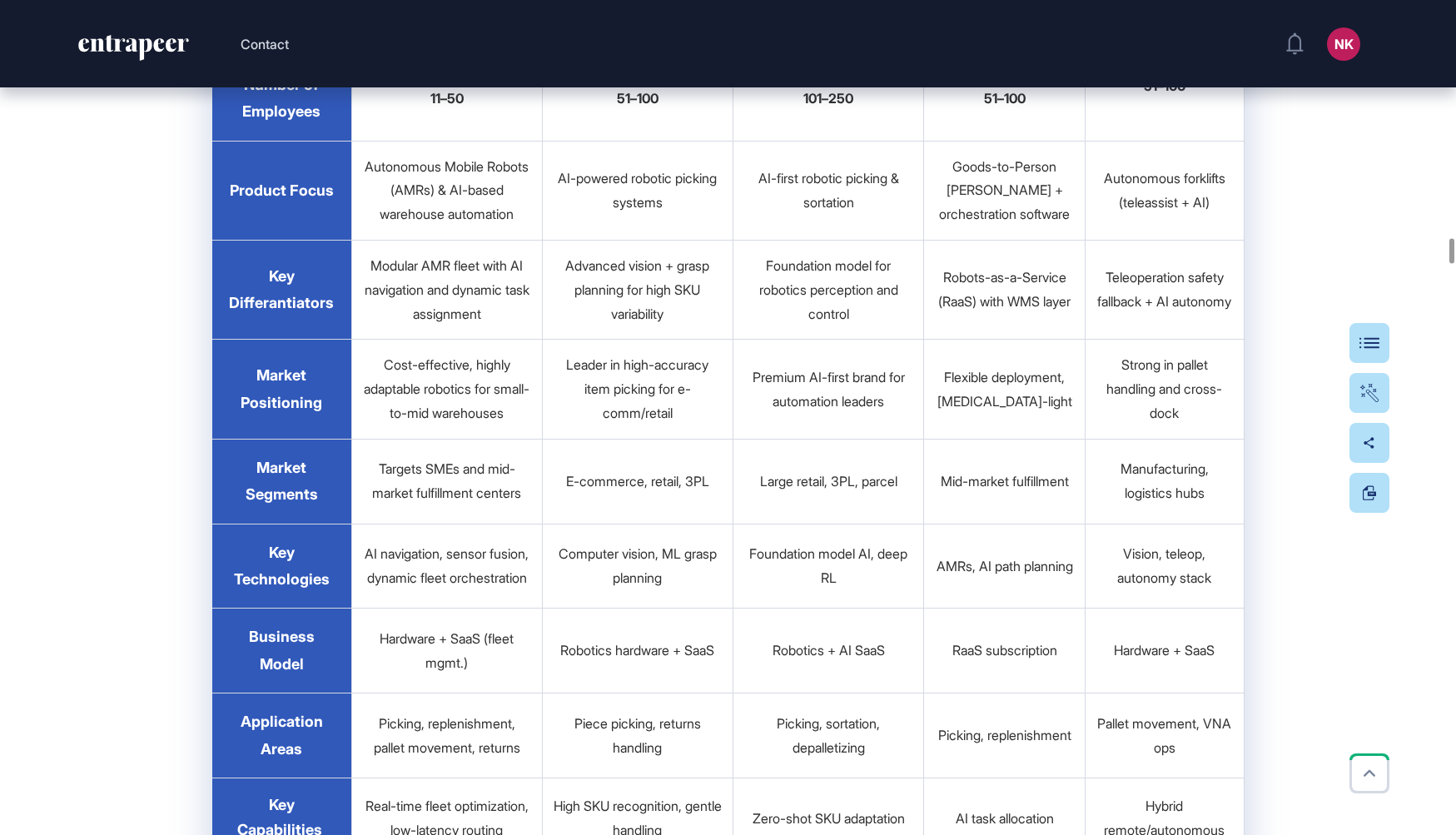
scroll to position [18678, 0]
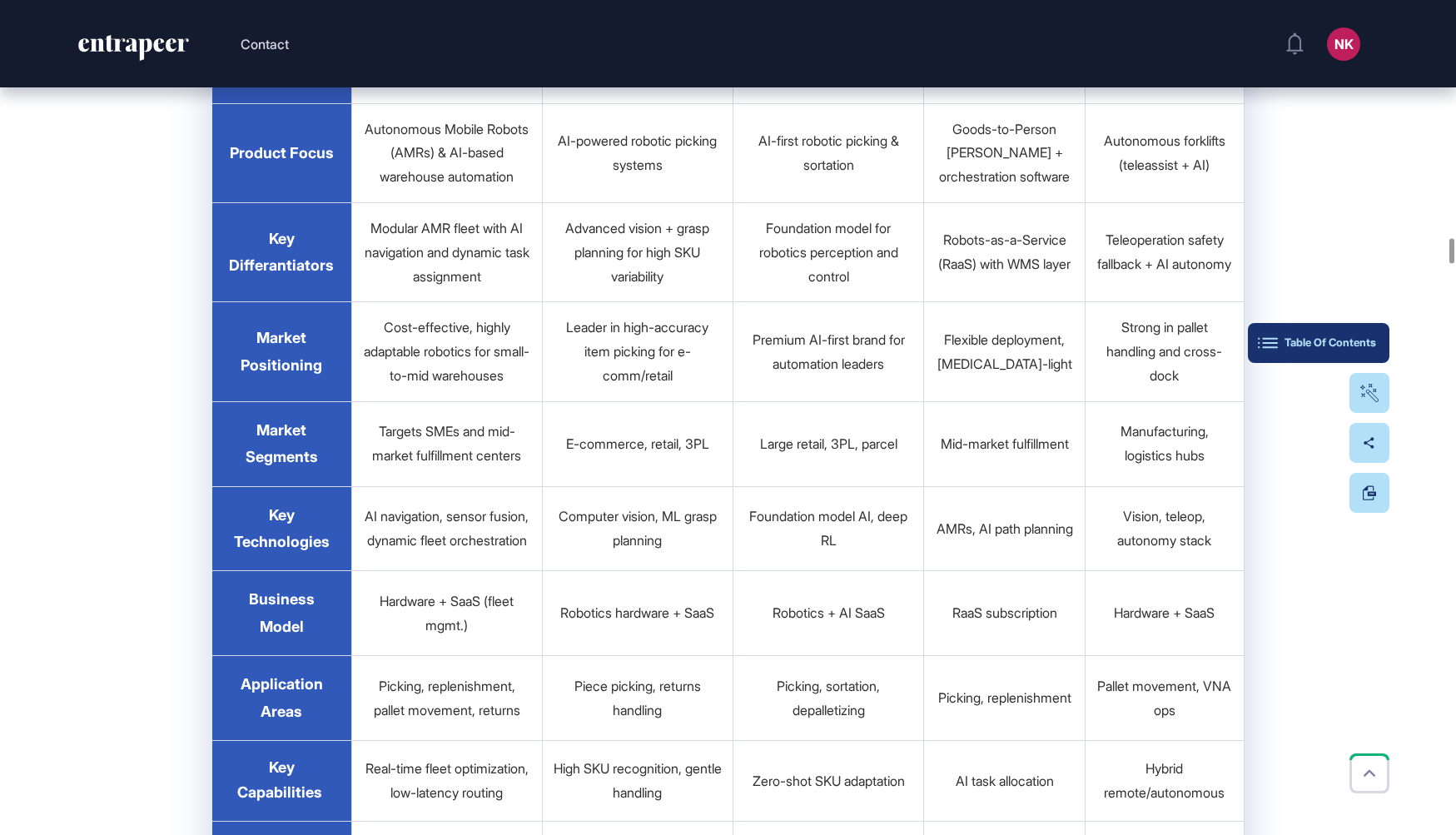
click at [1386, 338] on button "Table Of Contents" at bounding box center [1318, 343] width 142 height 40
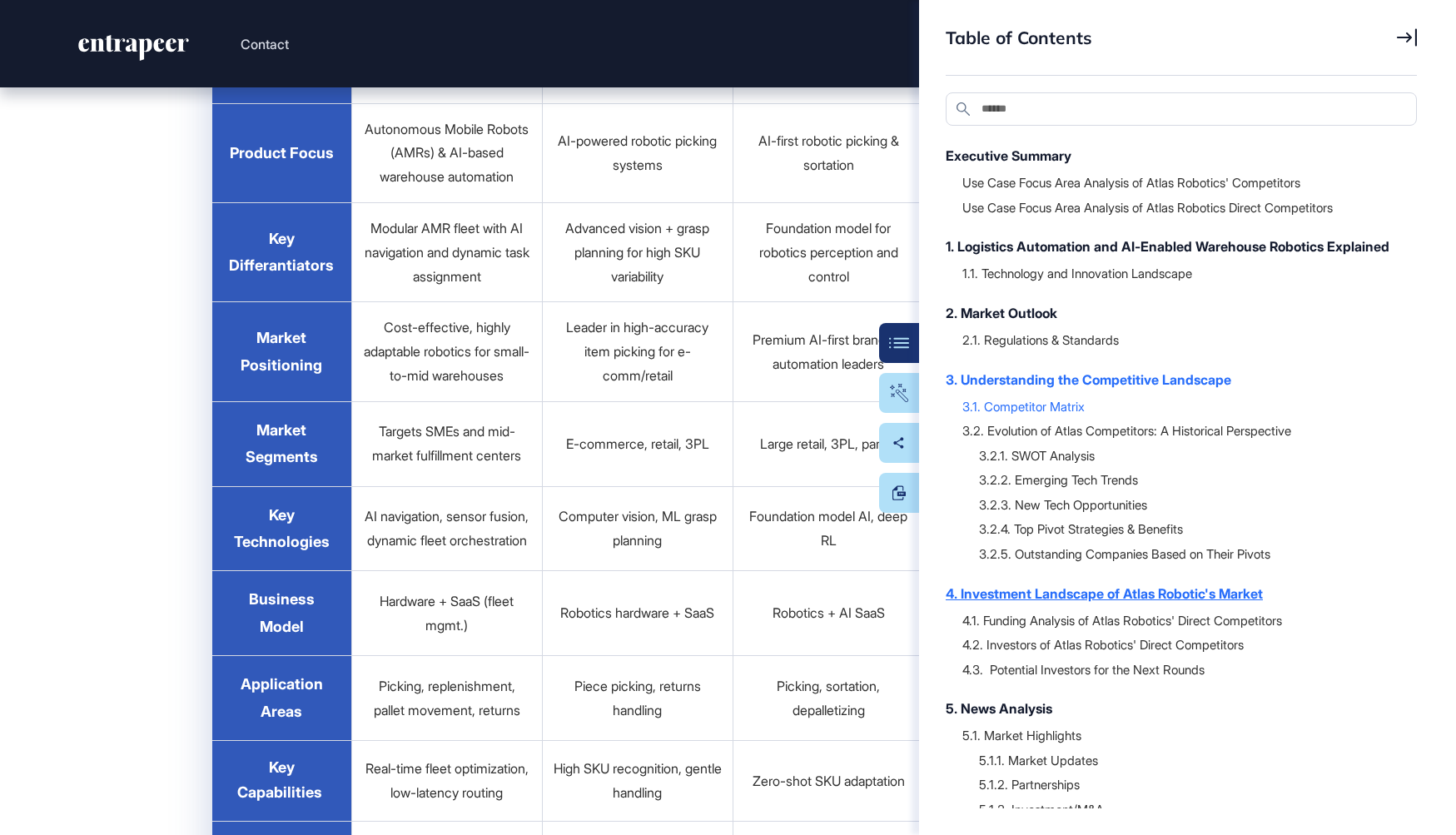
click at [1046, 604] on div "4. Investment Landscape of Atlas Robotic's Market" at bounding box center [1172, 593] width 454 height 20
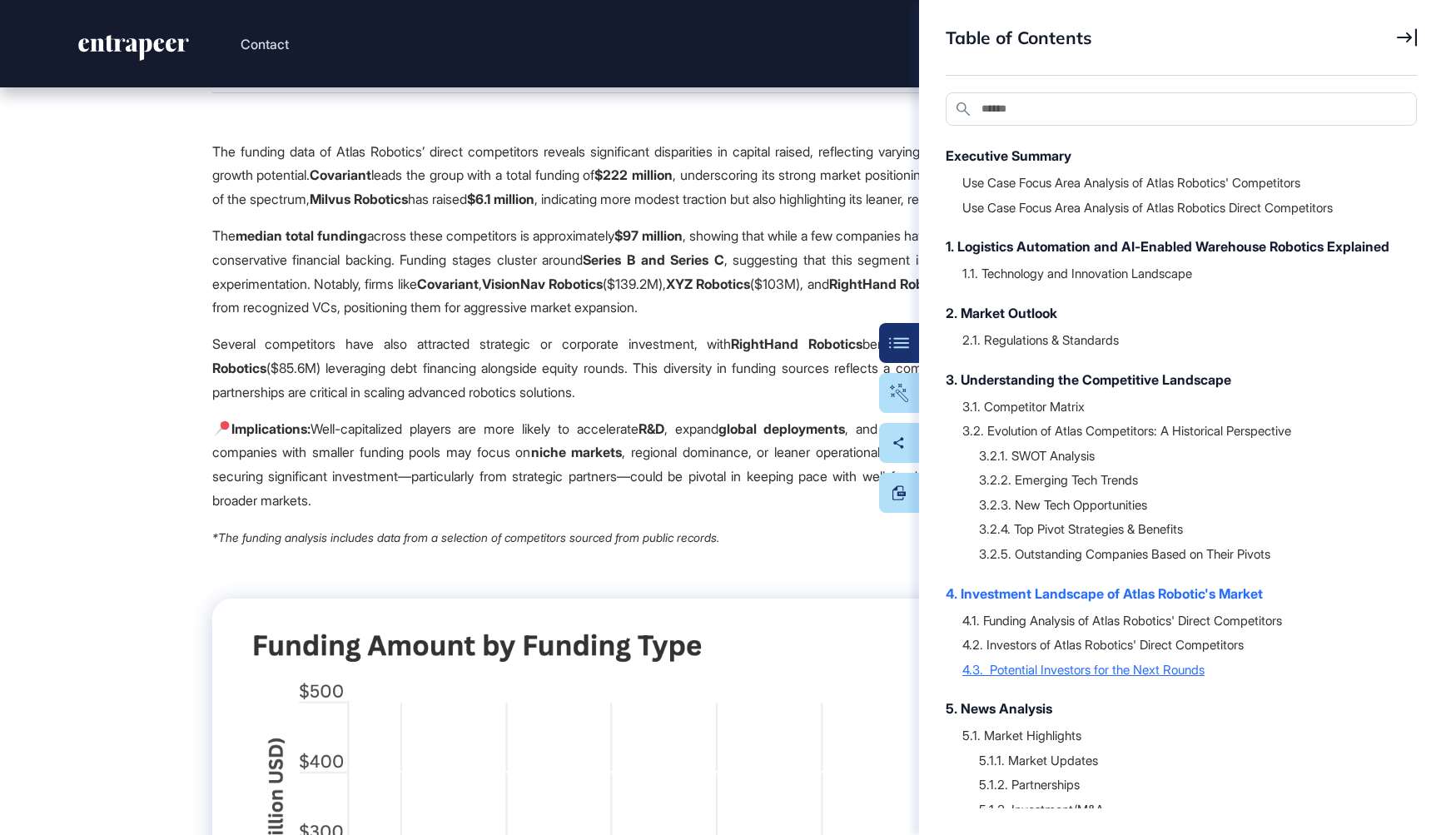
click at [1039, 677] on div "4.3. Potential Investors for the Next Rounds" at bounding box center [1181, 669] width 438 height 16
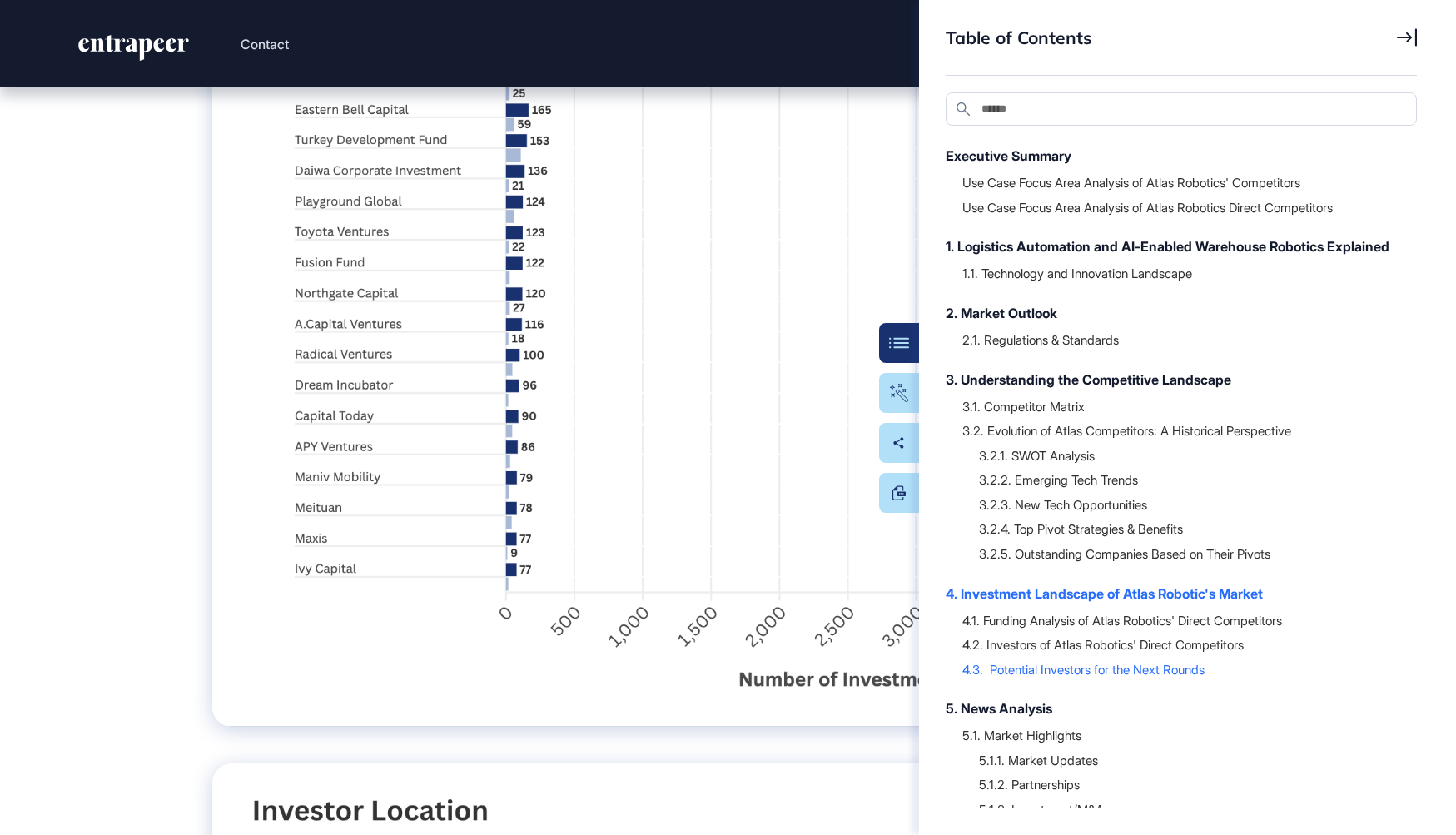
scroll to position [44312, 0]
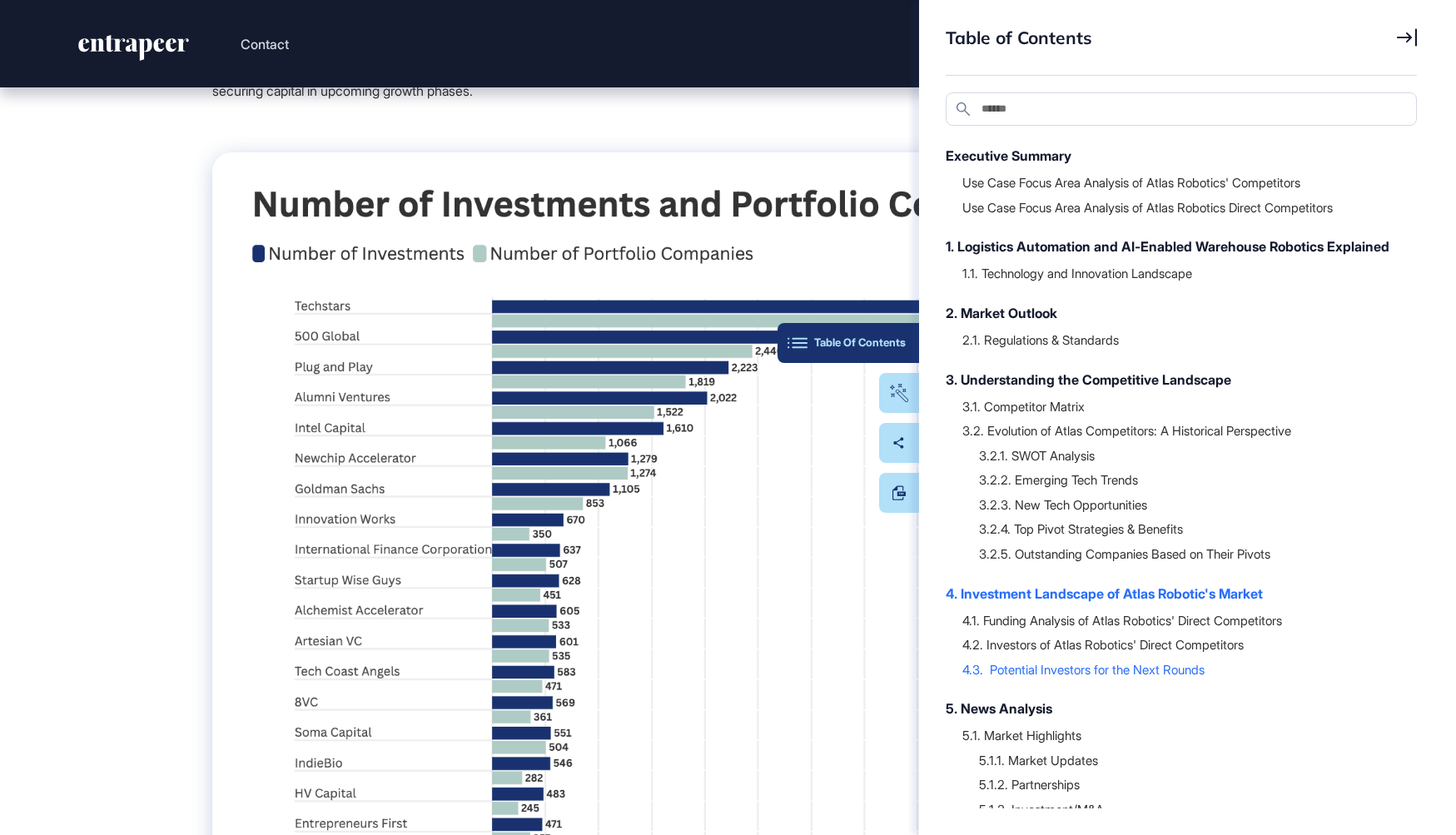
click at [899, 355] on button "Table Of Contents" at bounding box center [849, 343] width 142 height 40
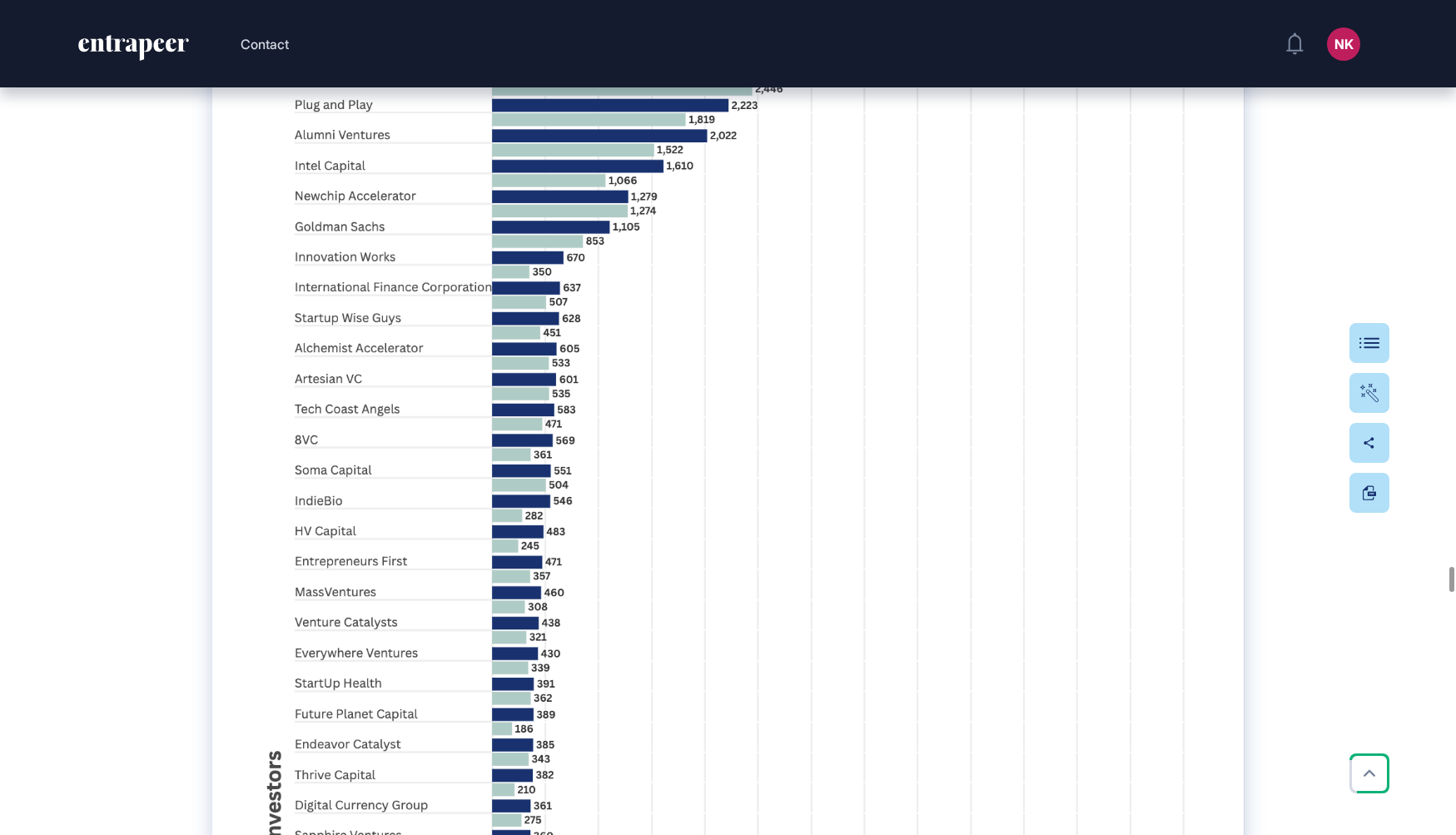
scroll to position [44582, 0]
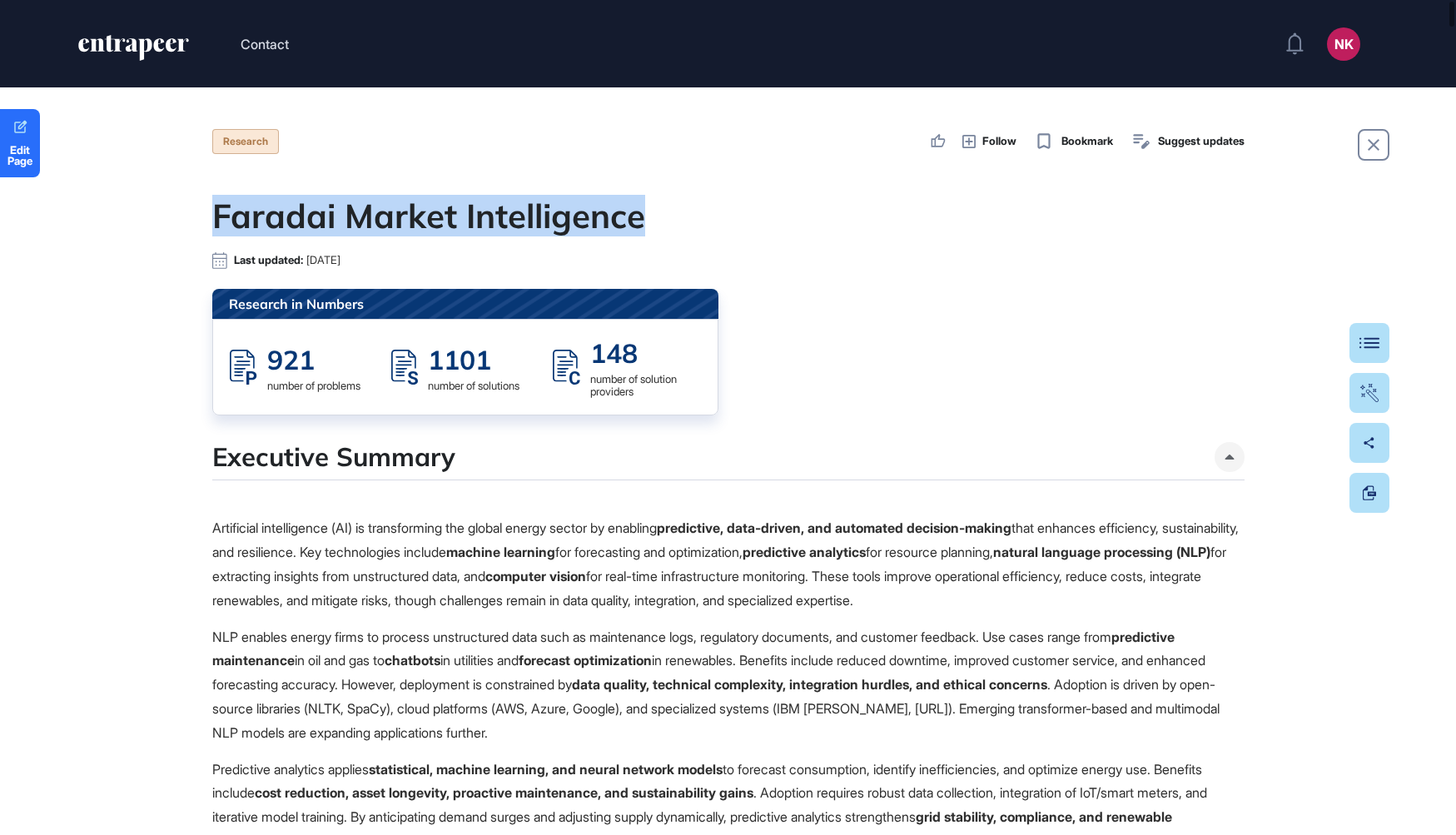
drag, startPoint x: 661, startPoint y: 225, endPoint x: 208, endPoint y: 228, distance: 453.0
copy h1 "Faradai Market Intelligence"
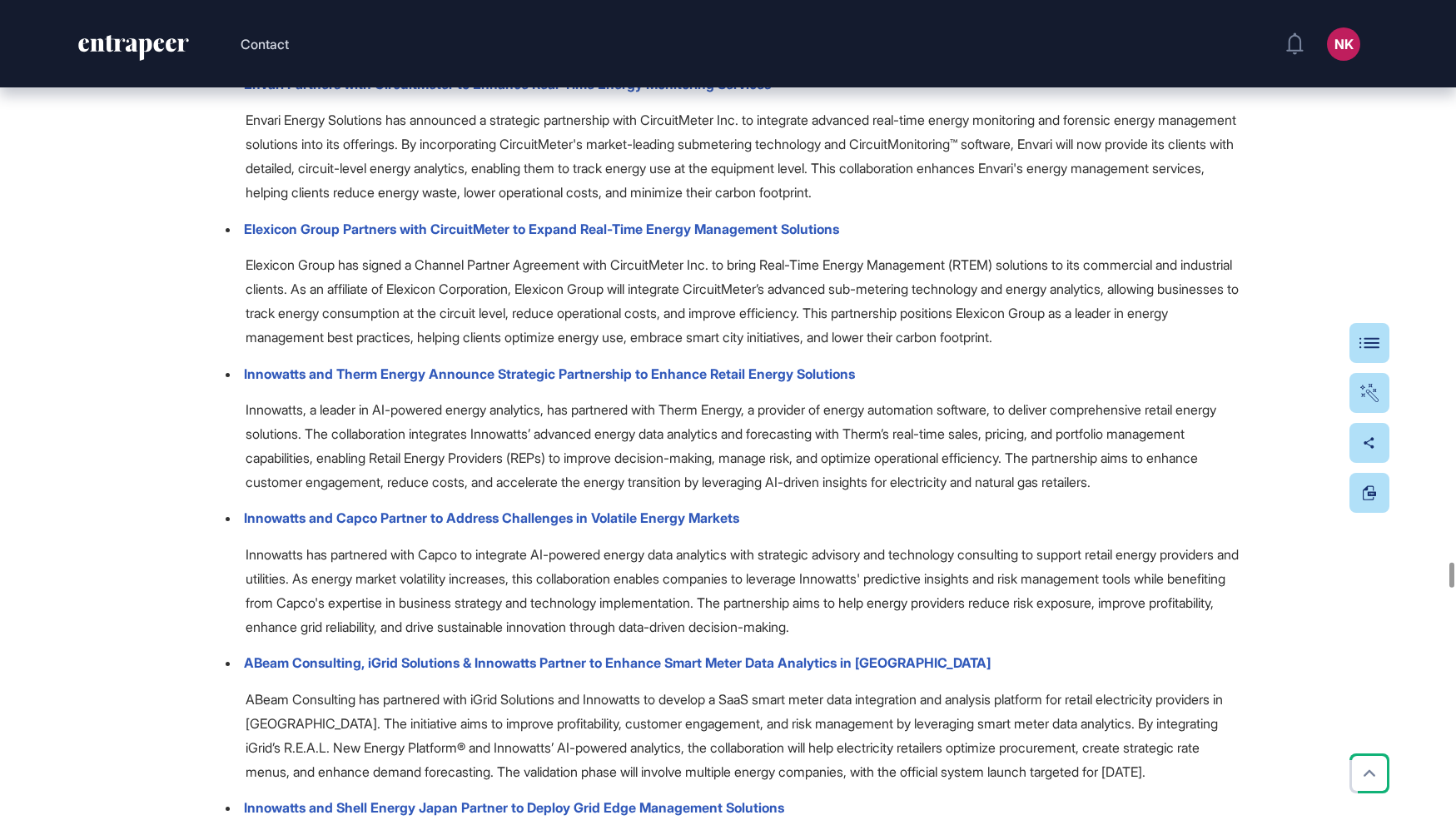
scroll to position [50926, 0]
